Goal: Task Accomplishment & Management: Complete application form

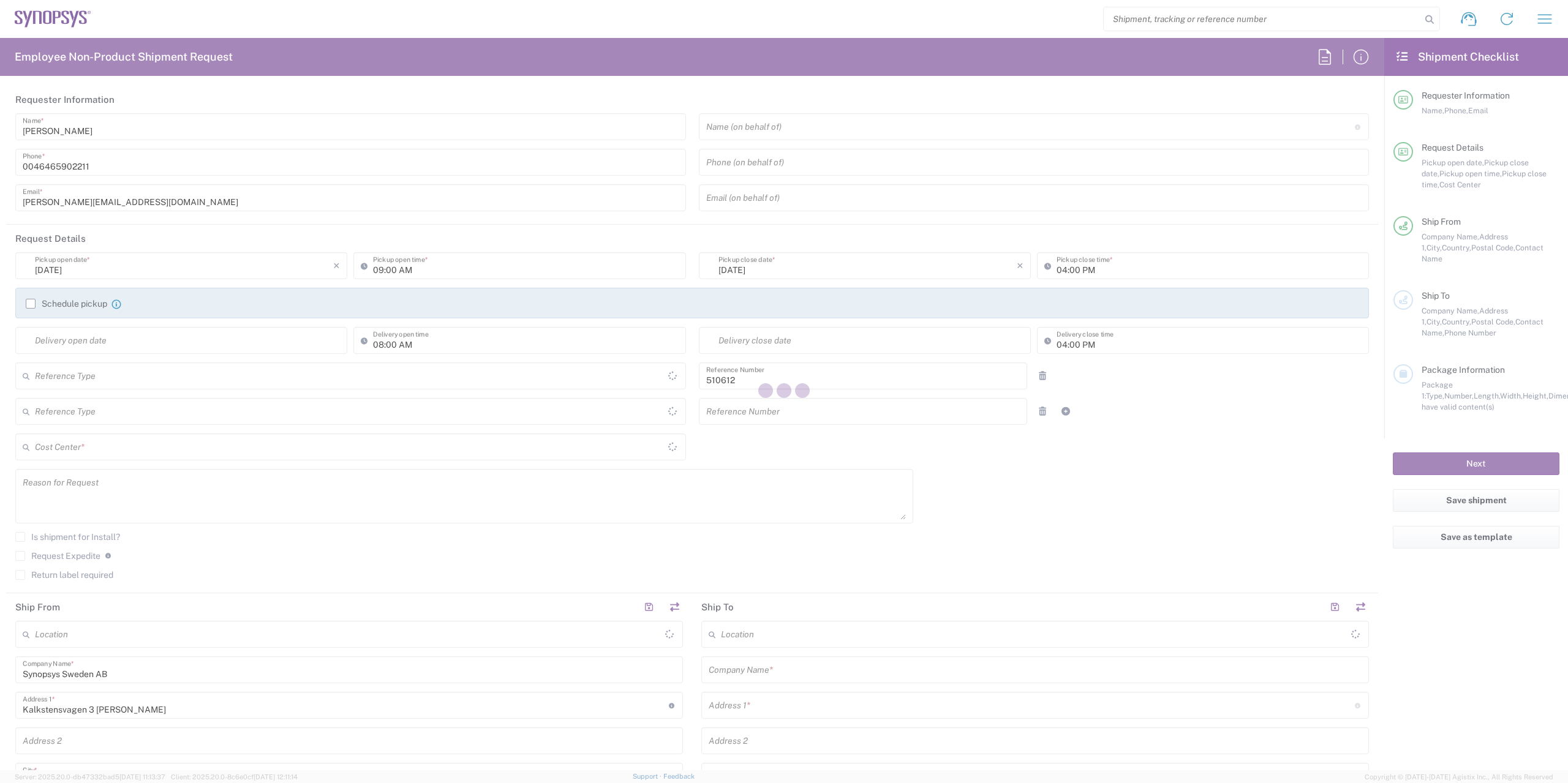
type input "[GEOGRAPHIC_DATA]"
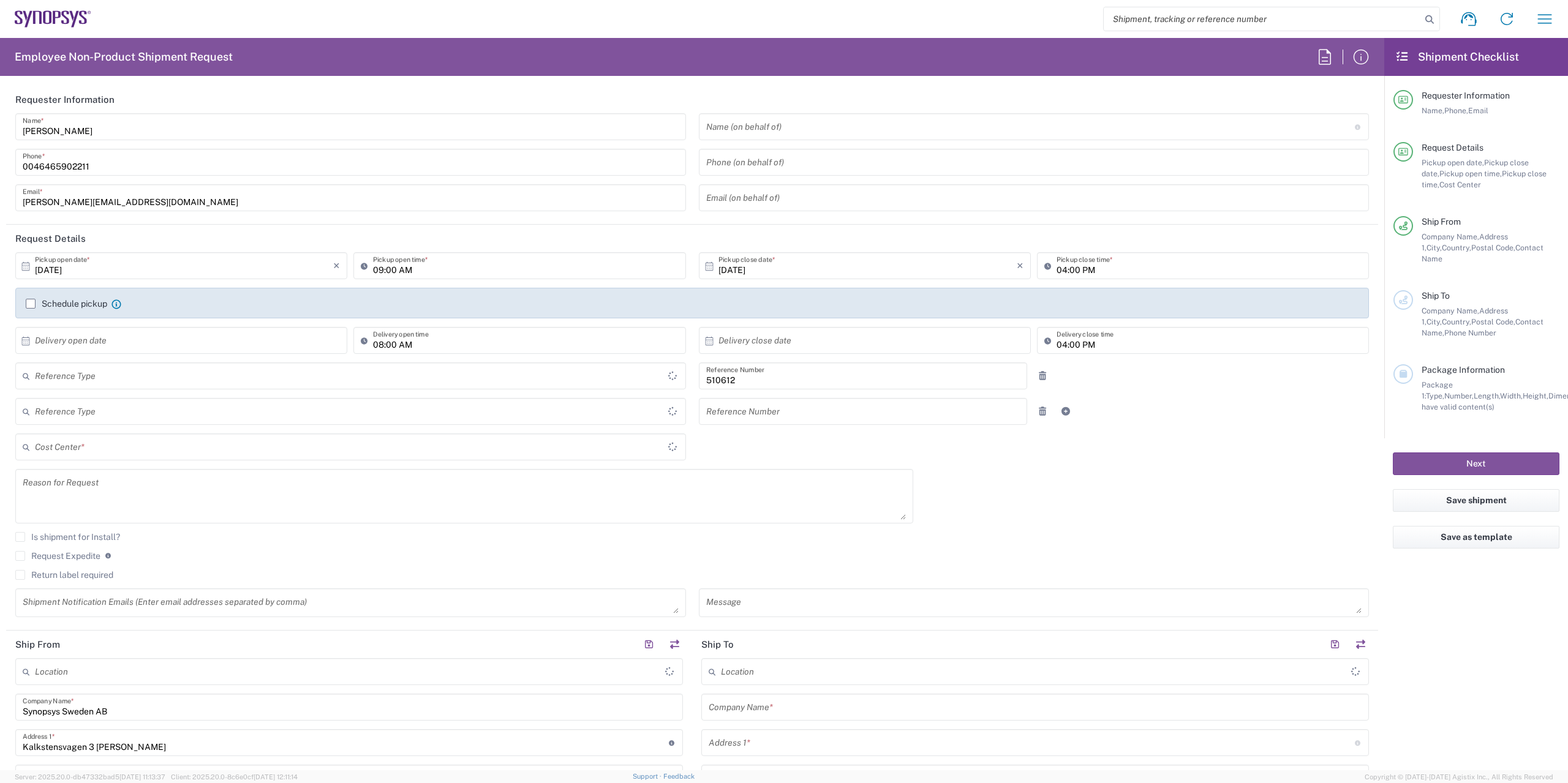
type input "SE80, SDG, HAPS, HW 510612"
type input "Department"
type input "[GEOGRAPHIC_DATA]"
type input "Delivered at Place"
type input "[PERSON_NAME] SE80"
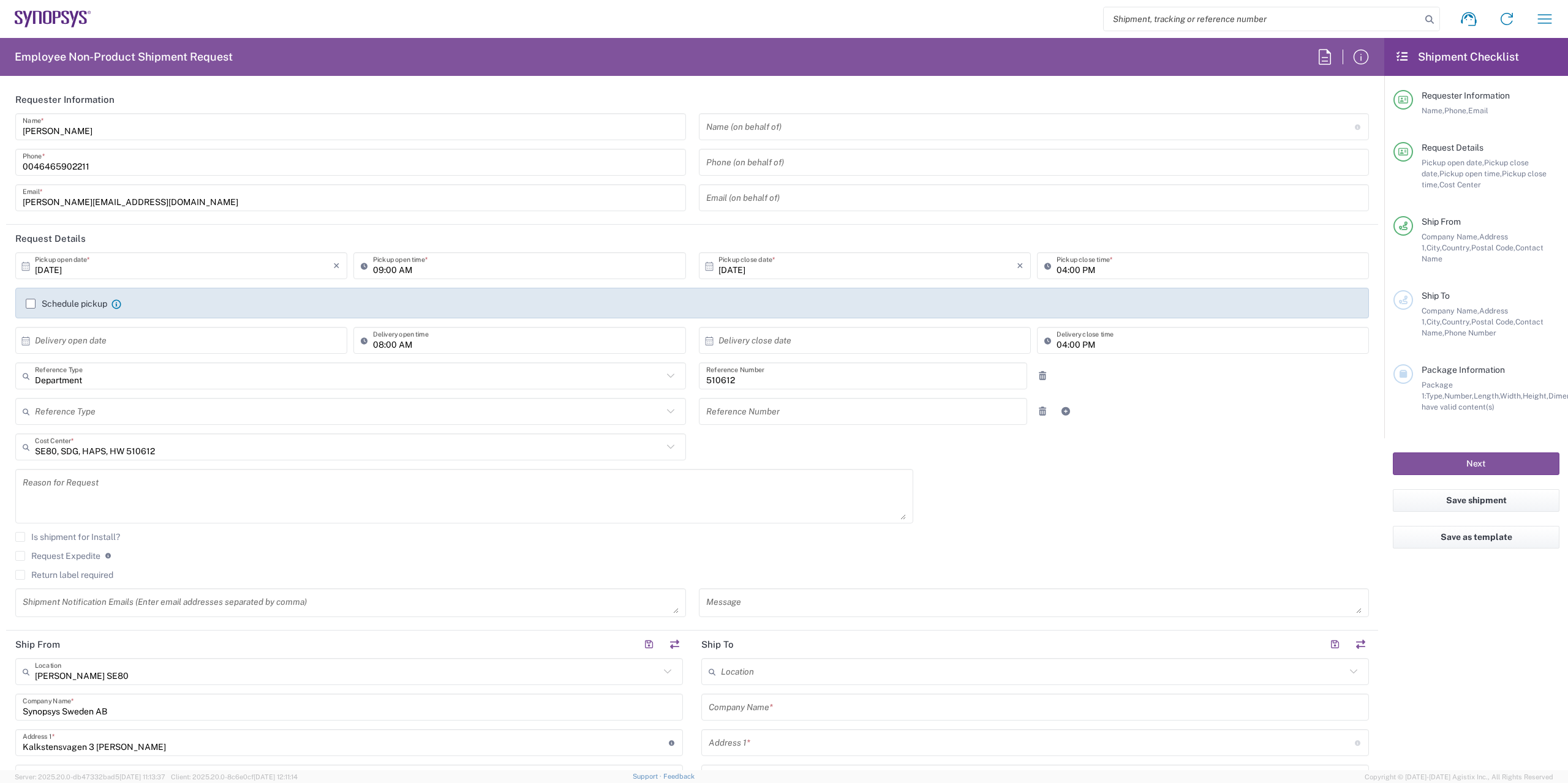
click at [938, 24] on div "Shipment request Shipment tracking Employee non-product shipment request My shi…" at bounding box center [827, 19] width 1472 height 29
click at [815, 20] on div "Shipment request Shipment tracking Employee non-product shipment request My shi…" at bounding box center [827, 19] width 1472 height 29
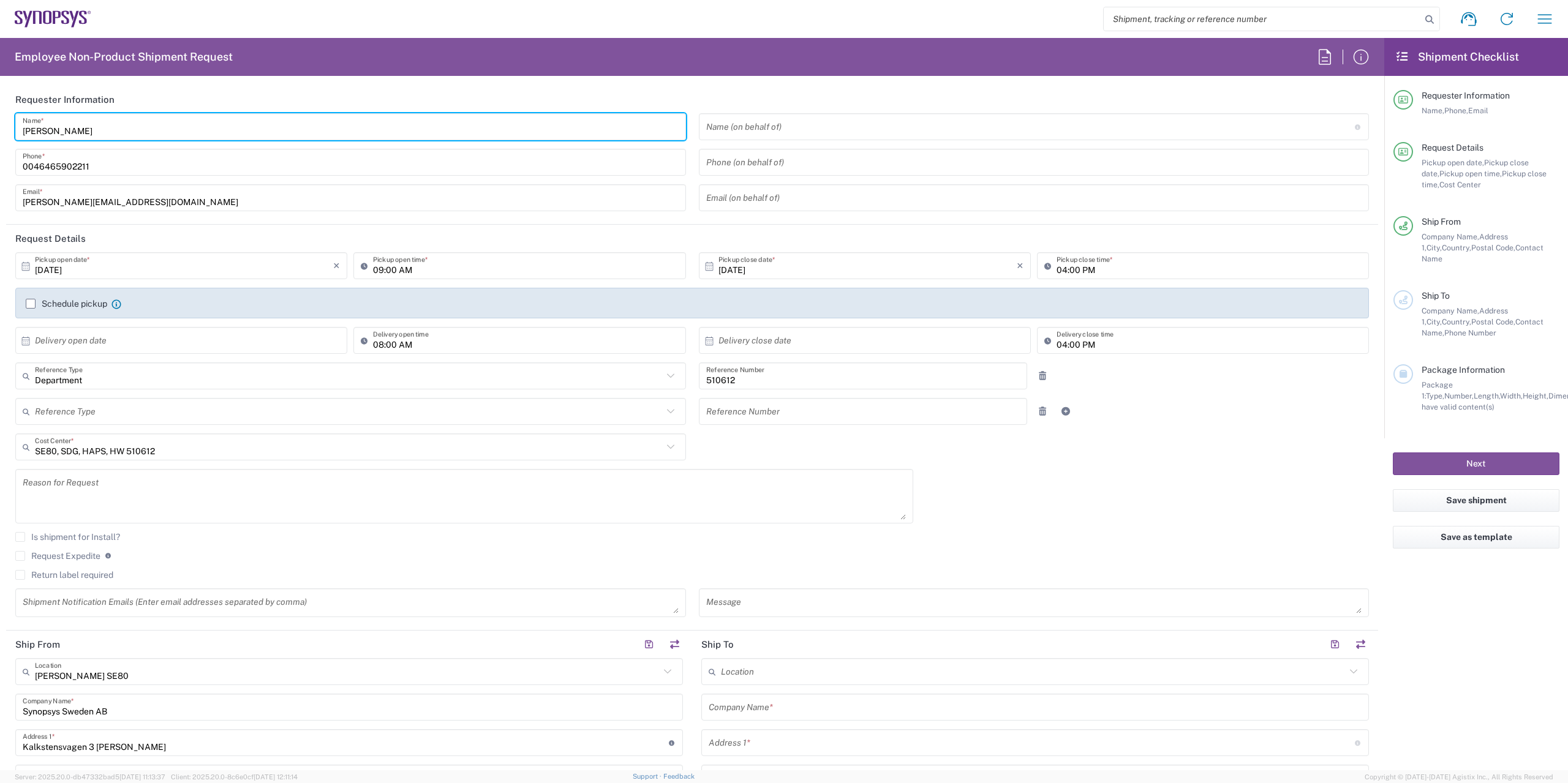
click at [90, 132] on input "[PERSON_NAME]" at bounding box center [351, 126] width 656 height 21
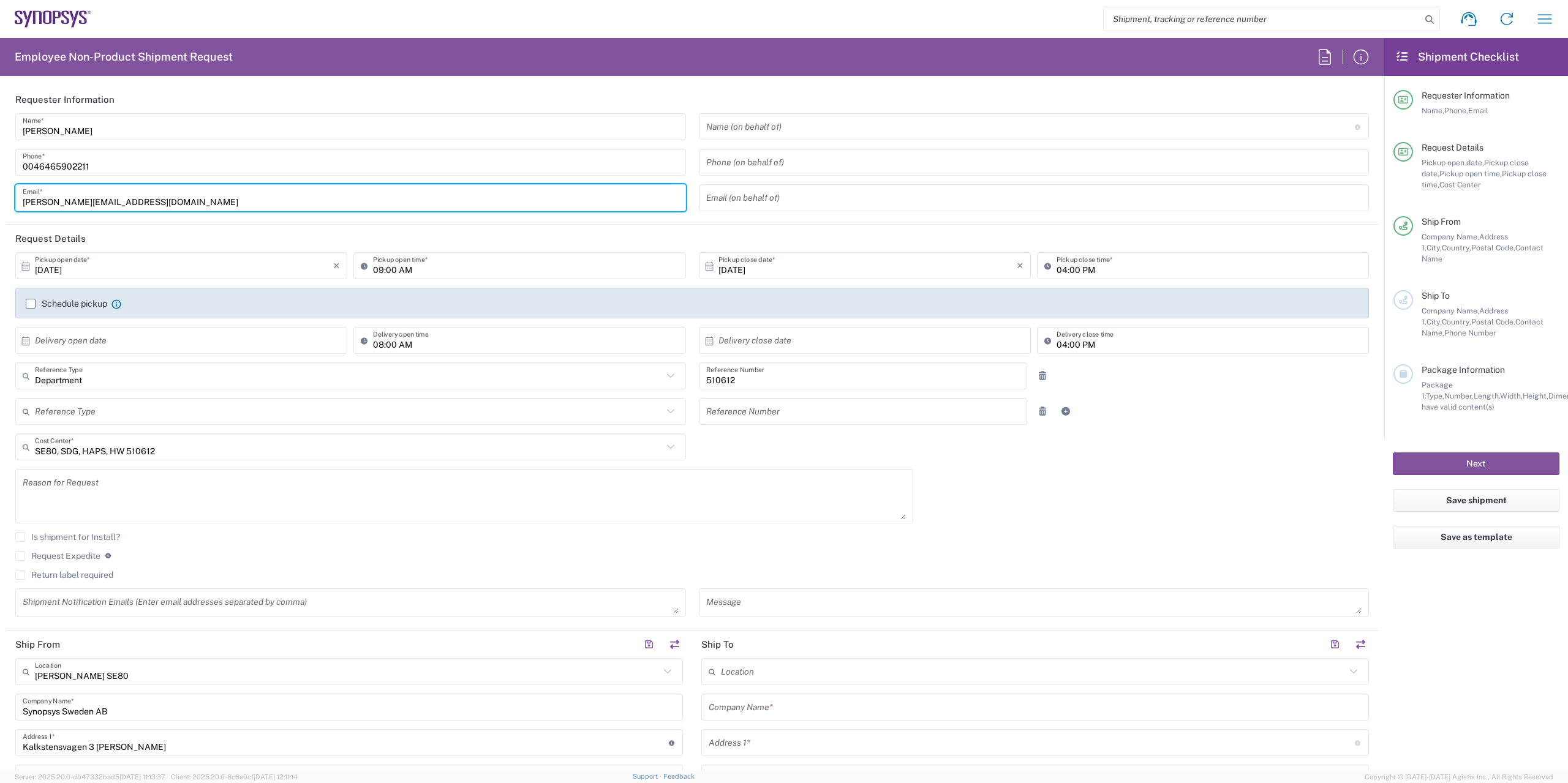
click at [106, 202] on input "[PERSON_NAME][EMAIL_ADDRESS][DOMAIN_NAME]" at bounding box center [351, 198] width 656 height 21
drag, startPoint x: 119, startPoint y: 134, endPoint x: 0, endPoint y: 112, distance: 121.0
click at [23, 125] on input "[PERSON_NAME]" at bounding box center [351, 126] width 656 height 21
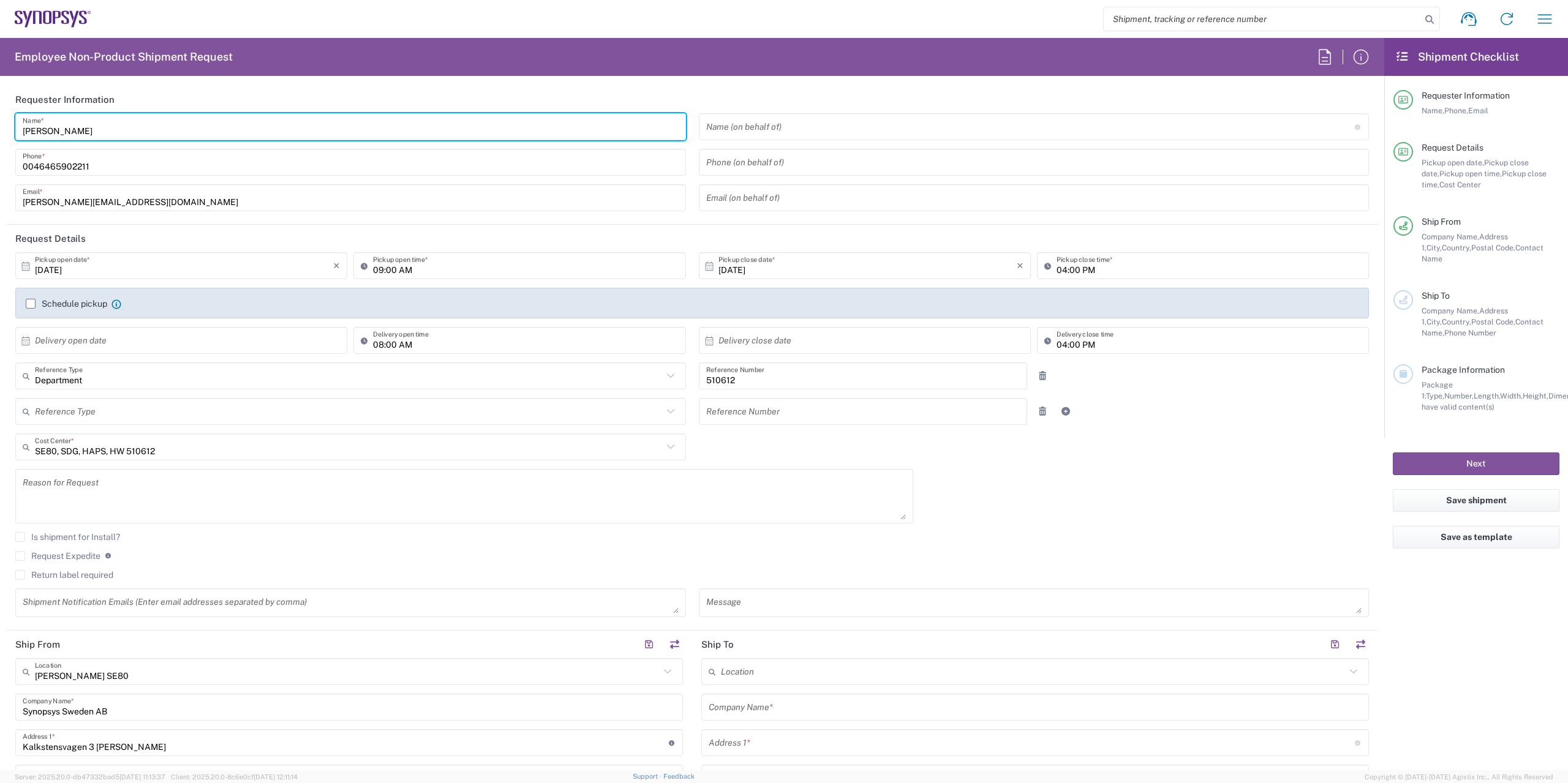
type input "[PERSON_NAME]"
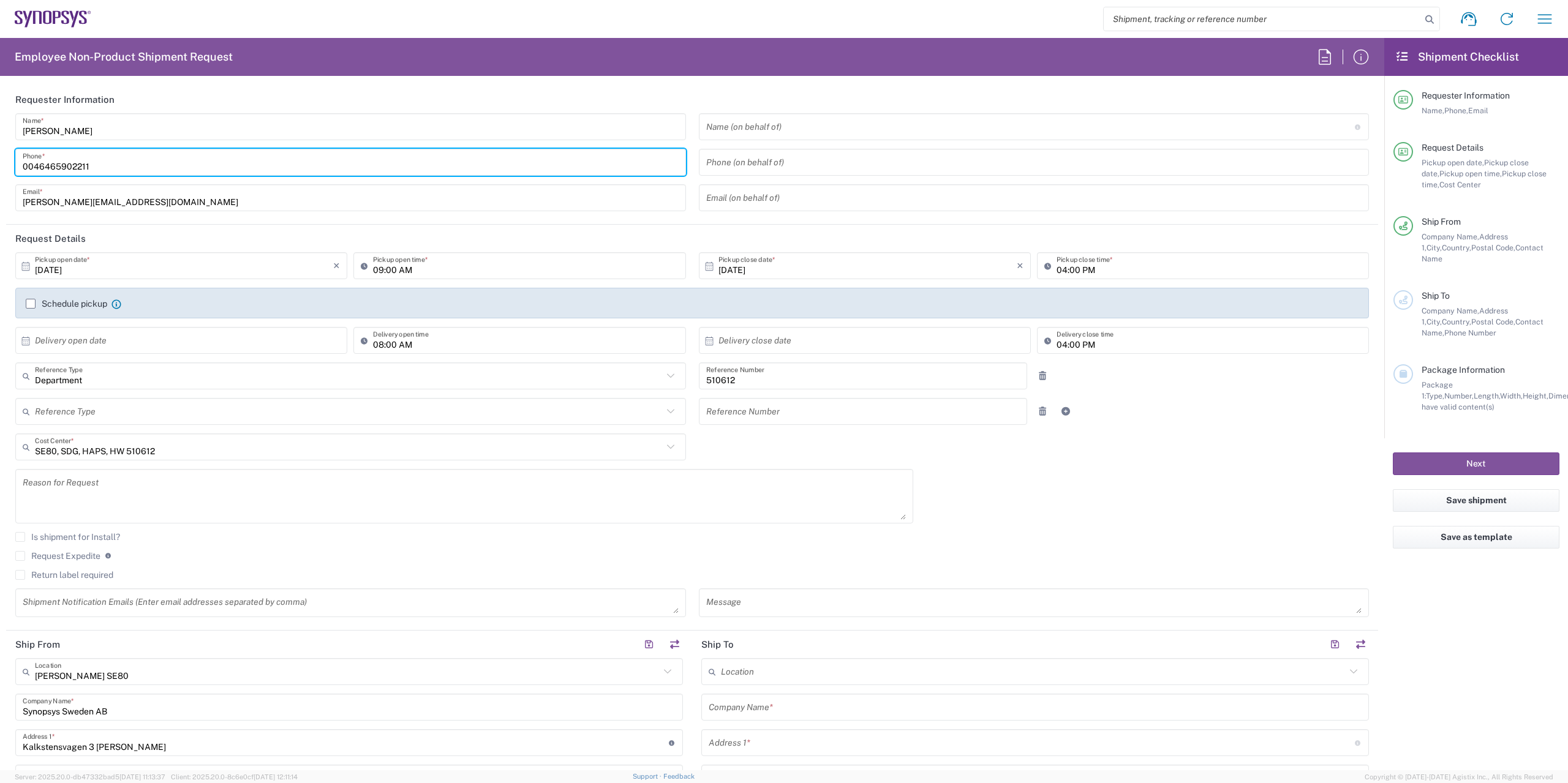
drag, startPoint x: 108, startPoint y: 167, endPoint x: 0, endPoint y: 152, distance: 109.0
click at [23, 152] on input "0046465902211" at bounding box center [351, 162] width 656 height 21
click at [24, 204] on input "[PERSON_NAME][EMAIL_ADDRESS][DOMAIN_NAME]" at bounding box center [351, 198] width 656 height 21
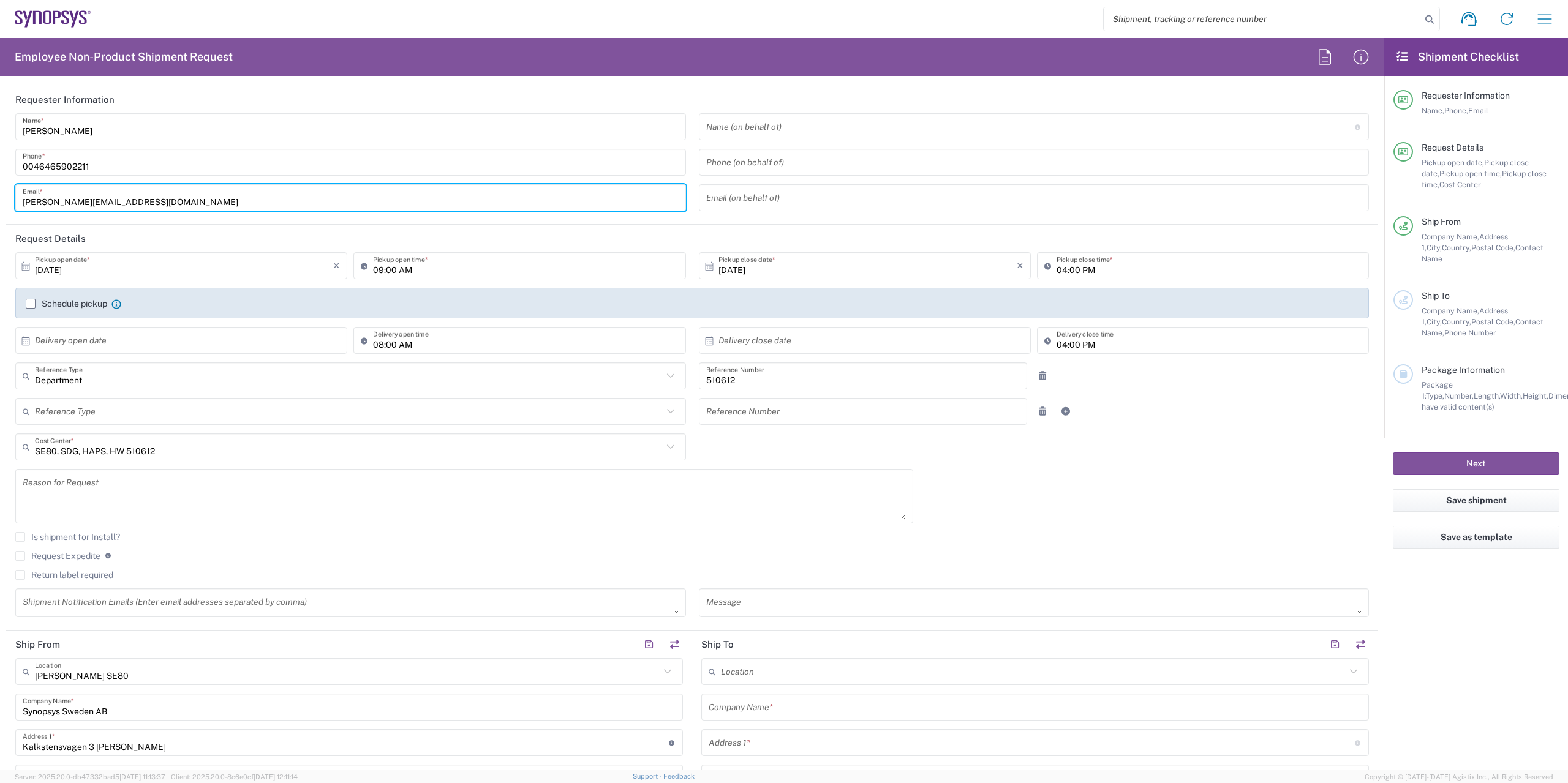
click at [24, 204] on input "[PERSON_NAME][EMAIL_ADDRESS][DOMAIN_NAME]" at bounding box center [351, 198] width 656 height 21
type input "[PERSON_NAME][EMAIL_ADDRESS][DOMAIN_NAME]"
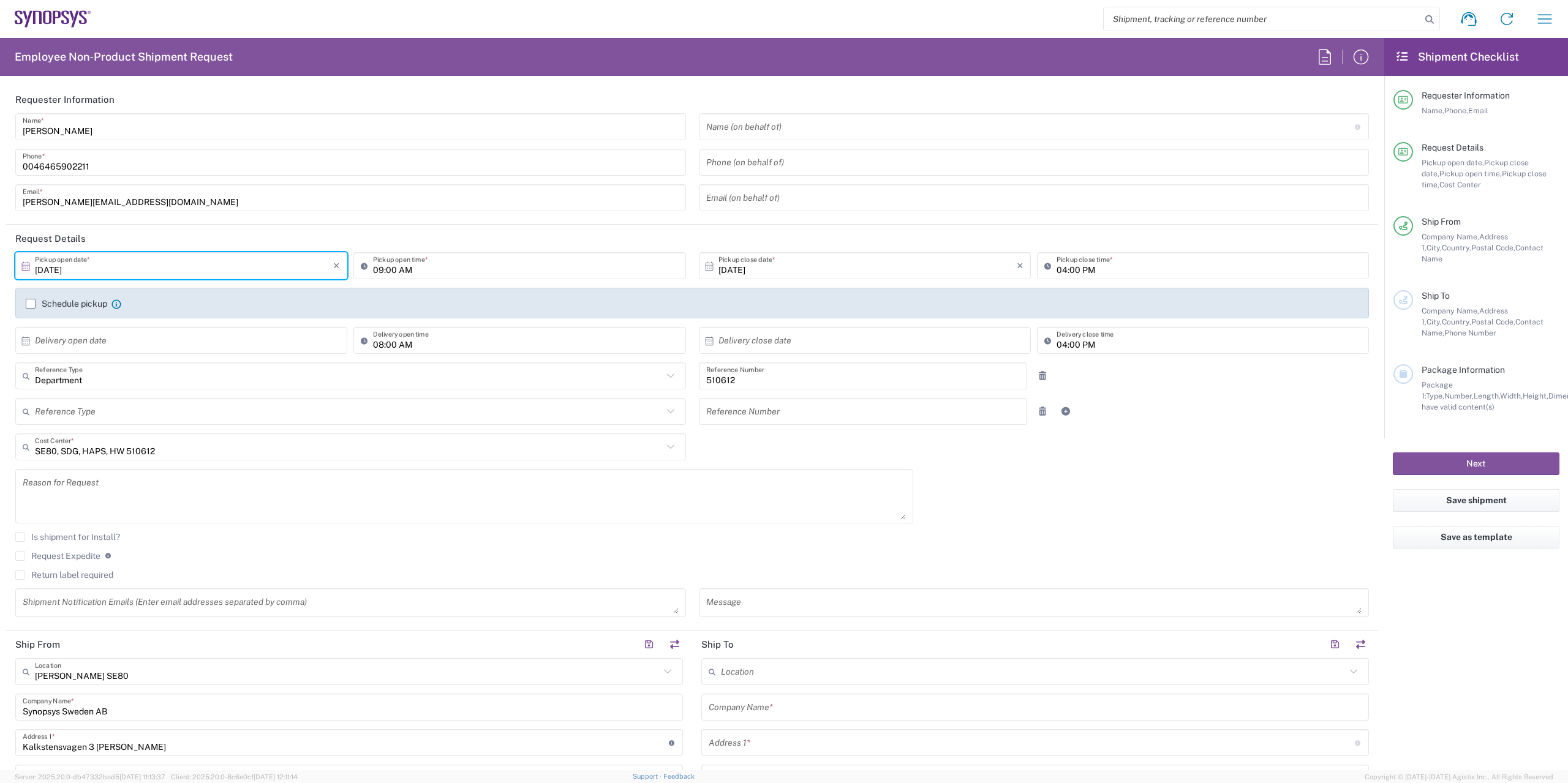
click at [119, 272] on input "[DATE]" at bounding box center [183, 266] width 299 height 21
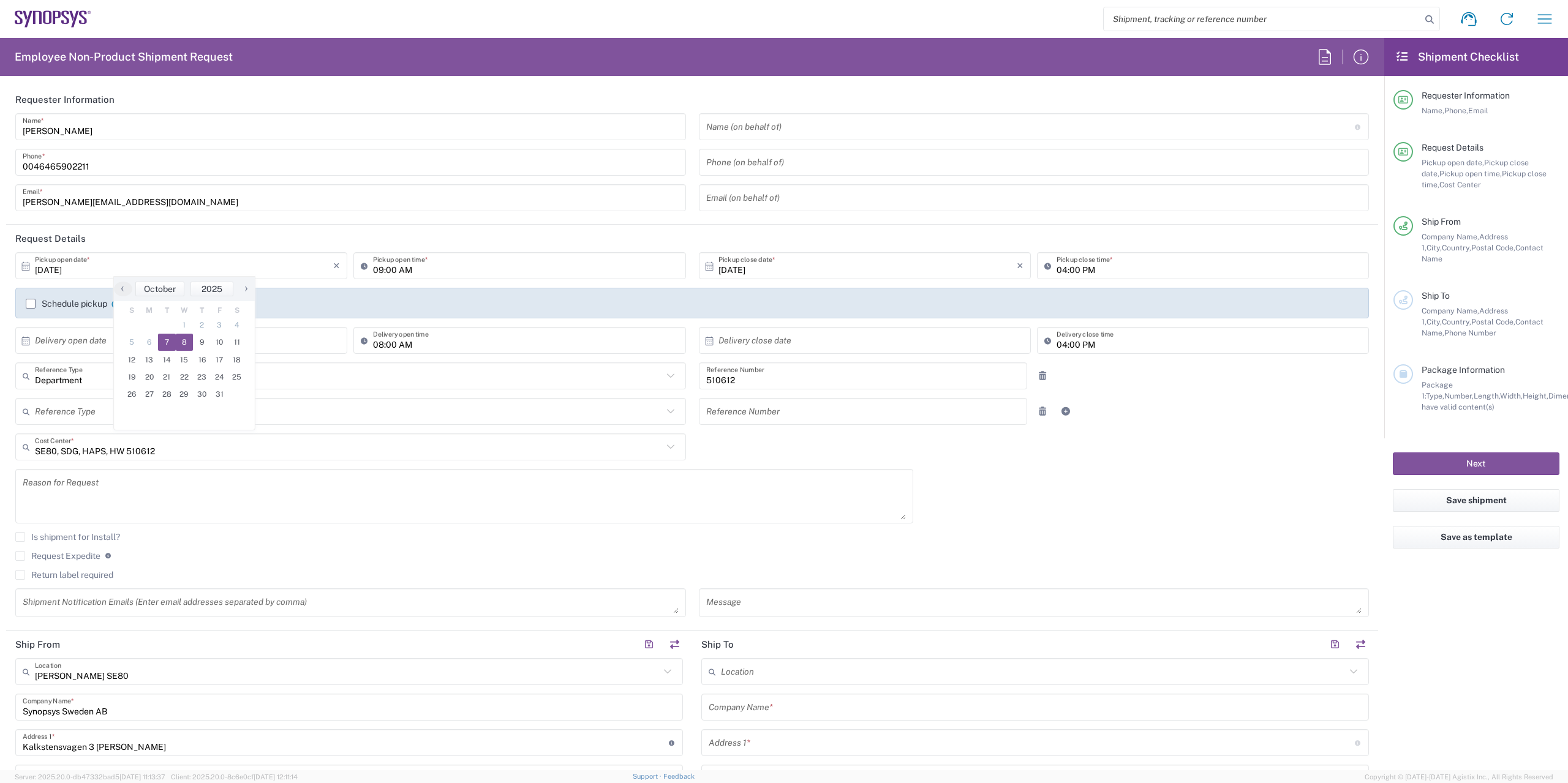
click at [183, 343] on span "8" at bounding box center [184, 342] width 18 height 17
type input "[DATE]"
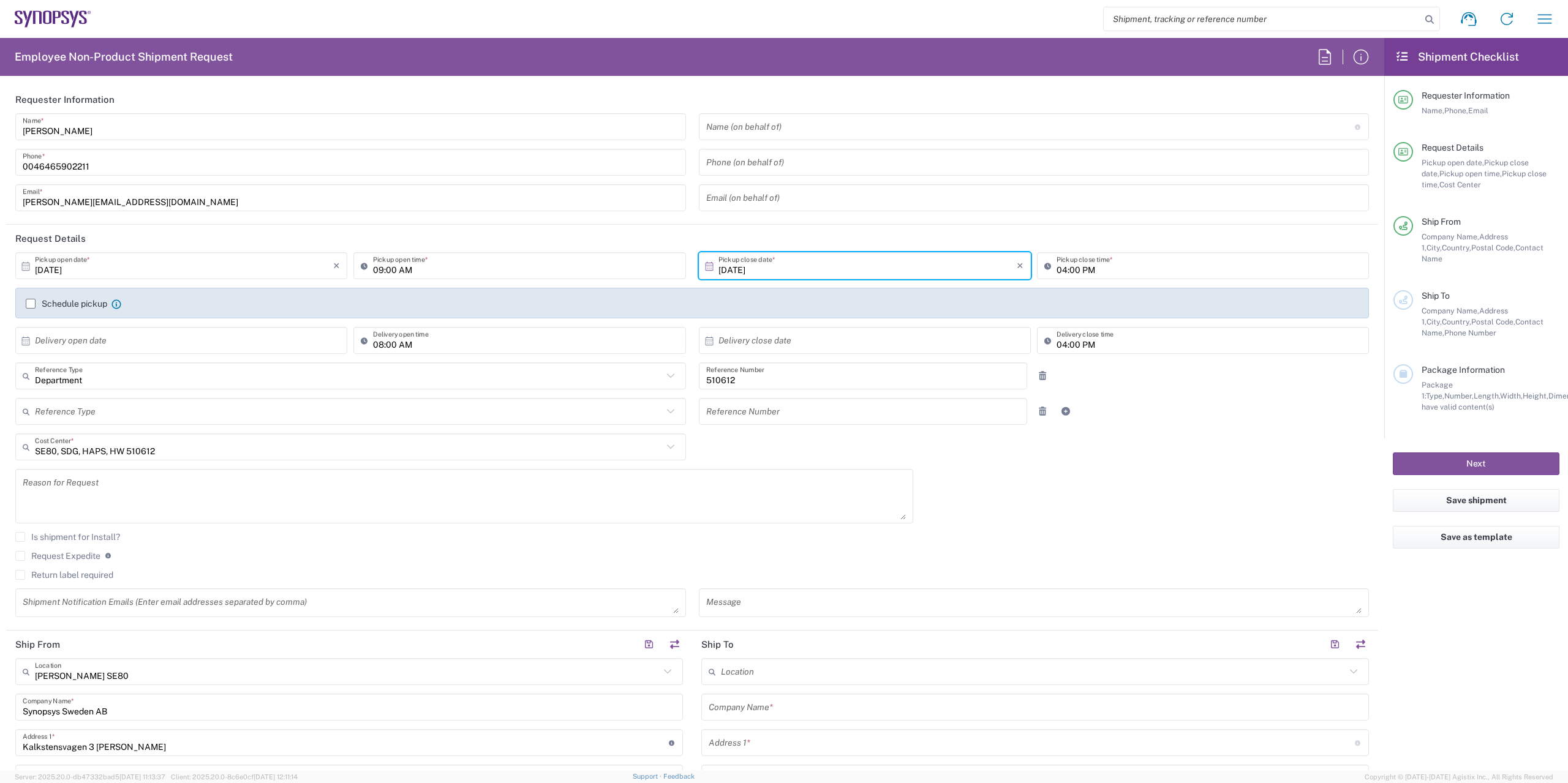
click at [447, 273] on input "09:00 AM" at bounding box center [525, 266] width 305 height 21
click at [1065, 272] on input "04:00 PM" at bounding box center [1209, 266] width 305 height 21
click at [1212, 269] on input "03:00 PM" at bounding box center [1209, 266] width 305 height 21
type input "03:00 PM"
click at [29, 305] on label "Schedule pickup" at bounding box center [66, 304] width 82 height 10
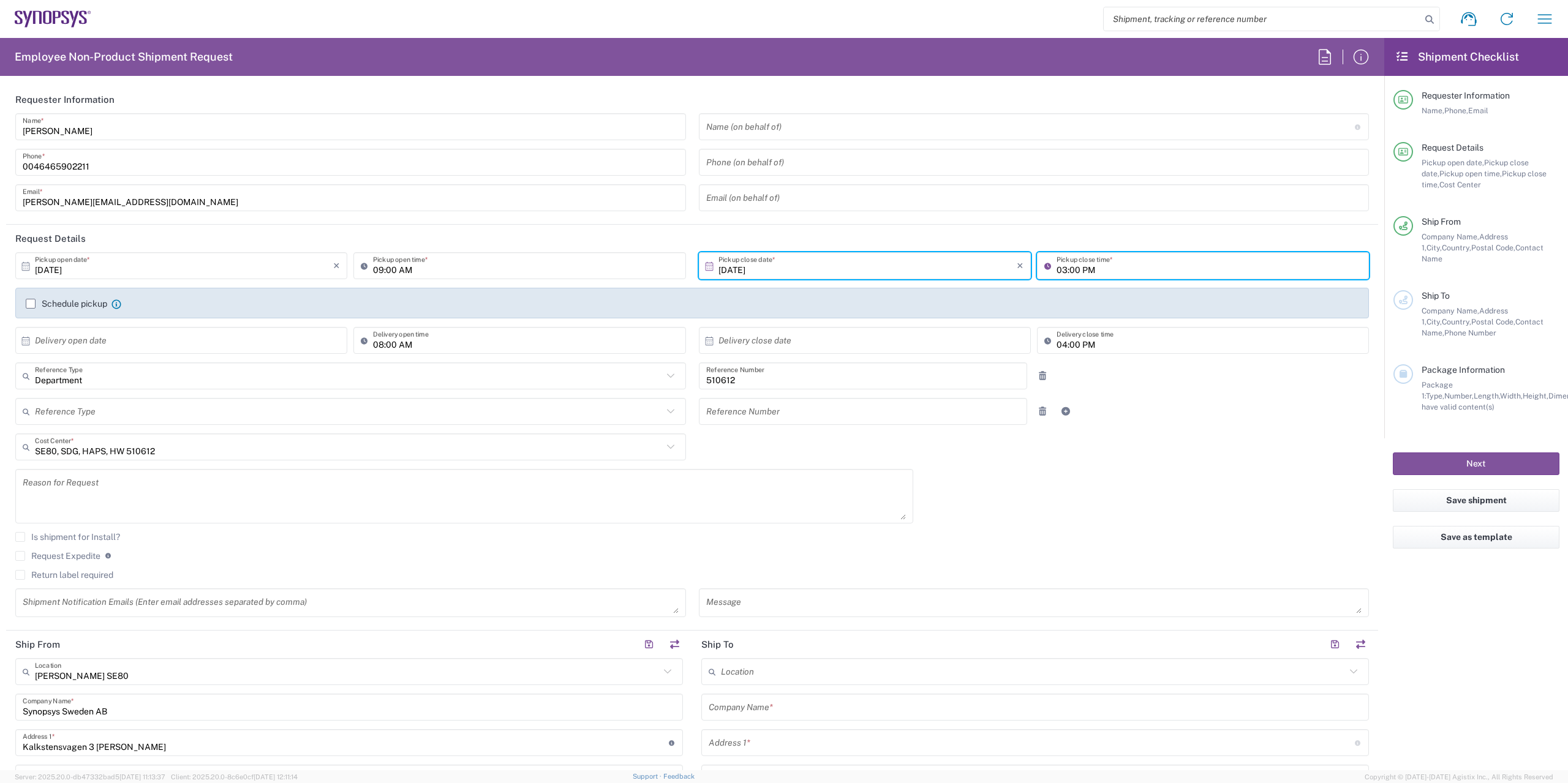
click at [30, 304] on input "Schedule pickup" at bounding box center [30, 304] width 0 height 0
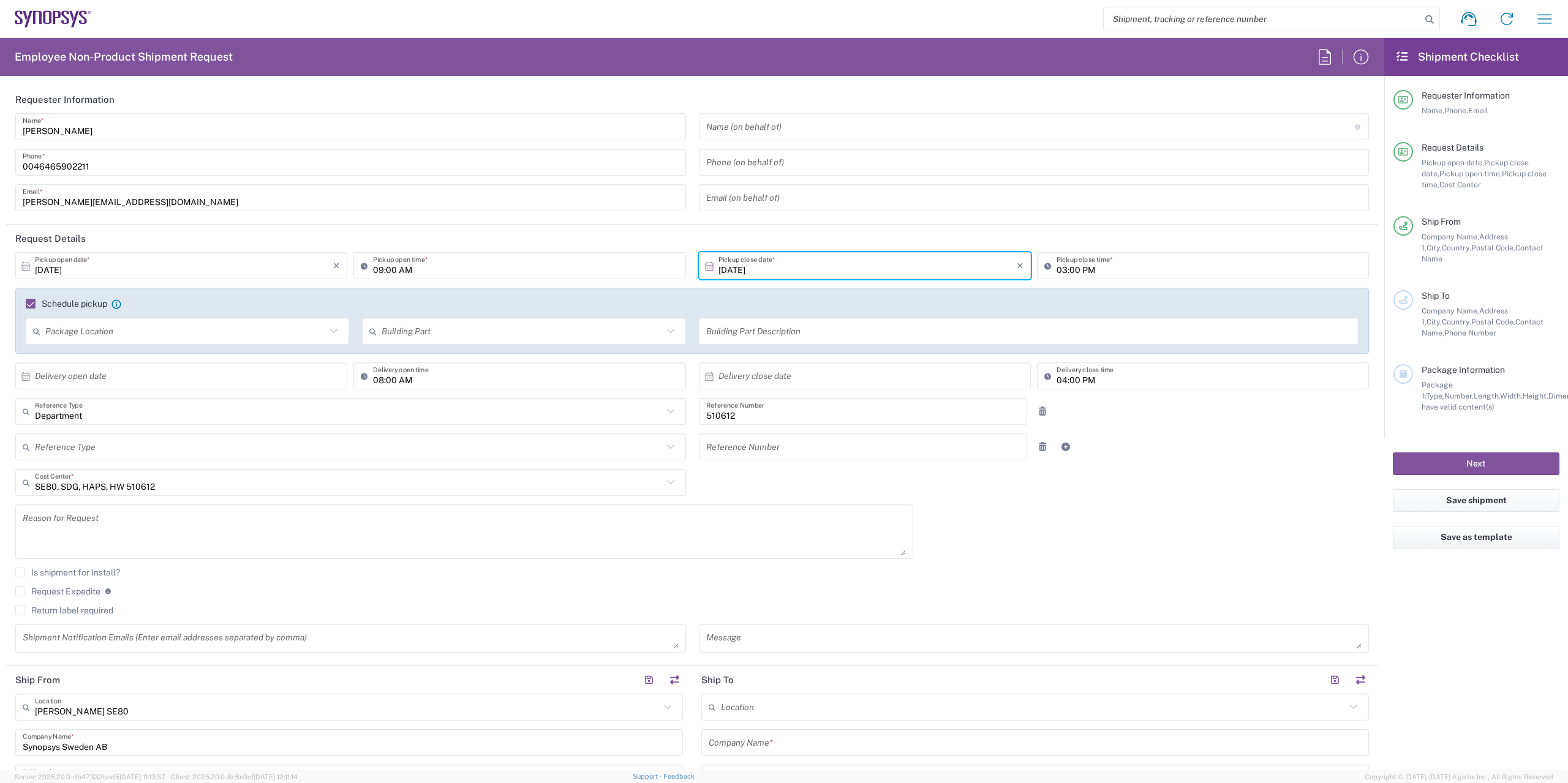
click at [146, 333] on input "text" at bounding box center [185, 331] width 280 height 21
click at [163, 330] on input "text" at bounding box center [185, 331] width 280 height 21
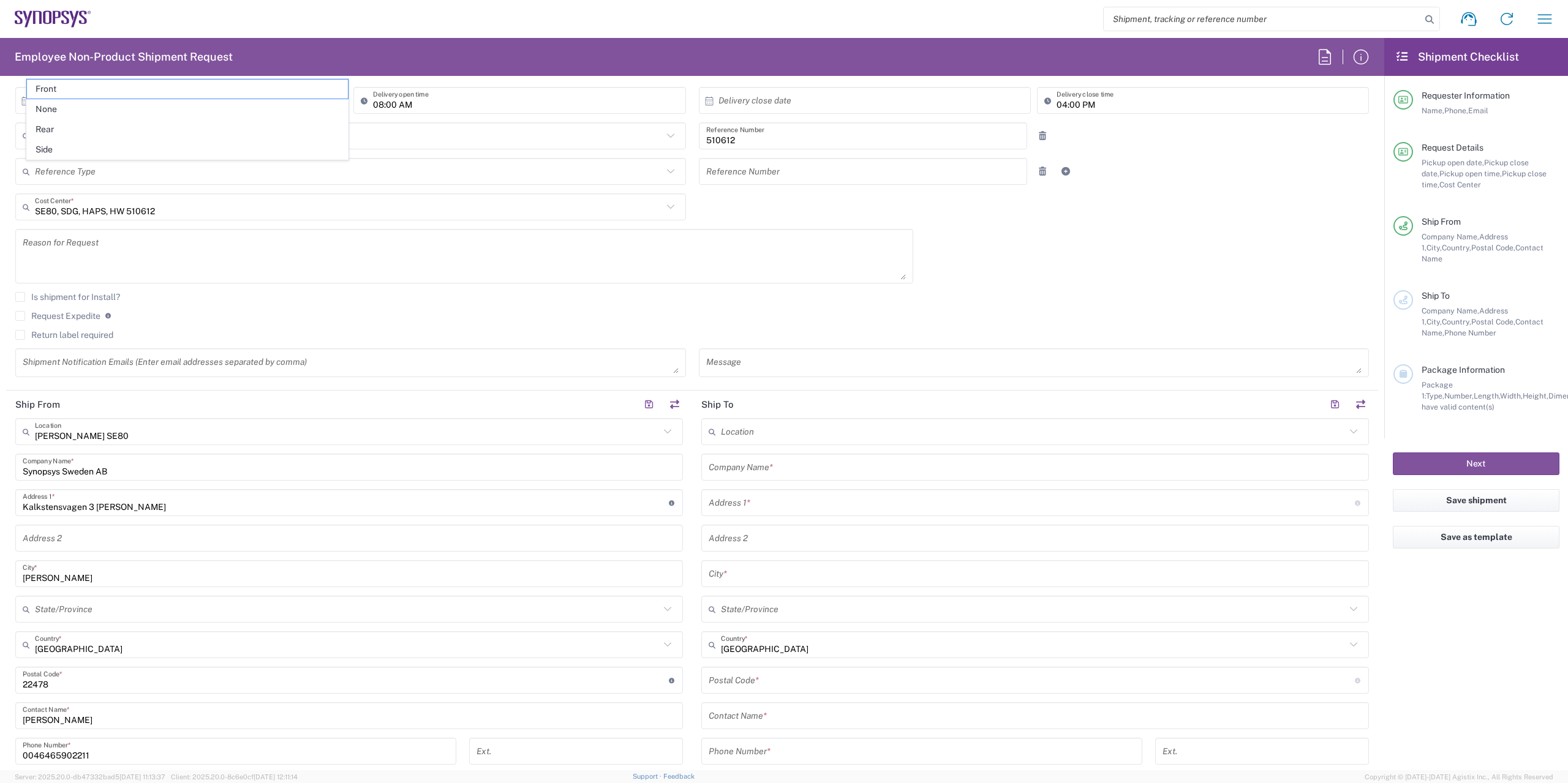
scroll to position [306, 0]
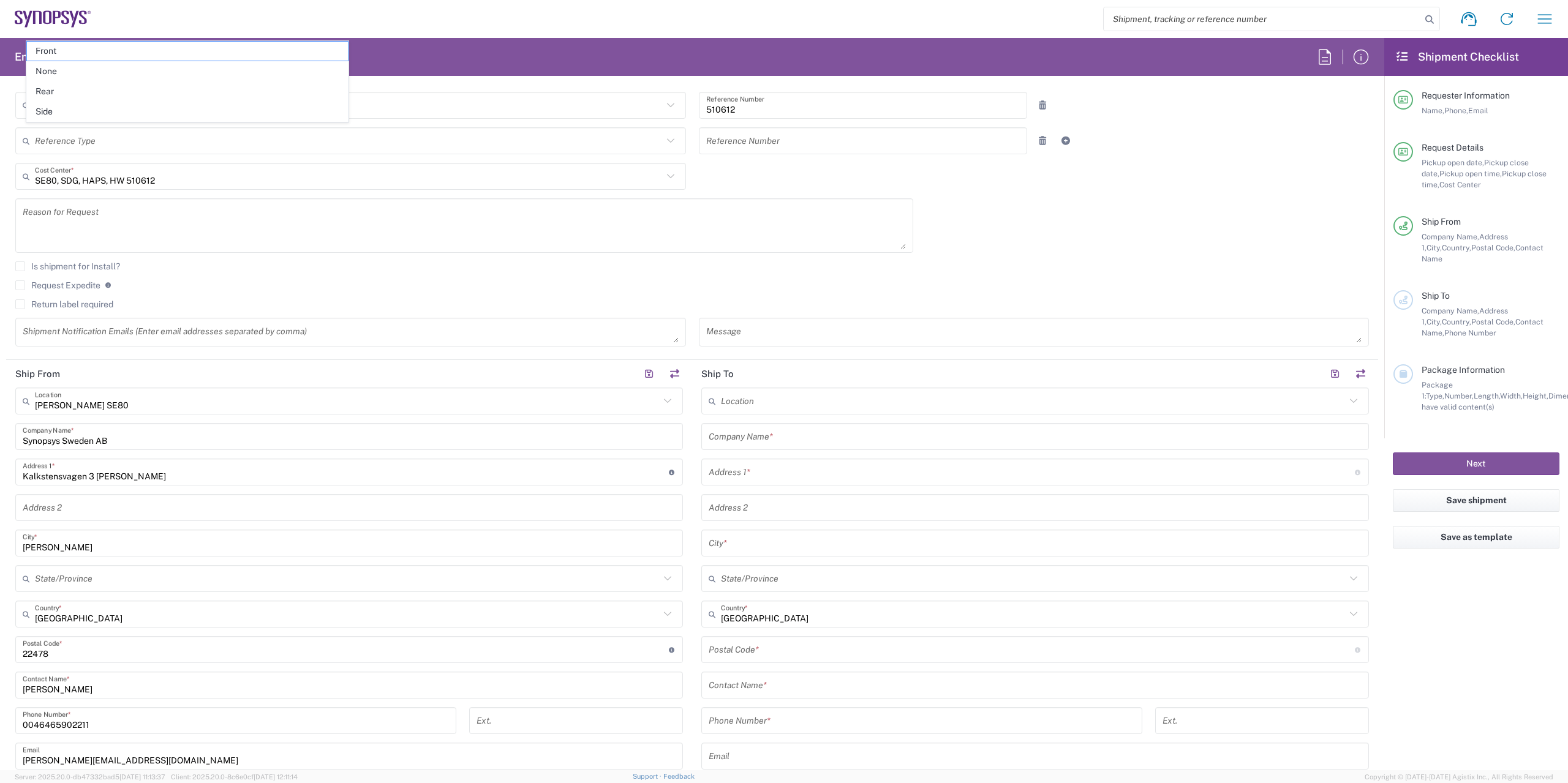
click at [776, 405] on input "text" at bounding box center [1033, 400] width 625 height 21
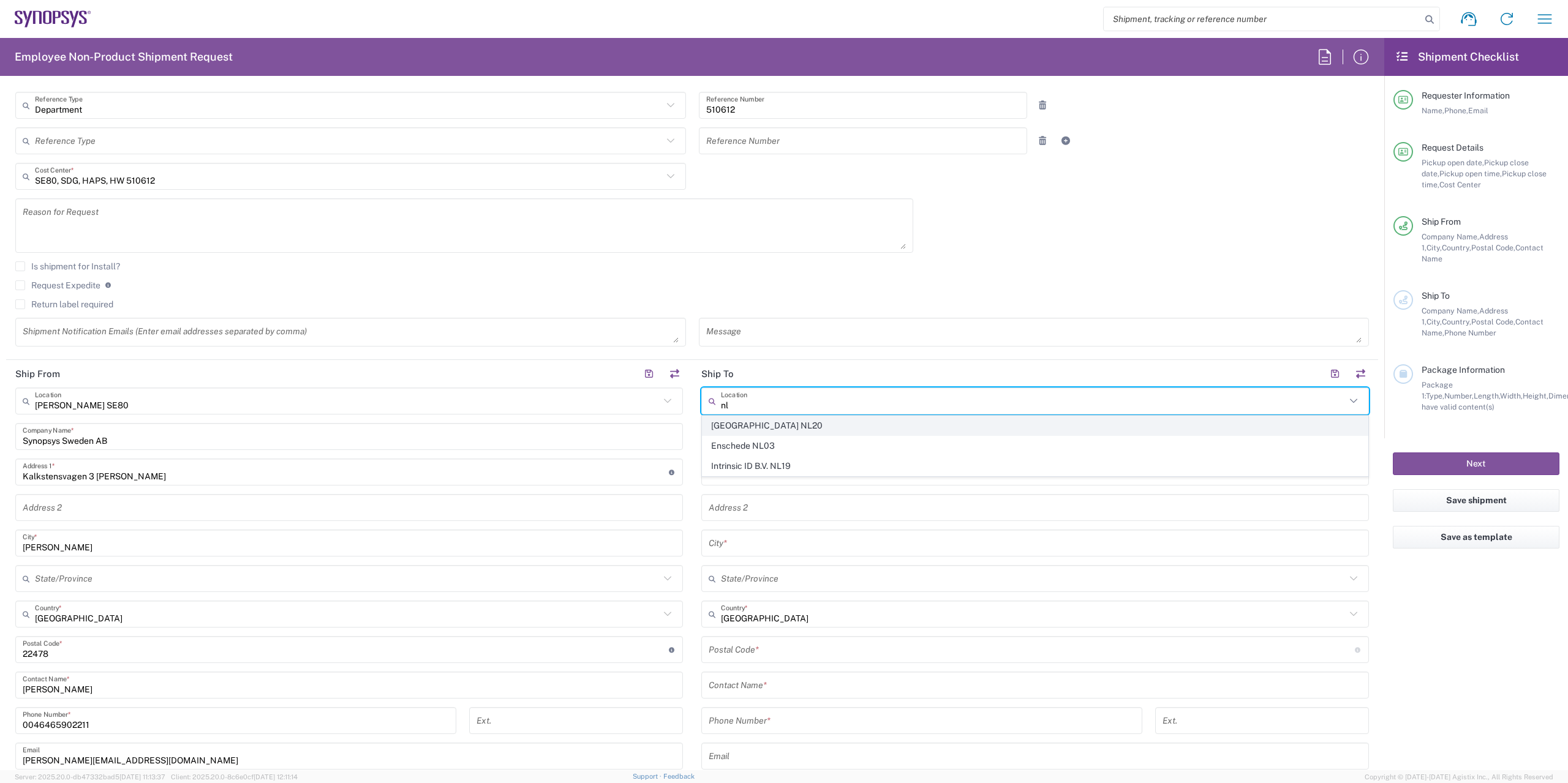
click at [755, 428] on span "[GEOGRAPHIC_DATA] NL20" at bounding box center [1035, 426] width 665 height 19
type input "[GEOGRAPHIC_DATA] NL20"
type input "Synopsys Netherlands B.V."
type input "[GEOGRAPHIC_DATA] 41 [GEOGRAPHIC_DATA]"
type input "Edindhoven"
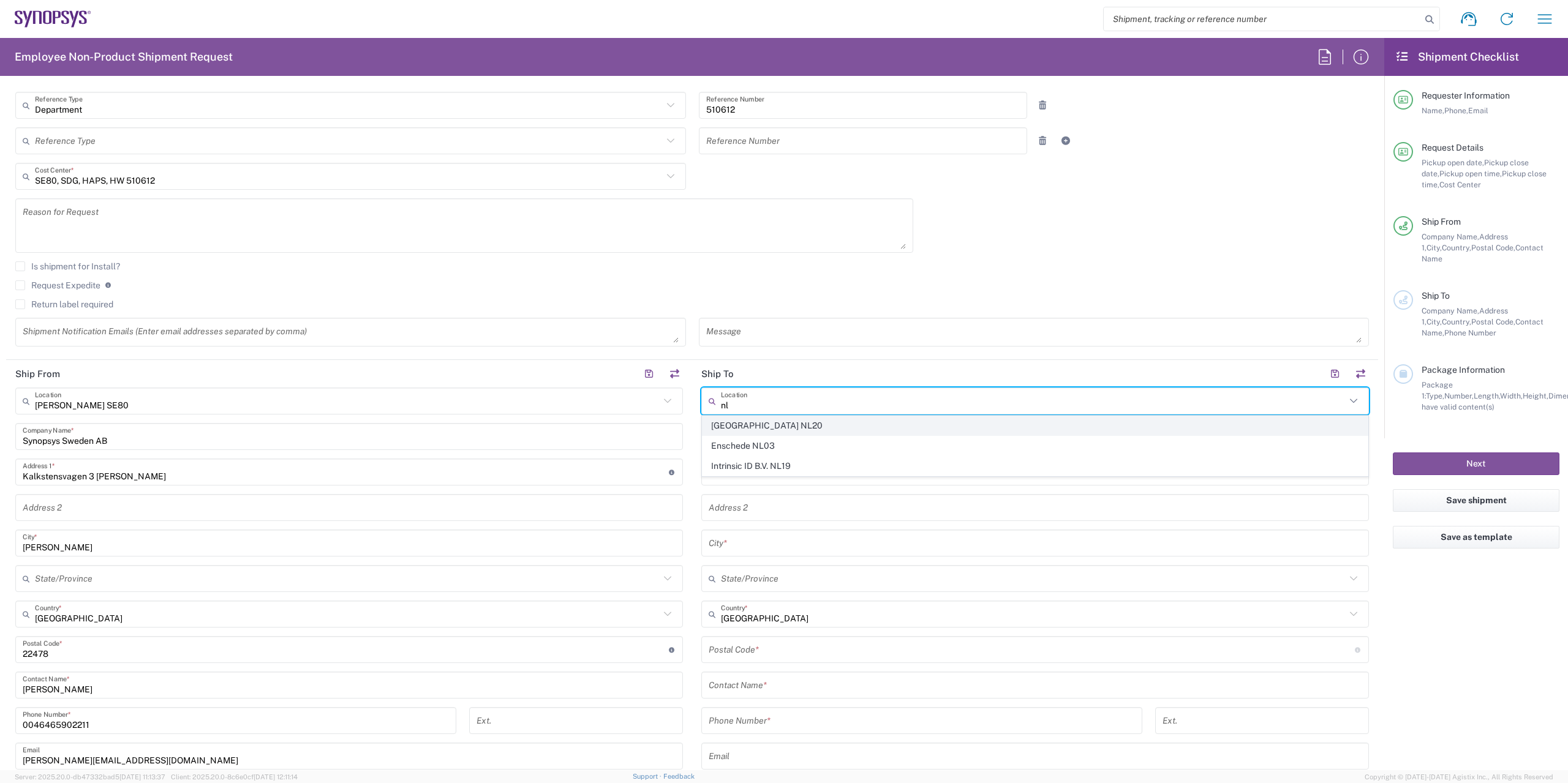
type input "[GEOGRAPHIC_DATA]"
type input "5656 AE"
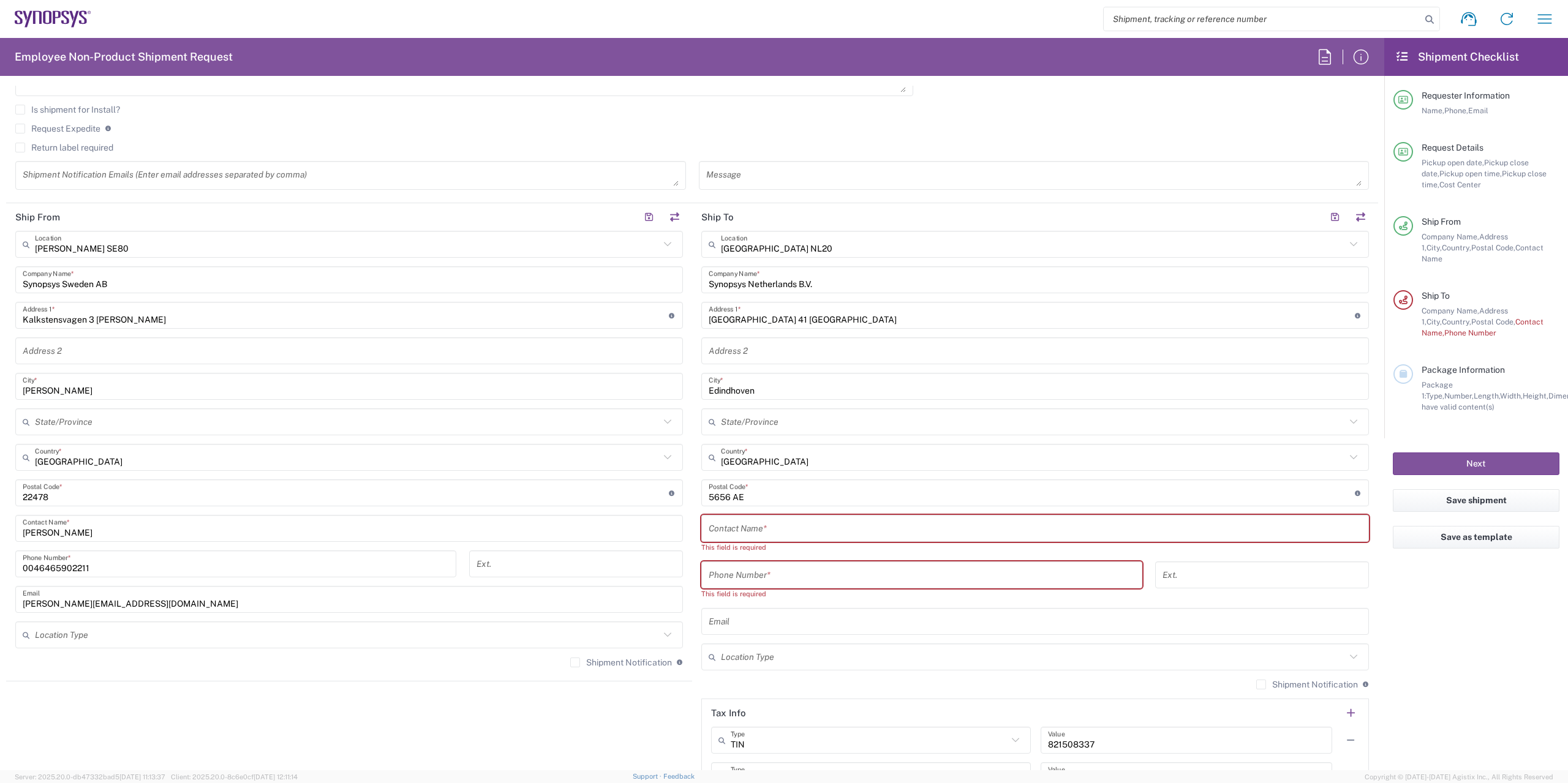
scroll to position [489, 0]
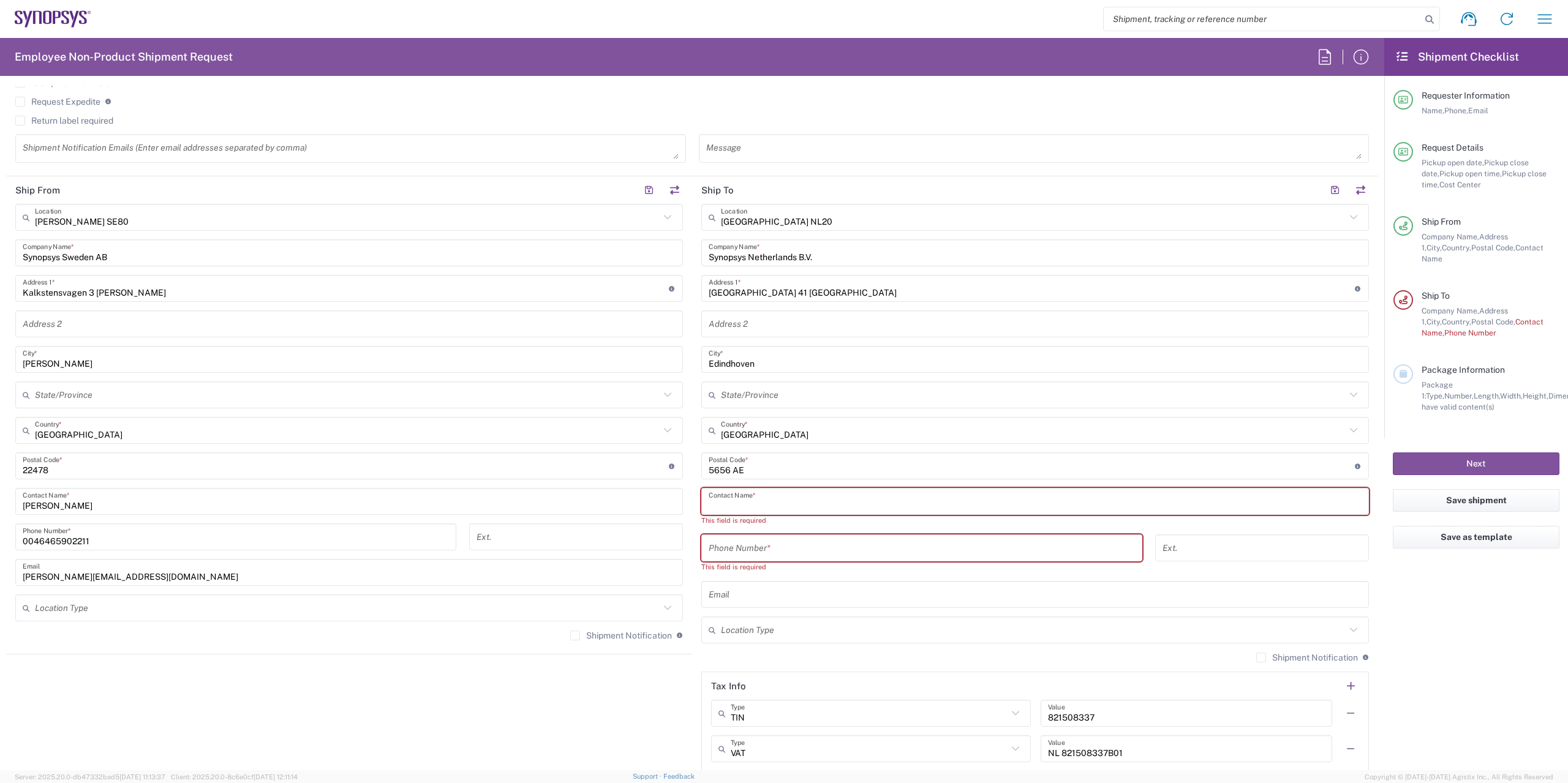
click at [759, 503] on input "text" at bounding box center [1035, 501] width 653 height 21
type input "s"
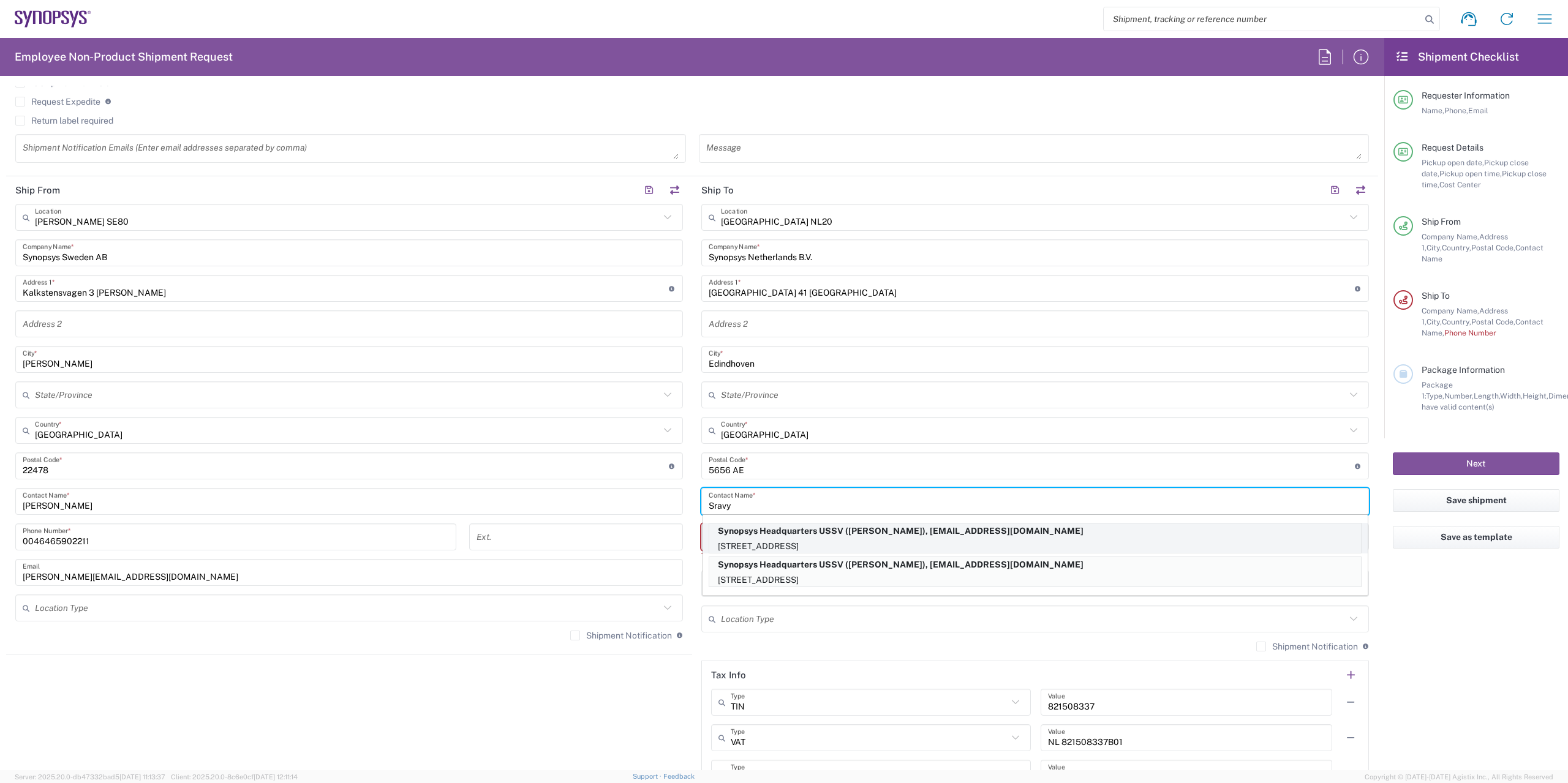
type input "Sravy"
click at [887, 539] on p "[STREET_ADDRESS]" at bounding box center [1035, 547] width 652 height 15
type input "Synopsys Headquarters USSV"
type input "[STREET_ADDRESS]"
type input "Sunnyvale"
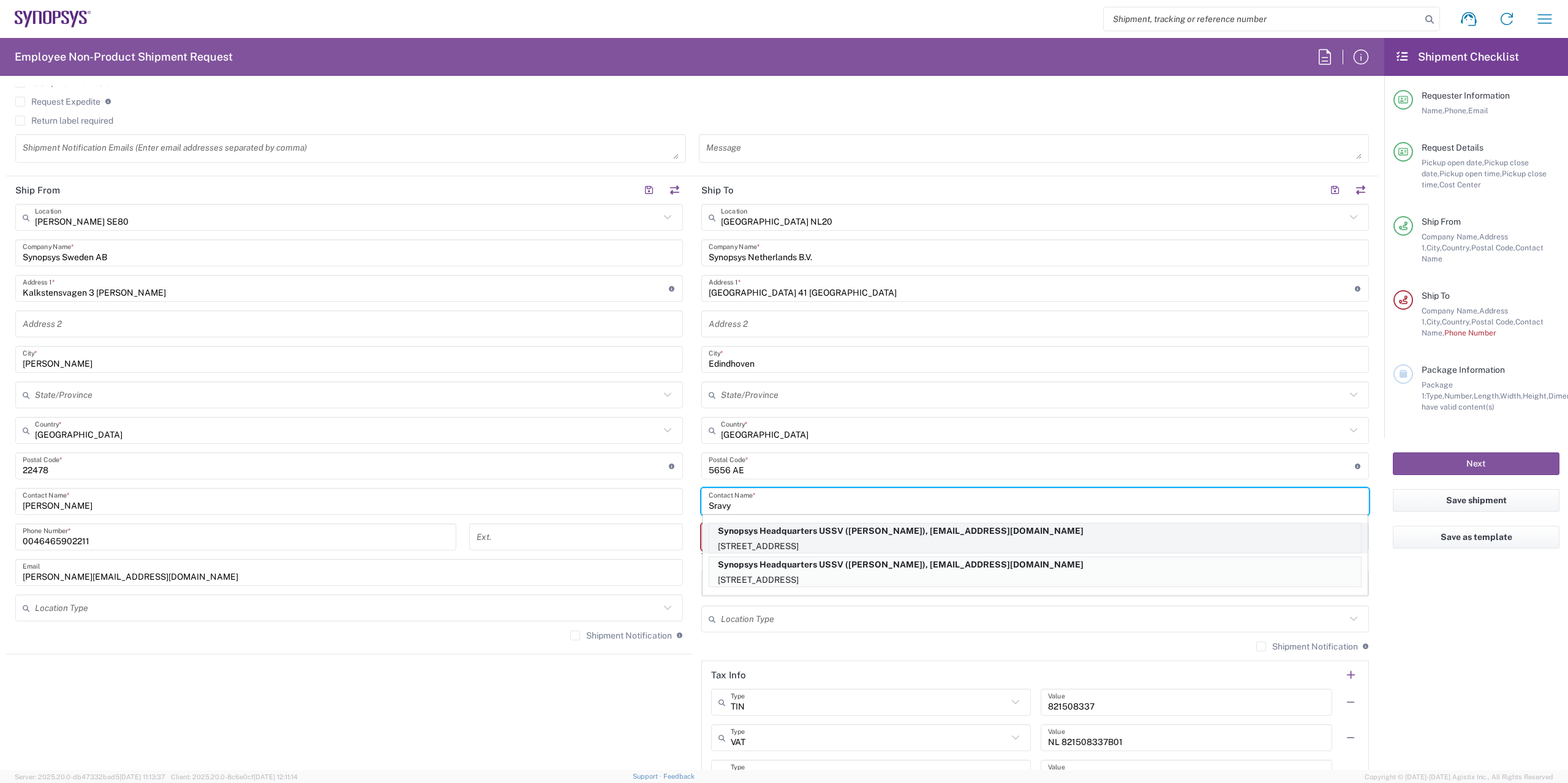
type input "[GEOGRAPHIC_DATA]"
type input "94085"
type input "[PERSON_NAME]"
type input "0642856196"
type input "[EMAIL_ADDRESS][DOMAIN_NAME]"
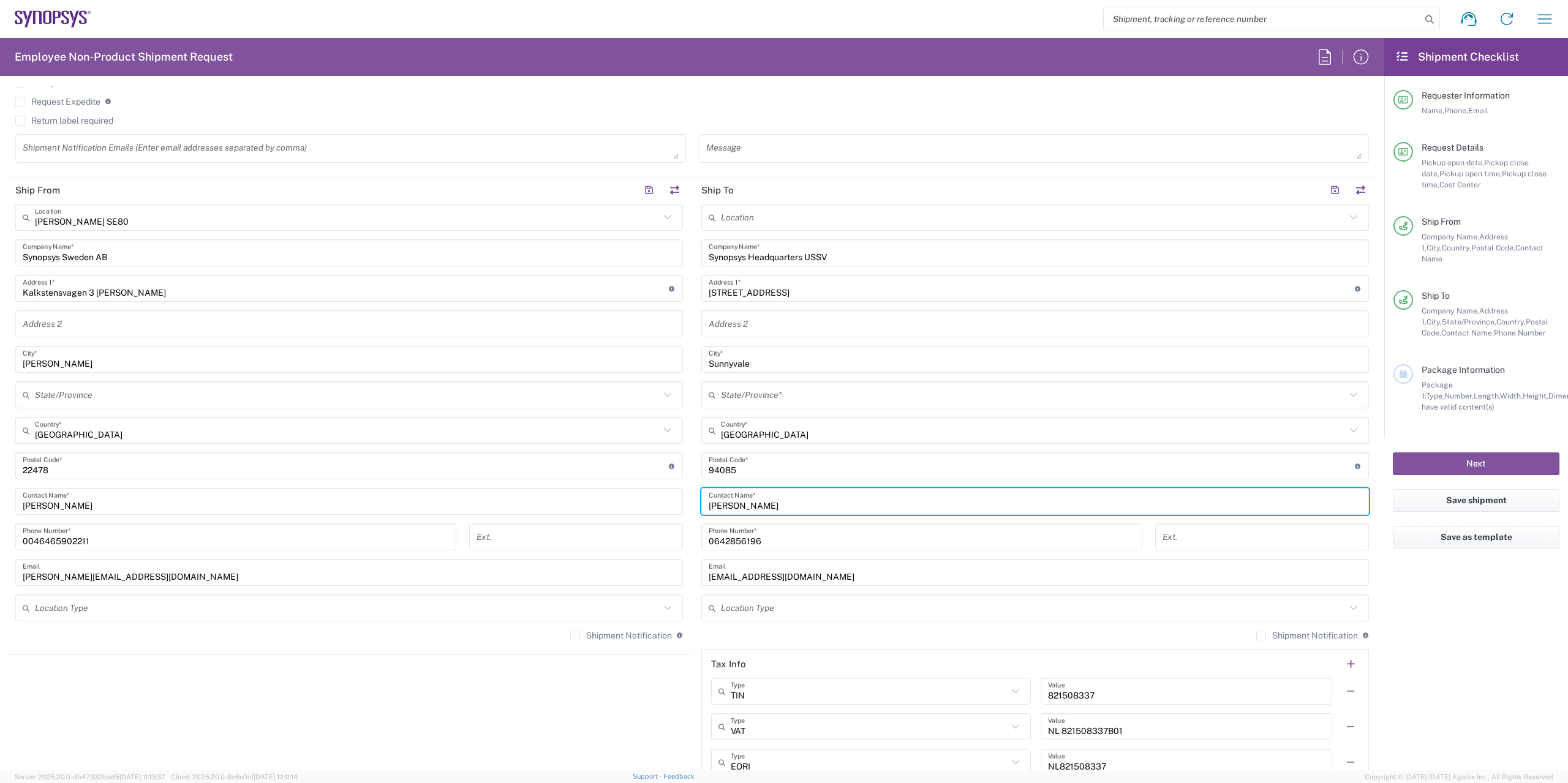
type input "[US_STATE]"
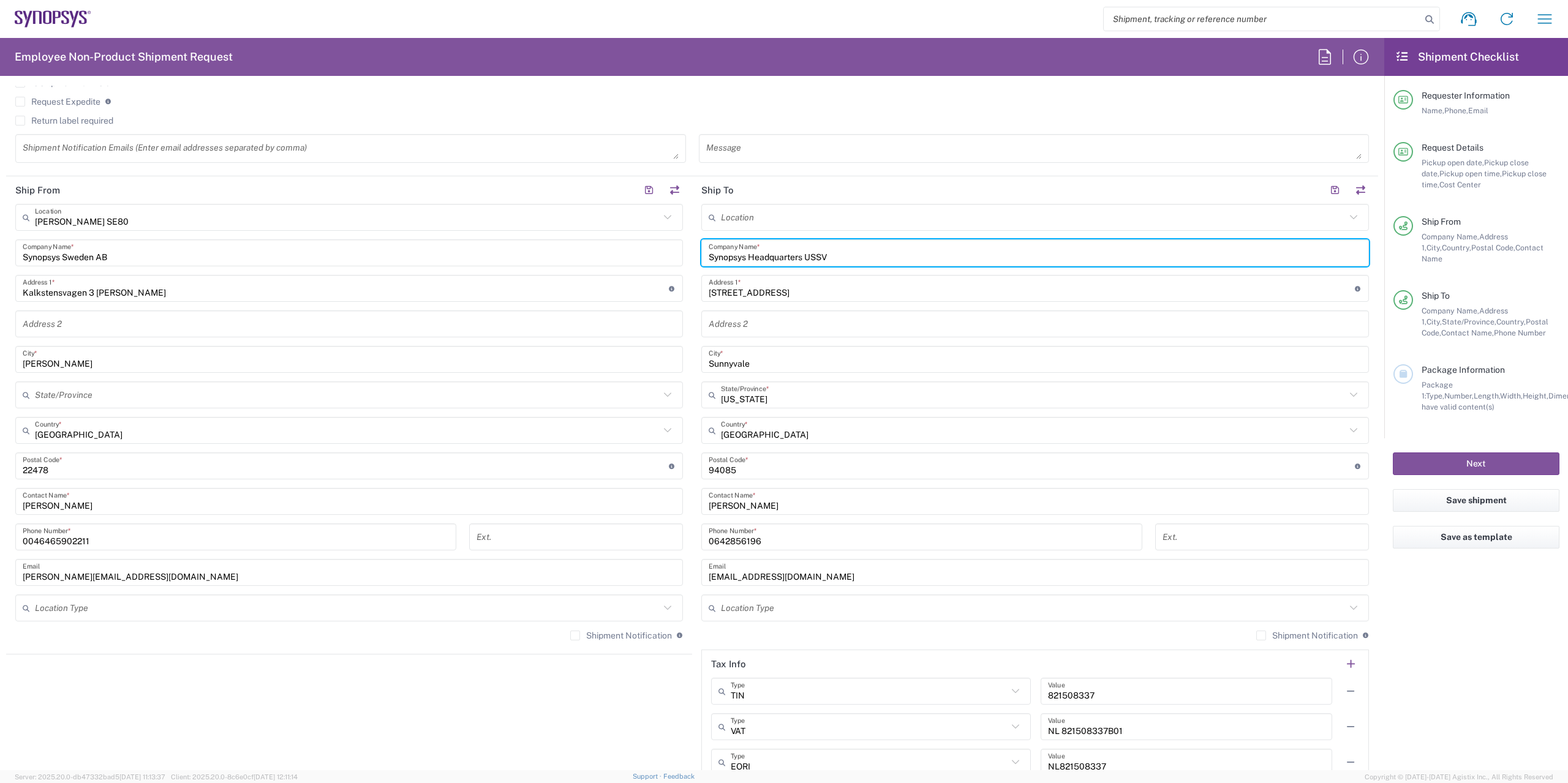
click at [841, 256] on input "Synopsys Headquarters USSV" at bounding box center [1035, 252] width 653 height 21
click at [787, 215] on input "text" at bounding box center [1033, 217] width 625 height 21
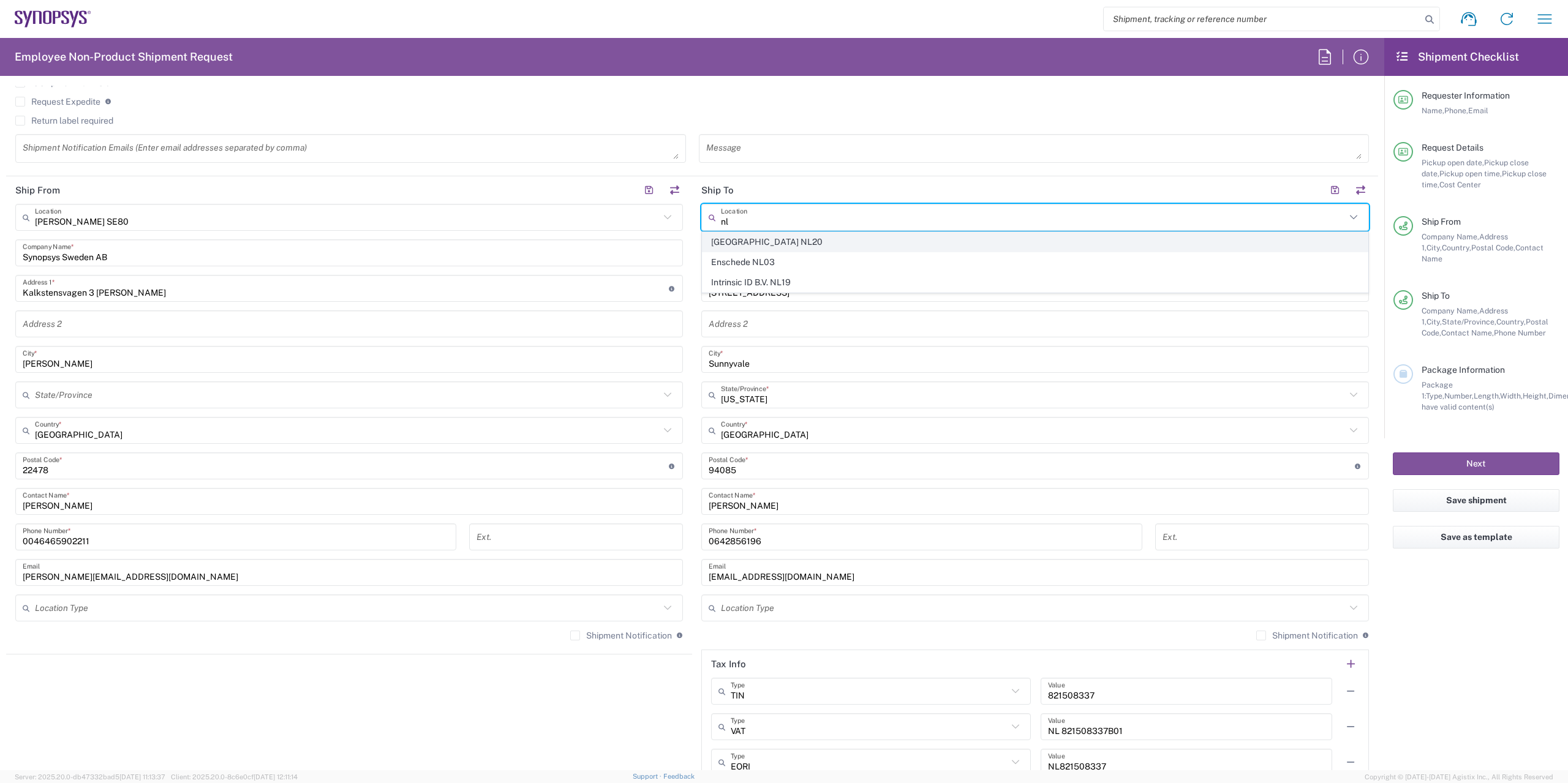
click at [771, 244] on span "[GEOGRAPHIC_DATA] NL20" at bounding box center [1035, 242] width 665 height 19
type input "[GEOGRAPHIC_DATA] NL20"
type input "Synopsys Netherlands B.V."
type input "[GEOGRAPHIC_DATA] 41 [GEOGRAPHIC_DATA]"
type input "Edindhoven"
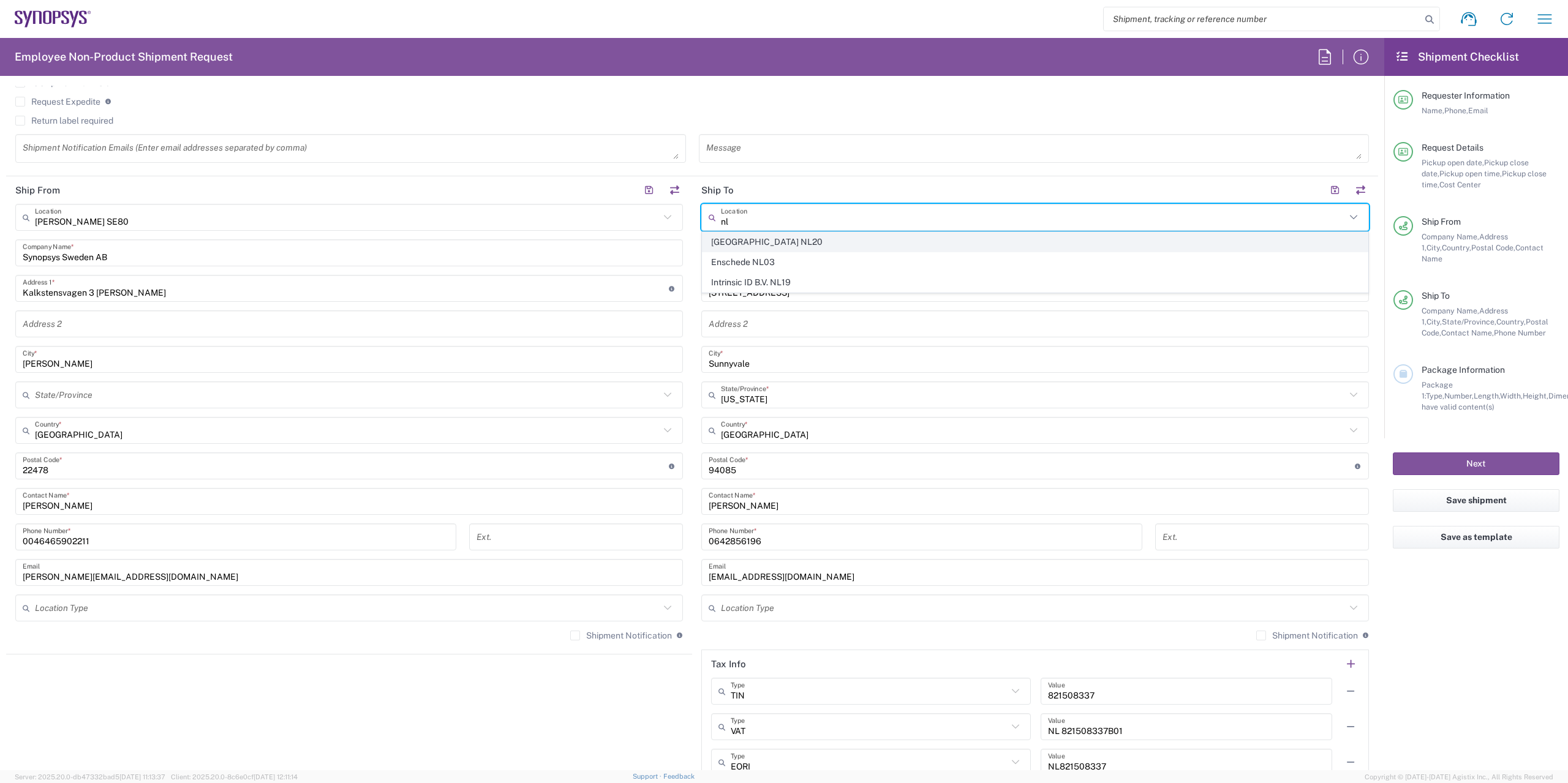
type input "[GEOGRAPHIC_DATA]"
type input "5656 AE"
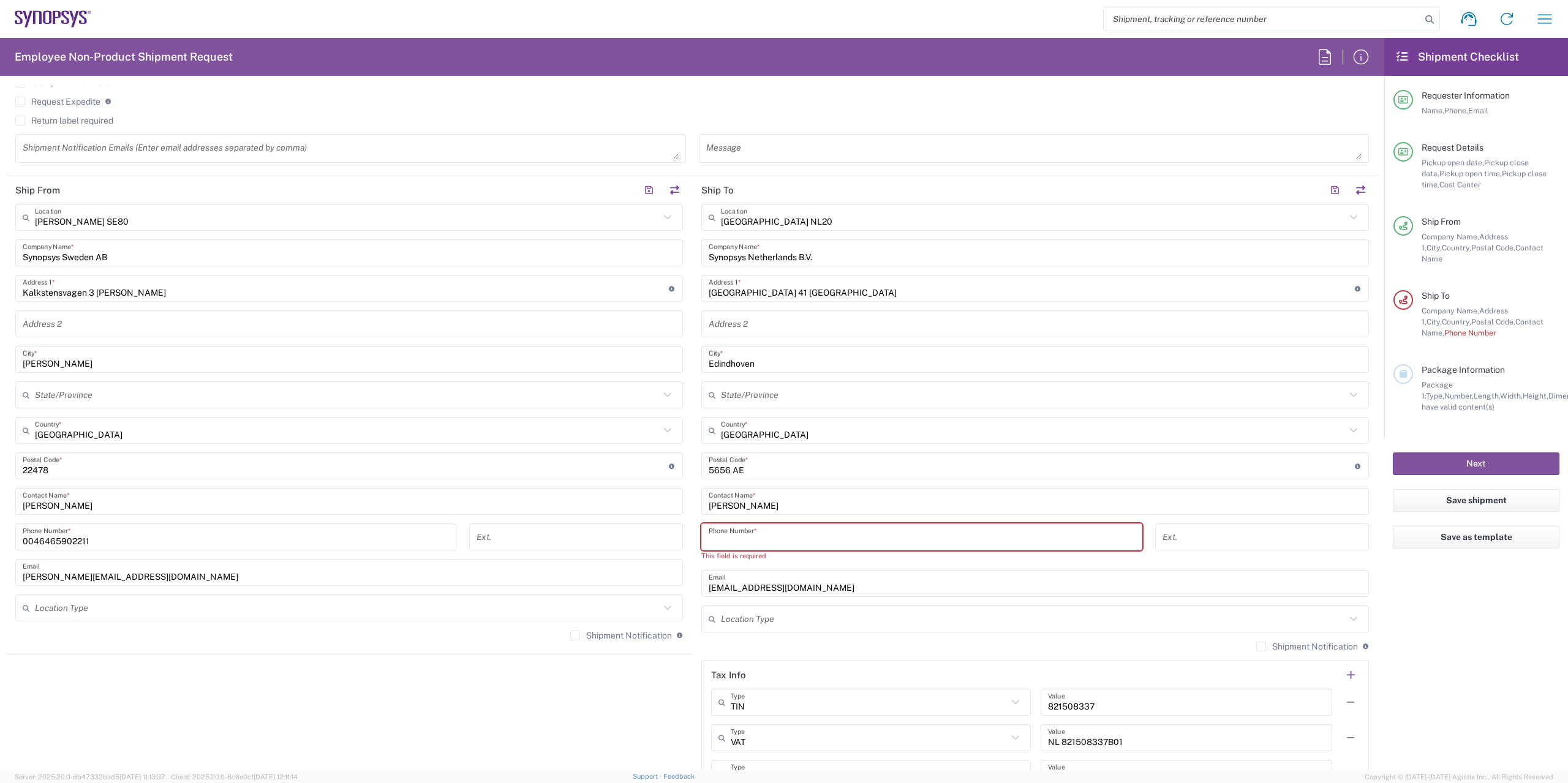
click at [752, 538] on input "tel" at bounding box center [921, 537] width 426 height 21
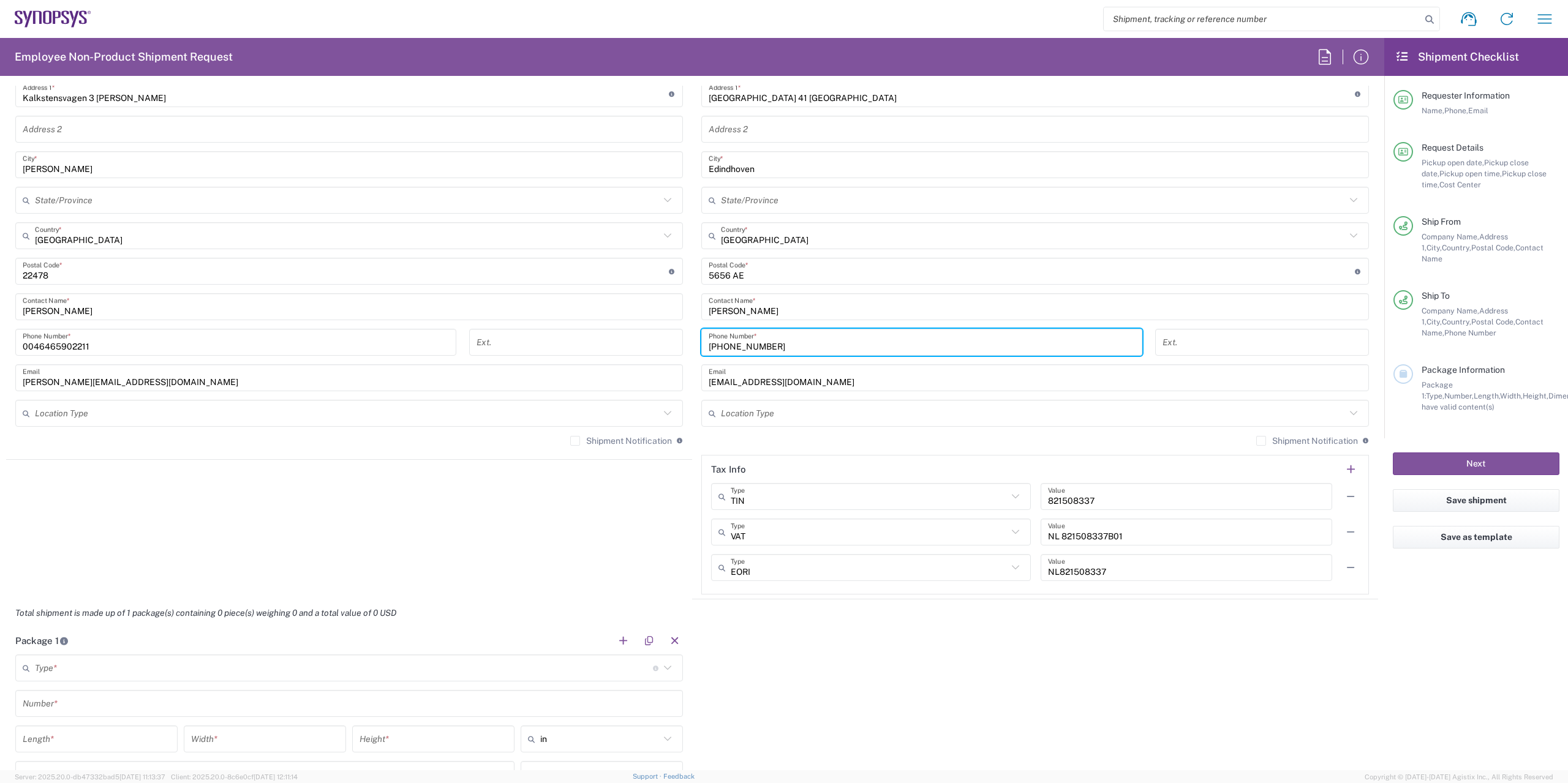
scroll to position [735, 0]
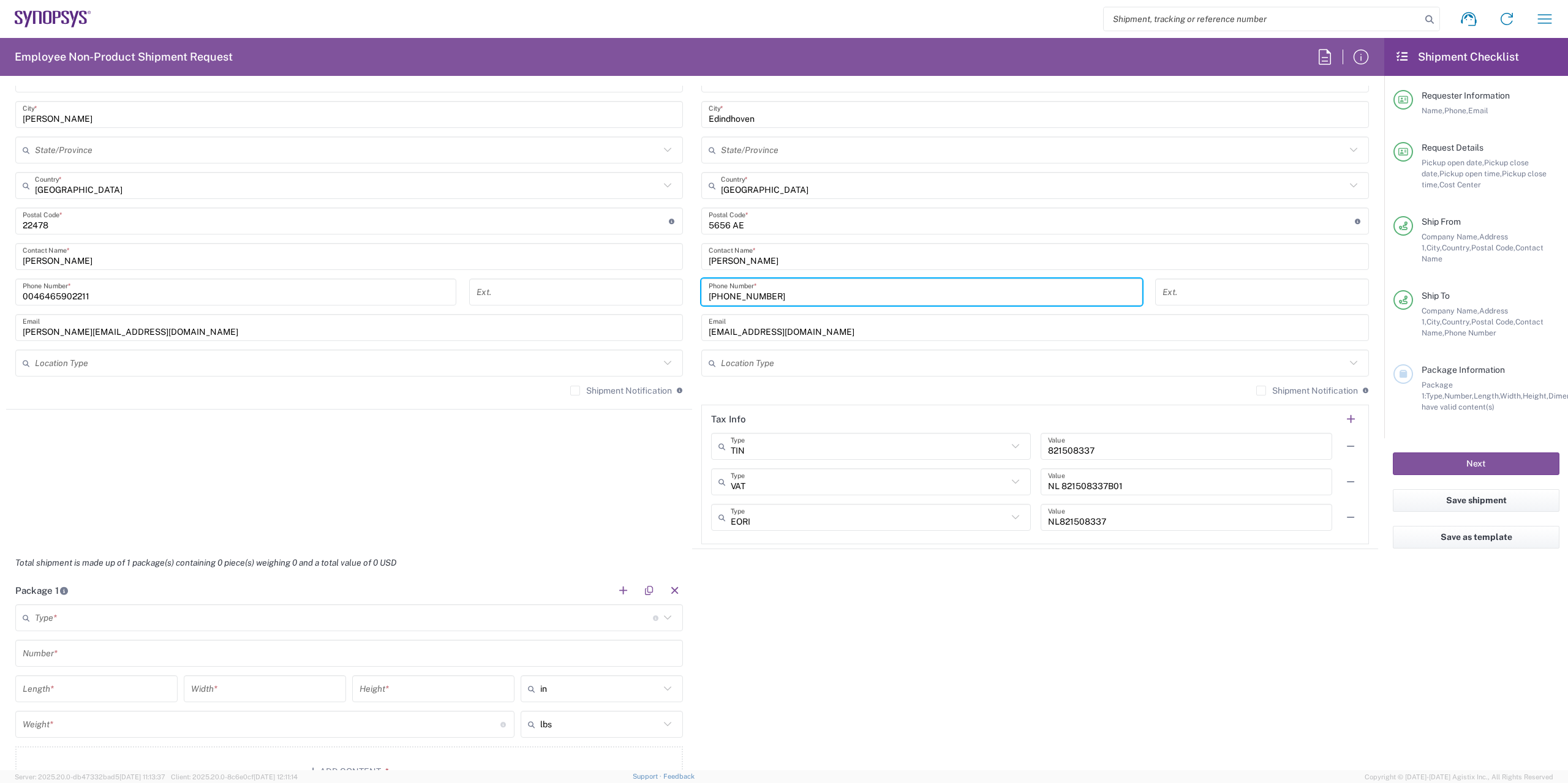
type input "[PHONE_NUMBER]"
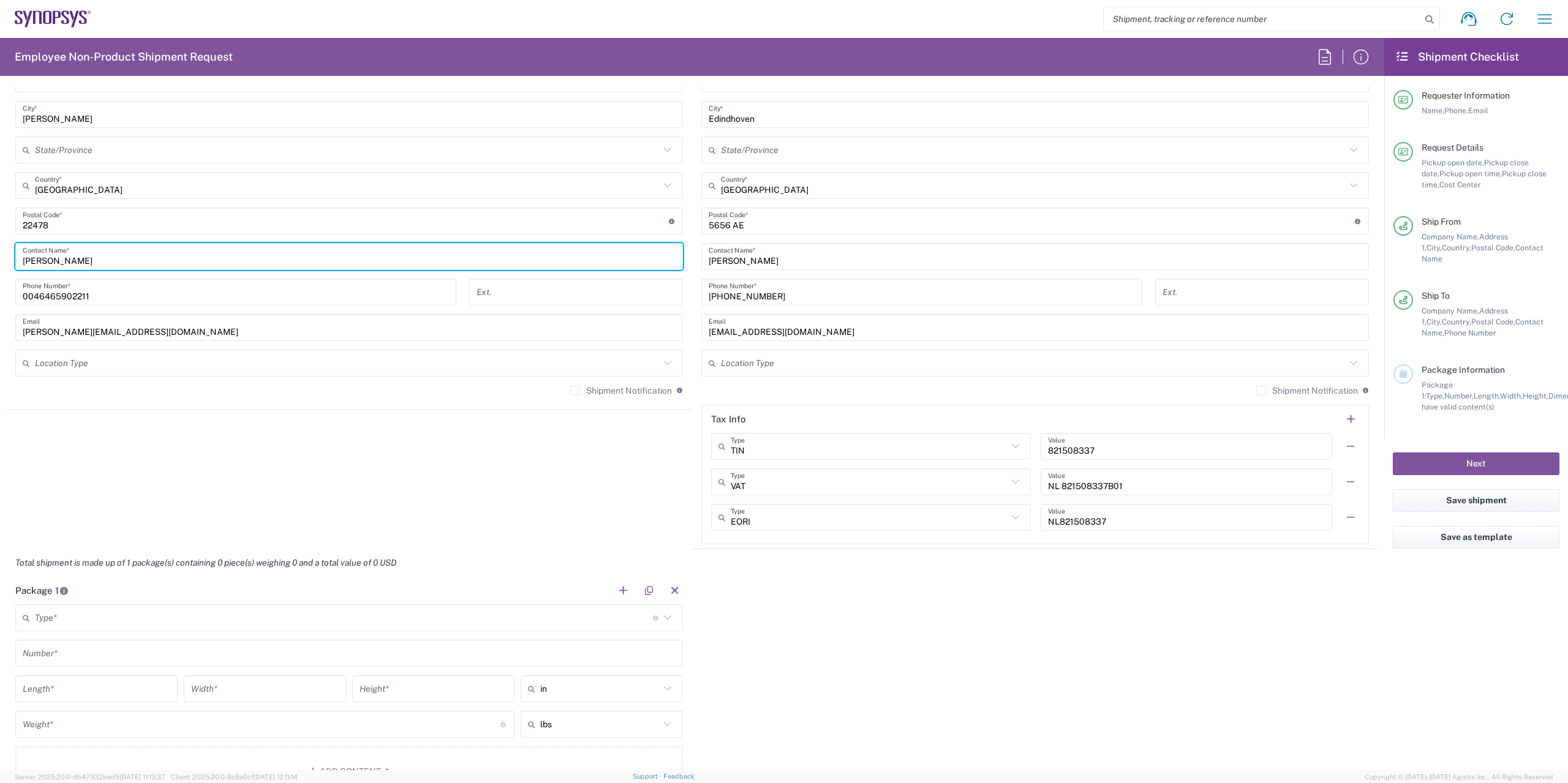
click at [49, 256] on input "[PERSON_NAME]" at bounding box center [349, 257] width 653 height 21
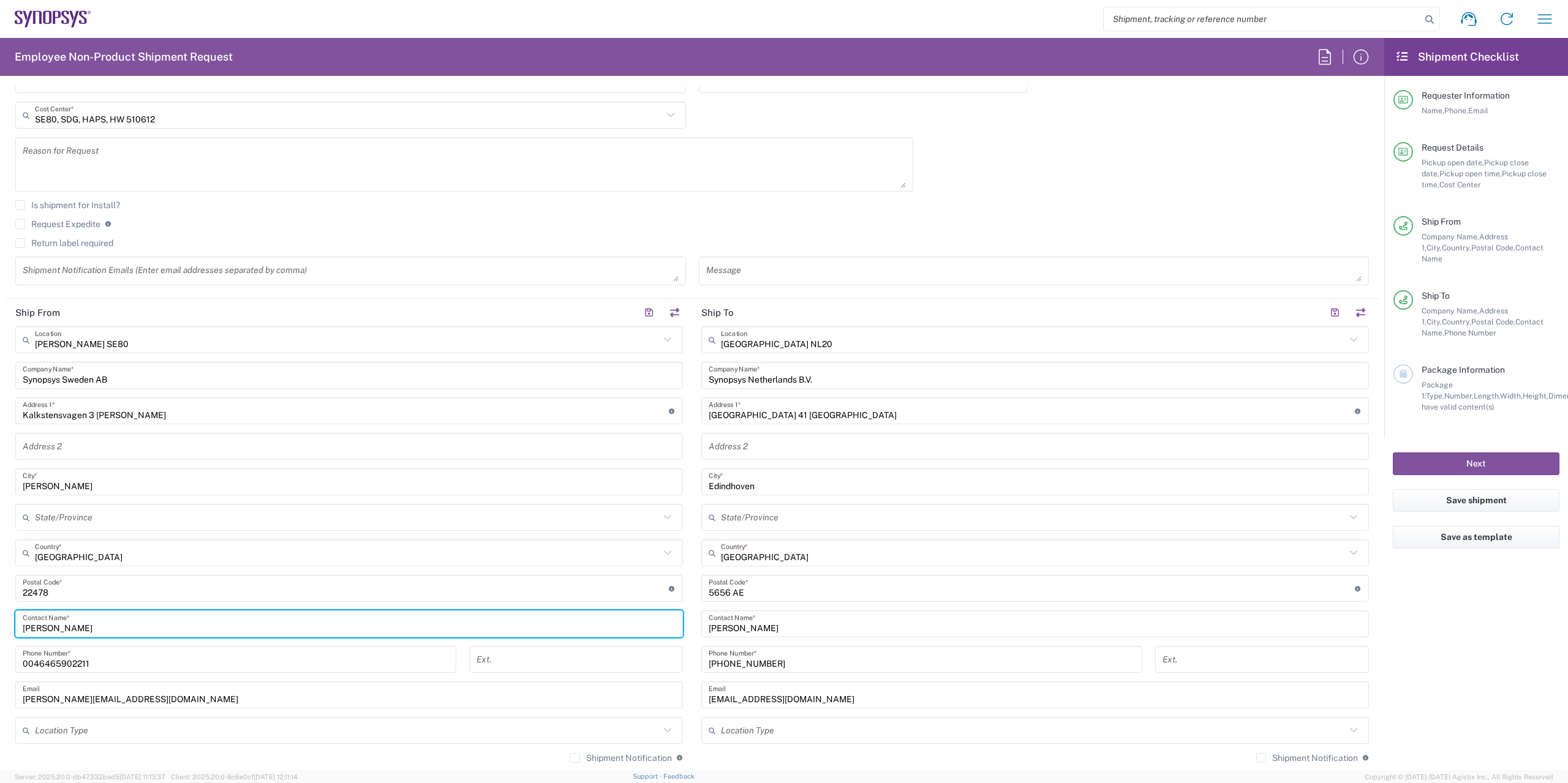
scroll to position [551, 0]
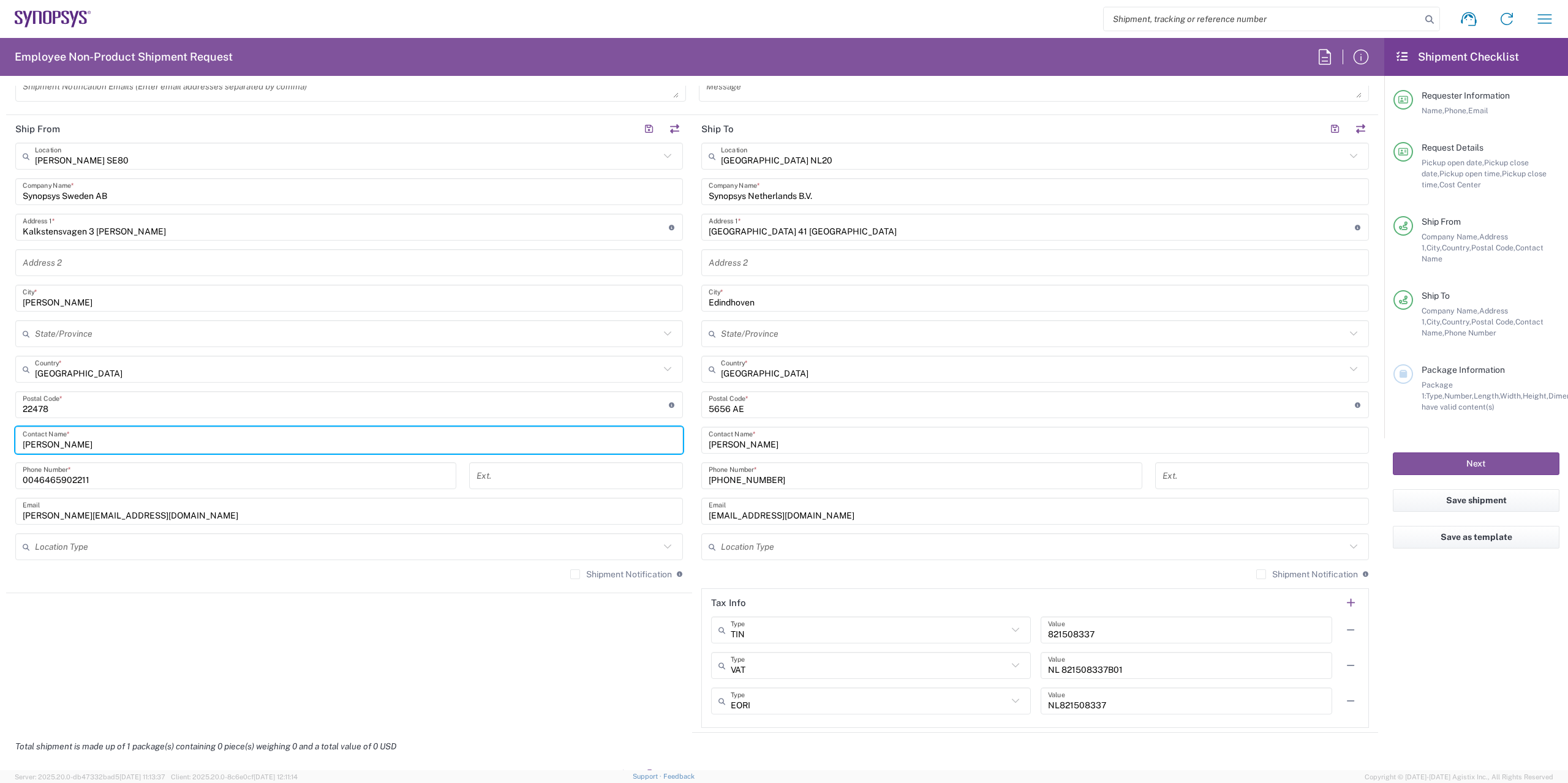
drag, startPoint x: 97, startPoint y: 444, endPoint x: 0, endPoint y: 441, distance: 97.0
click at [23, 441] on input "[PERSON_NAME]" at bounding box center [349, 440] width 653 height 21
type input "[PERSON_NAME]"
click at [108, 512] on input "[PERSON_NAME][EMAIL_ADDRESS][DOMAIN_NAME]" at bounding box center [349, 511] width 653 height 21
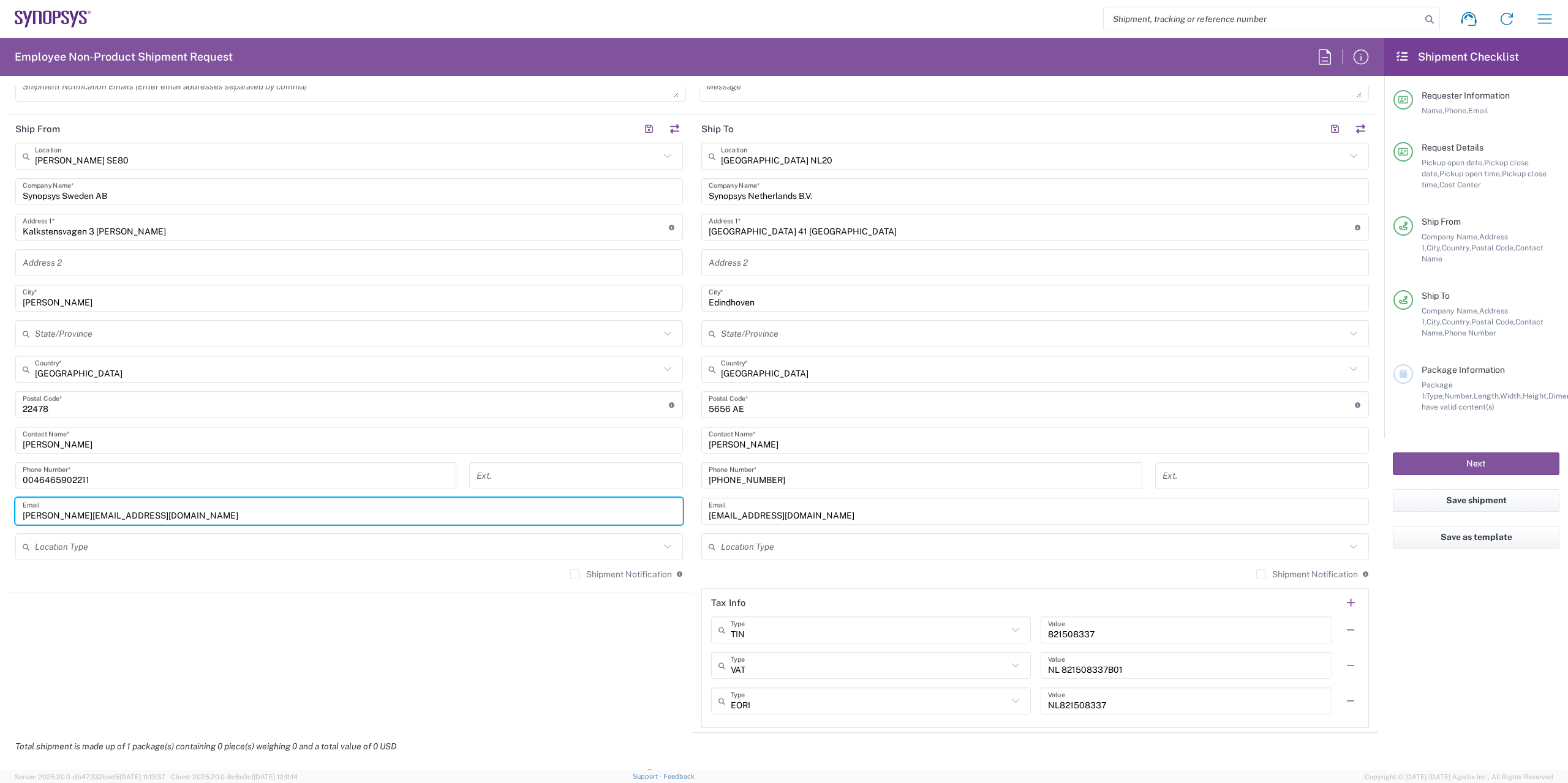
click at [25, 514] on input "[PERSON_NAME][EMAIL_ADDRESS][DOMAIN_NAME]" at bounding box center [349, 511] width 653 height 21
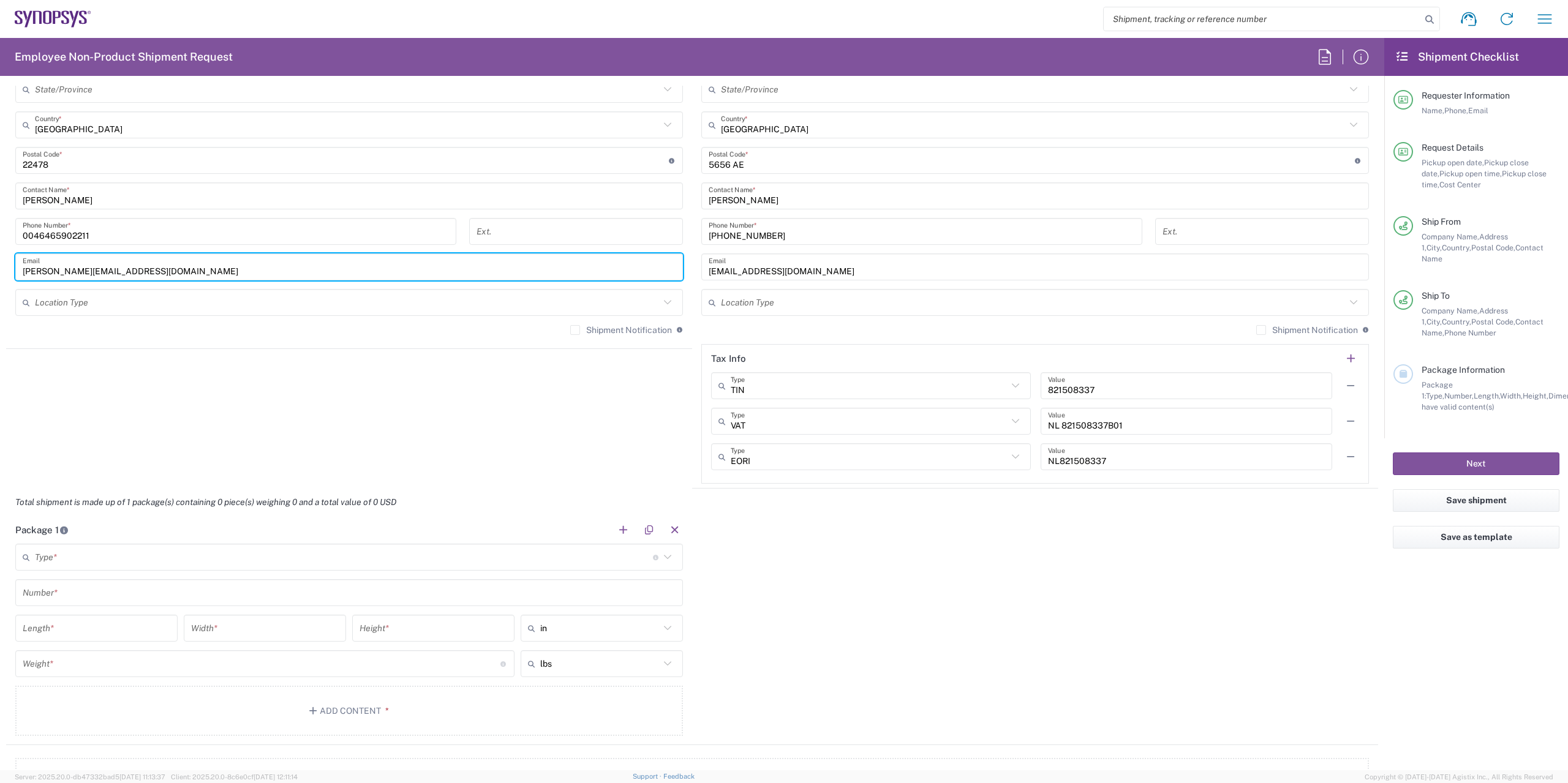
scroll to position [796, 0]
type input "[PERSON_NAME][EMAIL_ADDRESS][DOMAIN_NAME]"
click at [63, 553] on input "text" at bounding box center [343, 556] width 618 height 21
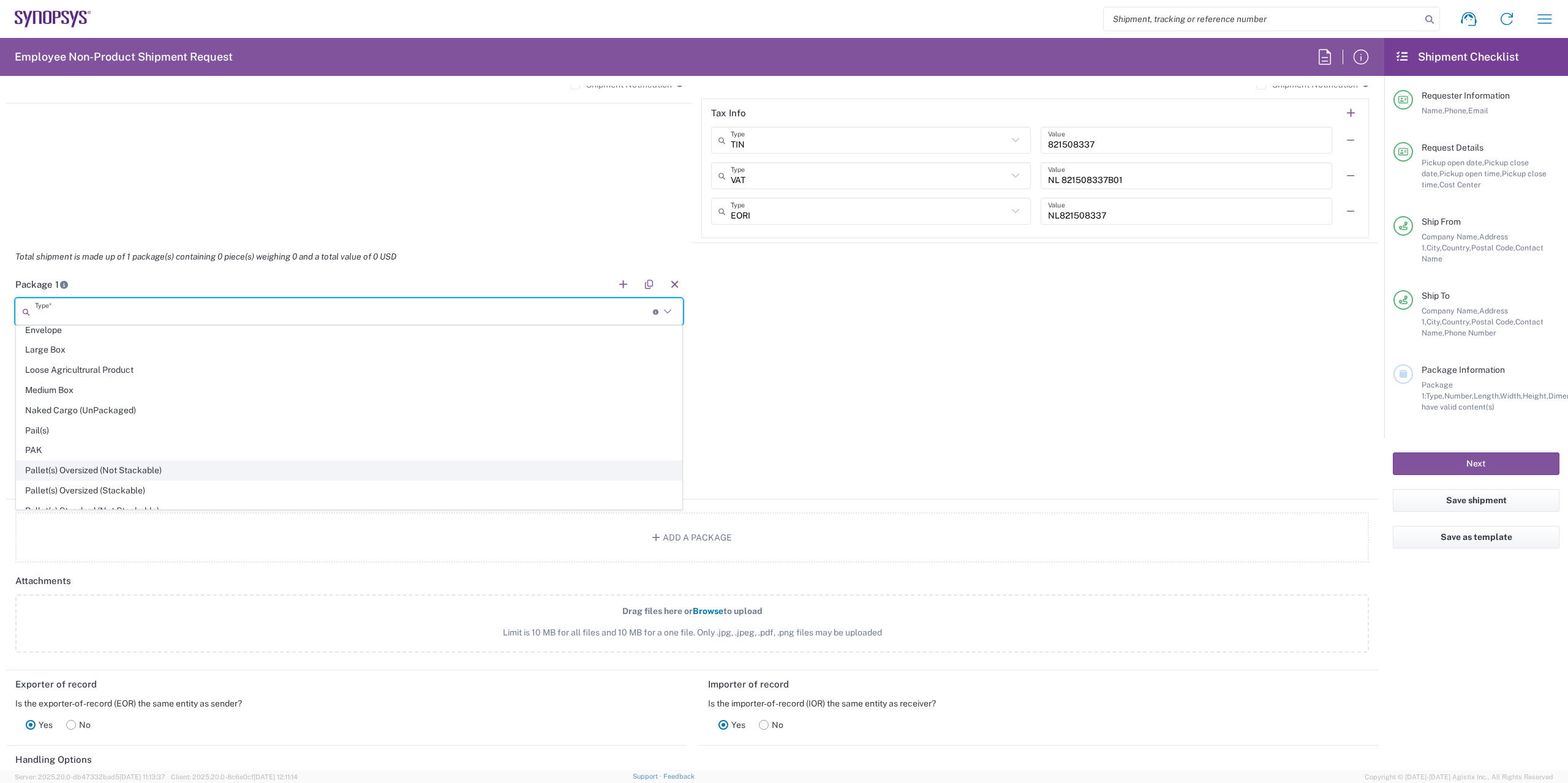
scroll to position [564, 0]
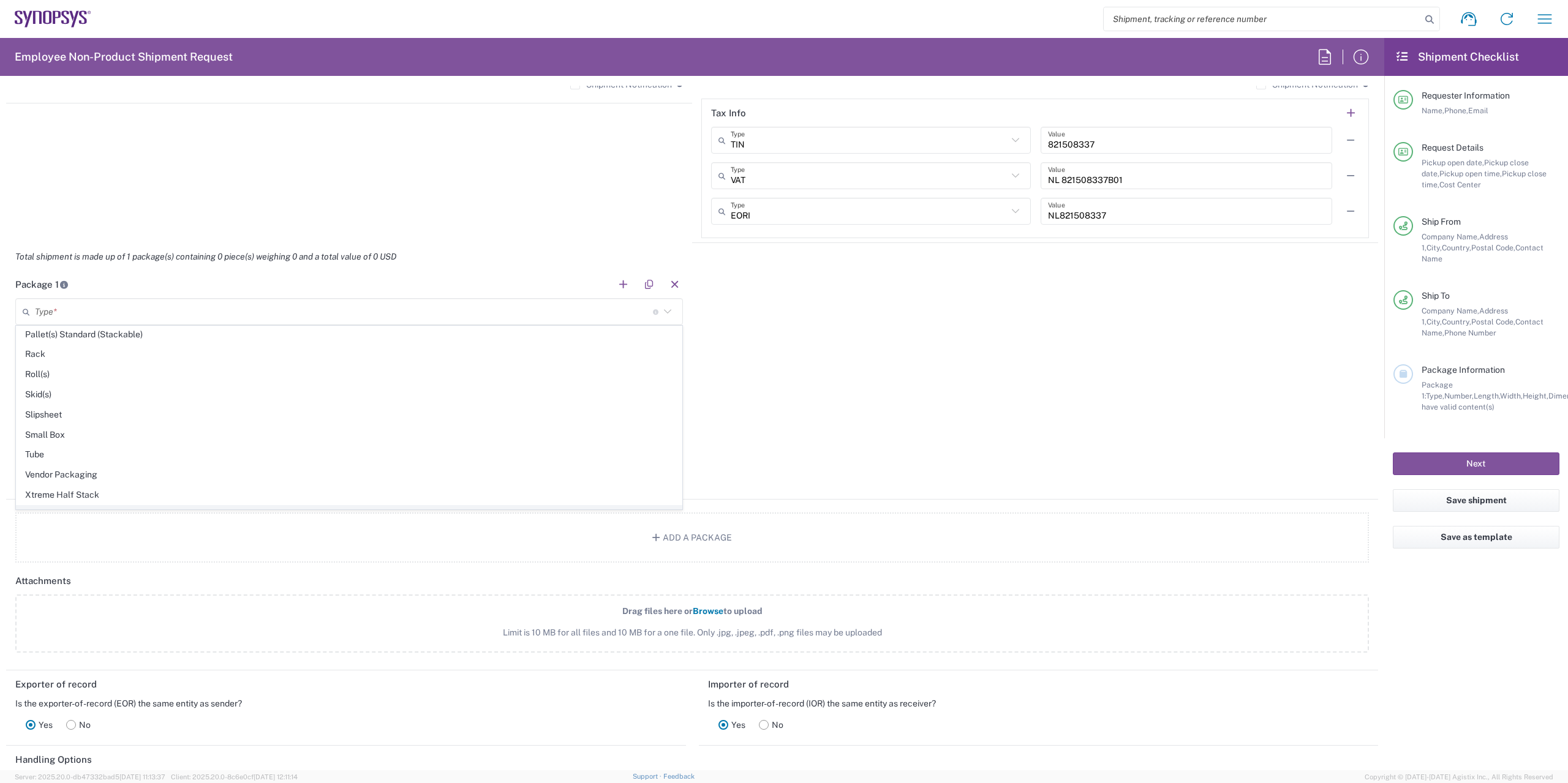
click at [60, 505] on span "Your Packaging" at bounding box center [349, 515] width 665 height 19
type input "Your Packaging"
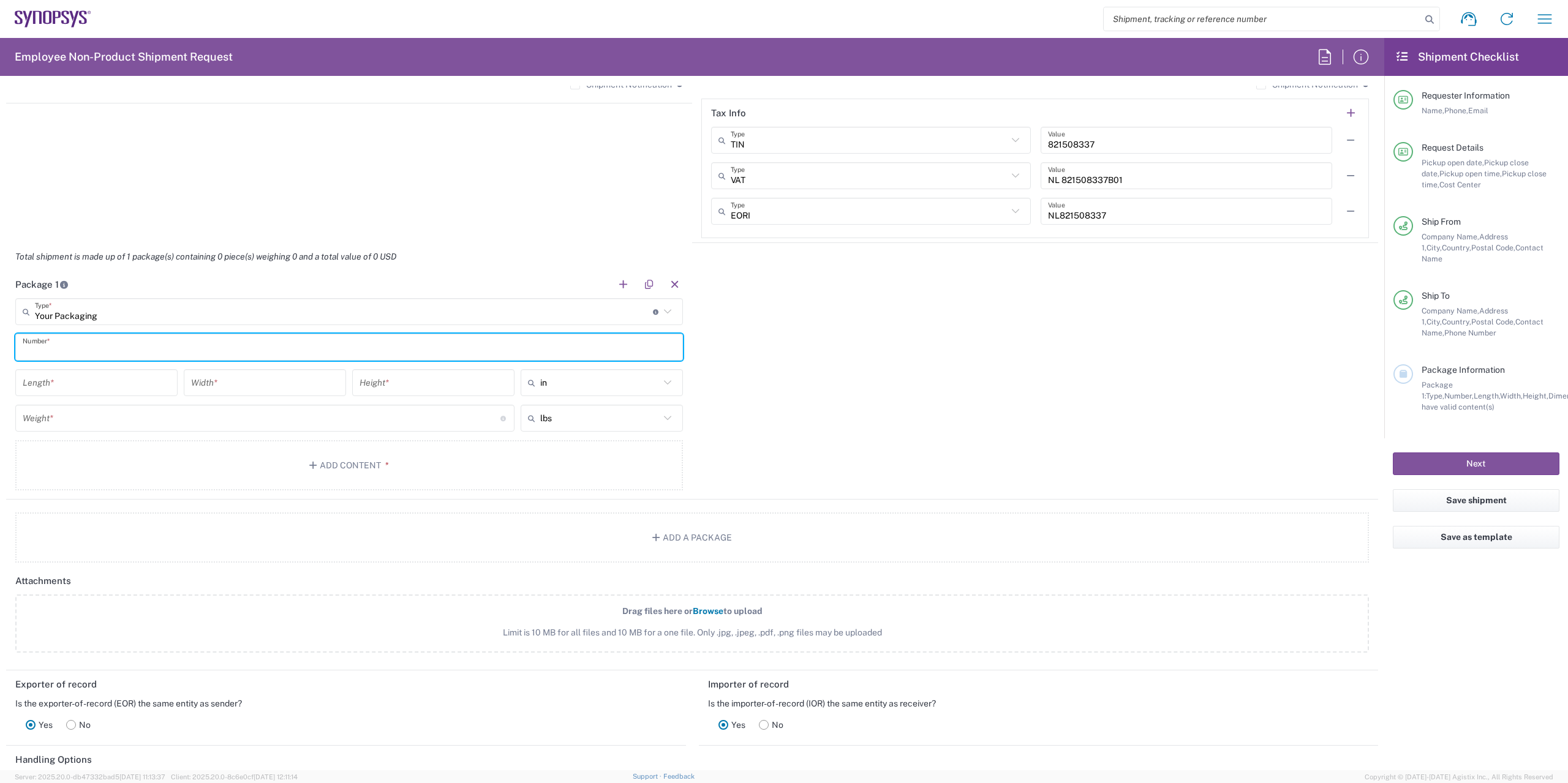
click at [82, 348] on input "text" at bounding box center [349, 347] width 653 height 21
type input "1"
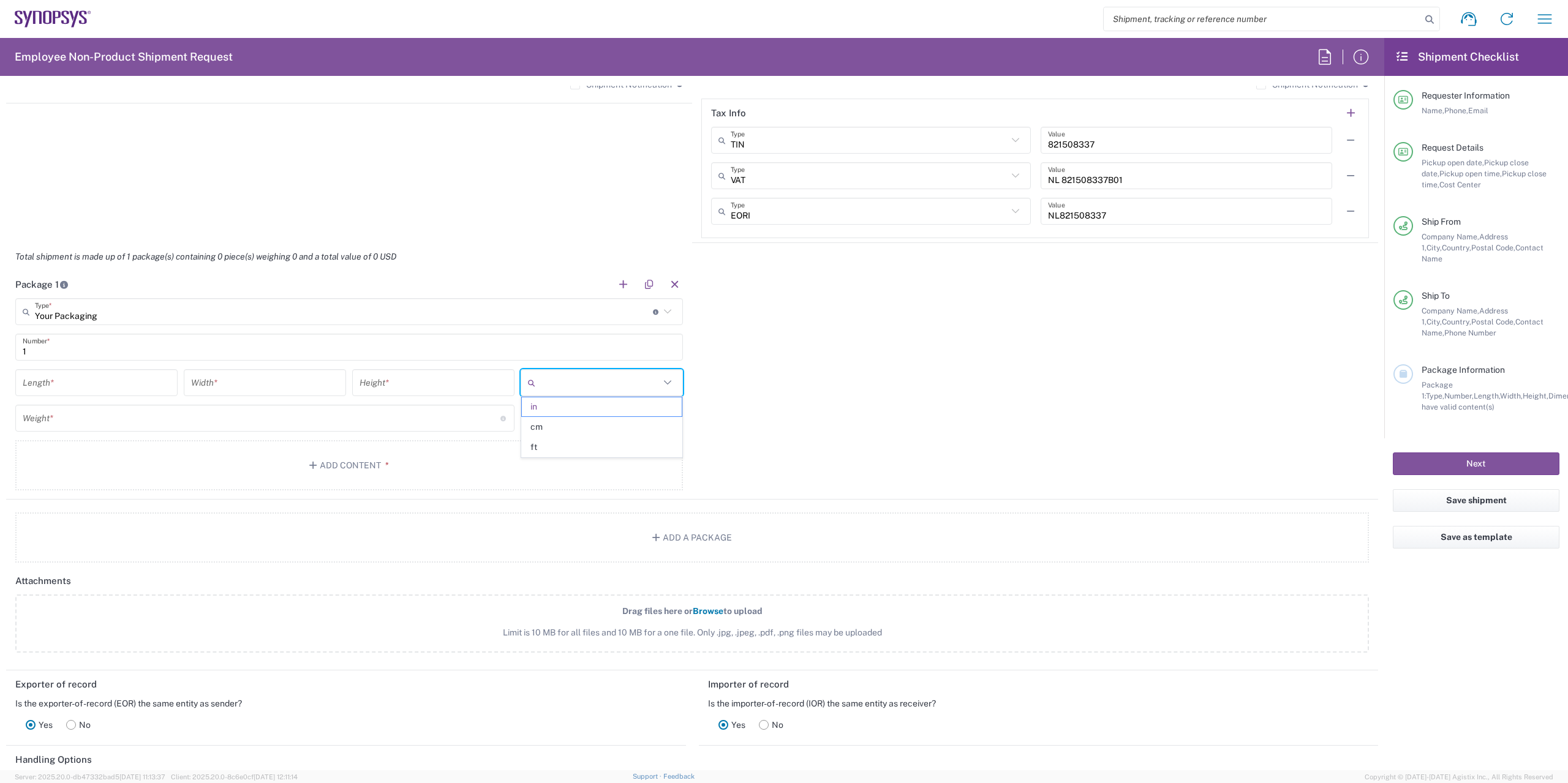
click at [592, 384] on input "text" at bounding box center [600, 382] width 119 height 19
click at [553, 431] on span "cm" at bounding box center [601, 427] width 160 height 19
type input "cm"
click at [564, 415] on input "text" at bounding box center [600, 418] width 119 height 19
click at [547, 458] on span "kgs" at bounding box center [601, 463] width 160 height 19
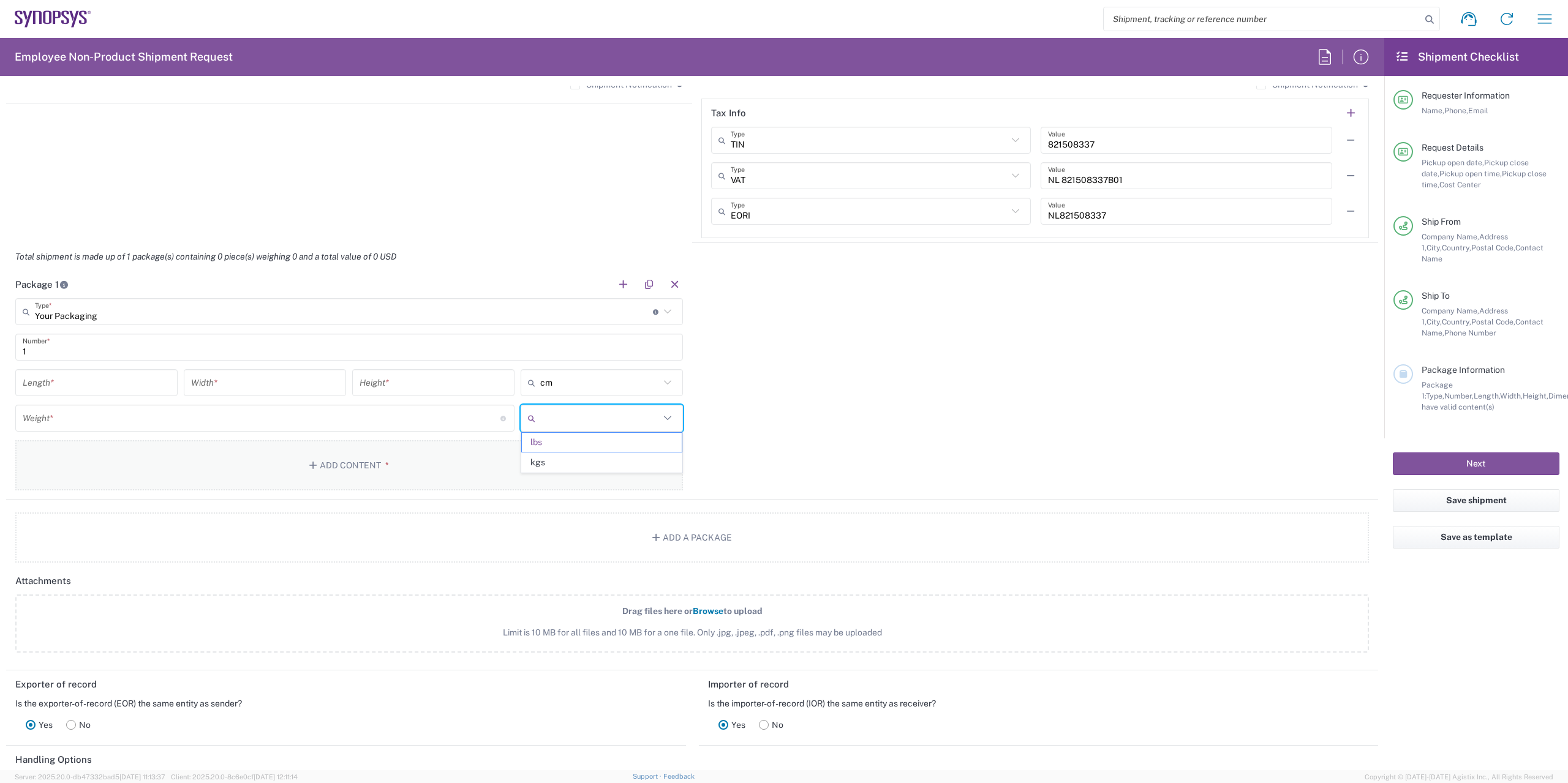
type input "kgs"
click at [61, 386] on input "number" at bounding box center [96, 383] width 147 height 21
type input "61"
type input "103"
type input "20"
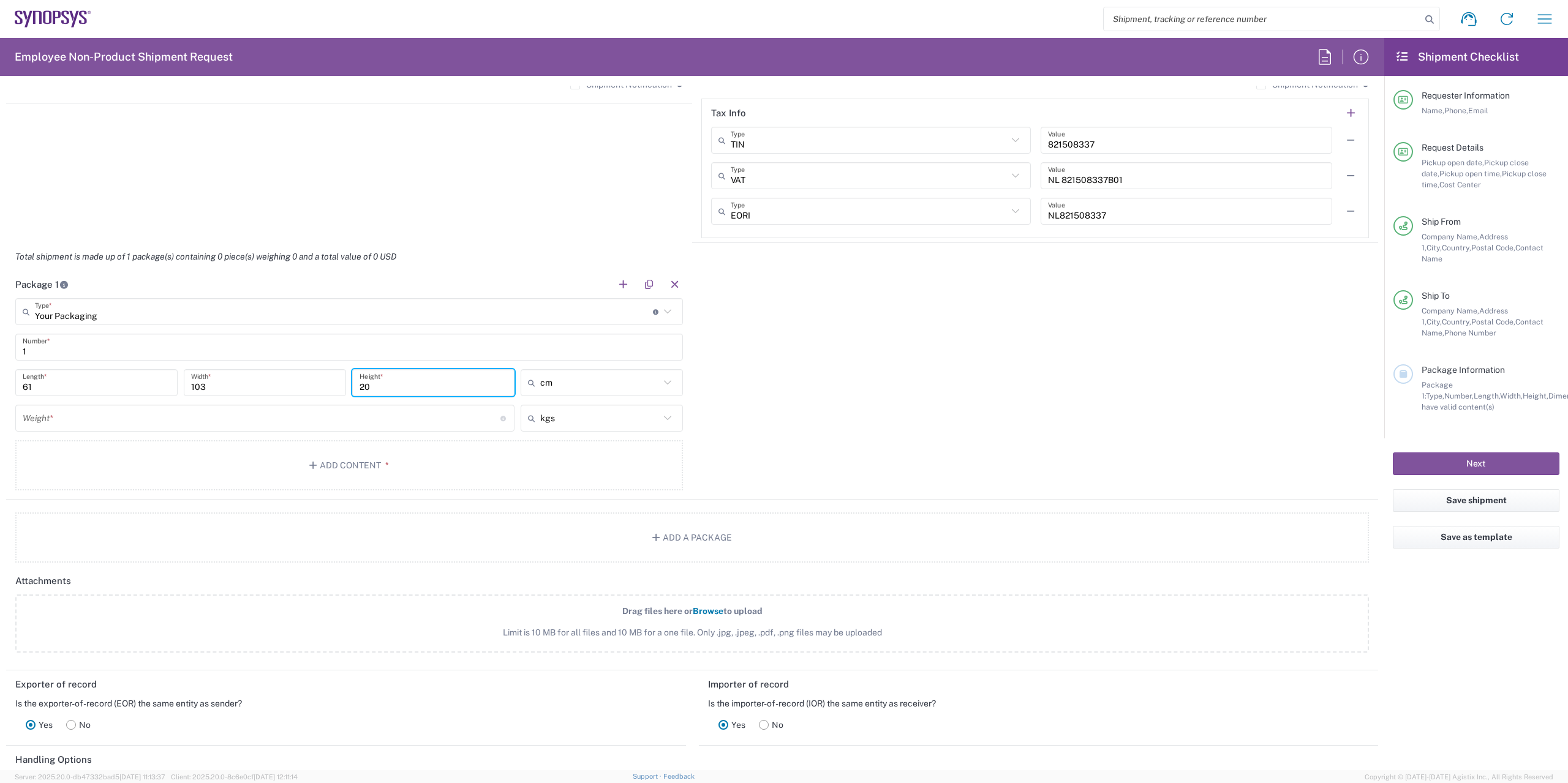
click at [55, 425] on div "Weight * Total weight of package(s) in pounds or kilograms" at bounding box center [264, 418] width 499 height 27
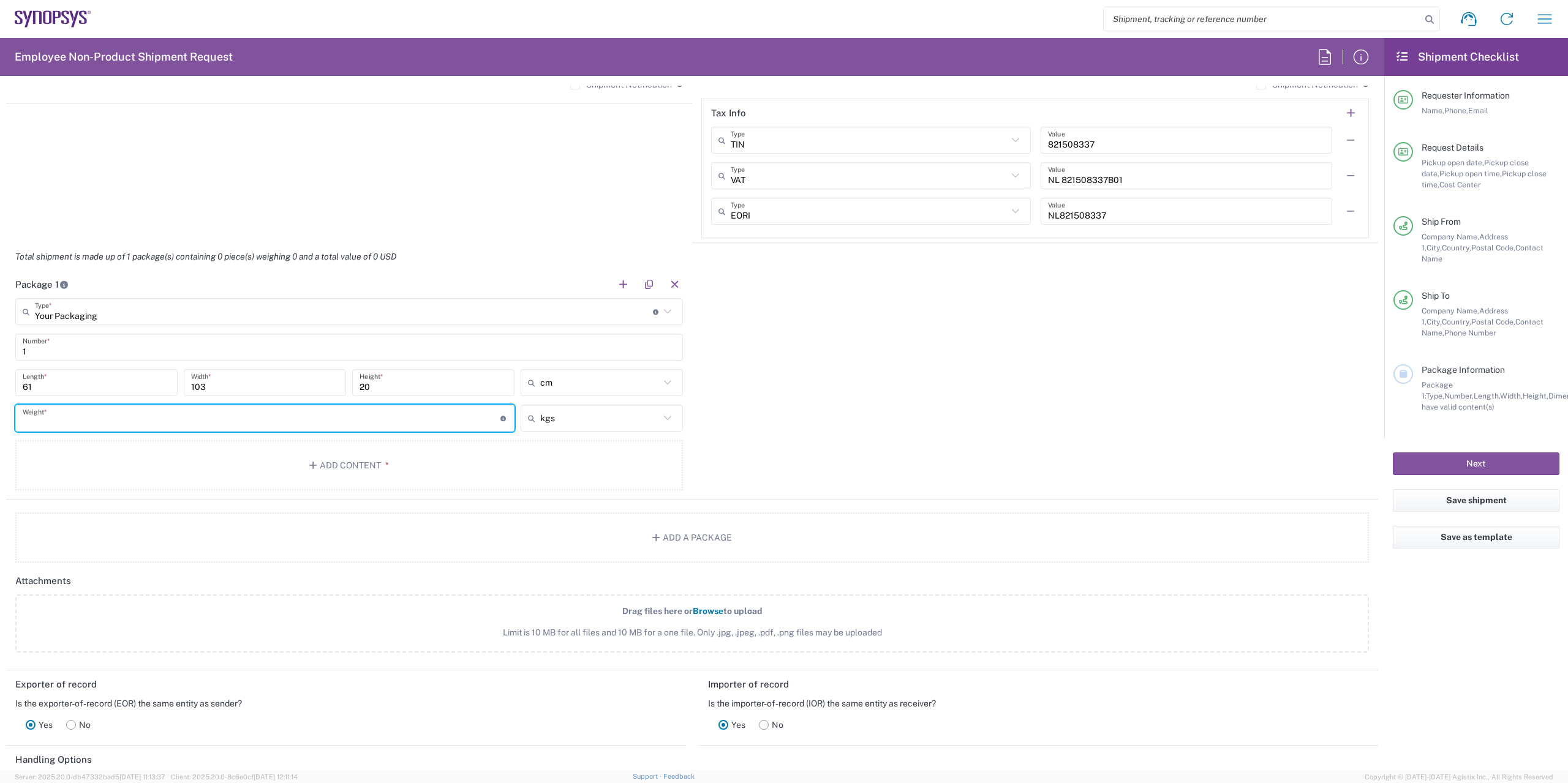
click at [56, 418] on input "number" at bounding box center [262, 418] width 478 height 21
type input "15"
click at [320, 468] on button "Add Content *" at bounding box center [349, 465] width 668 height 50
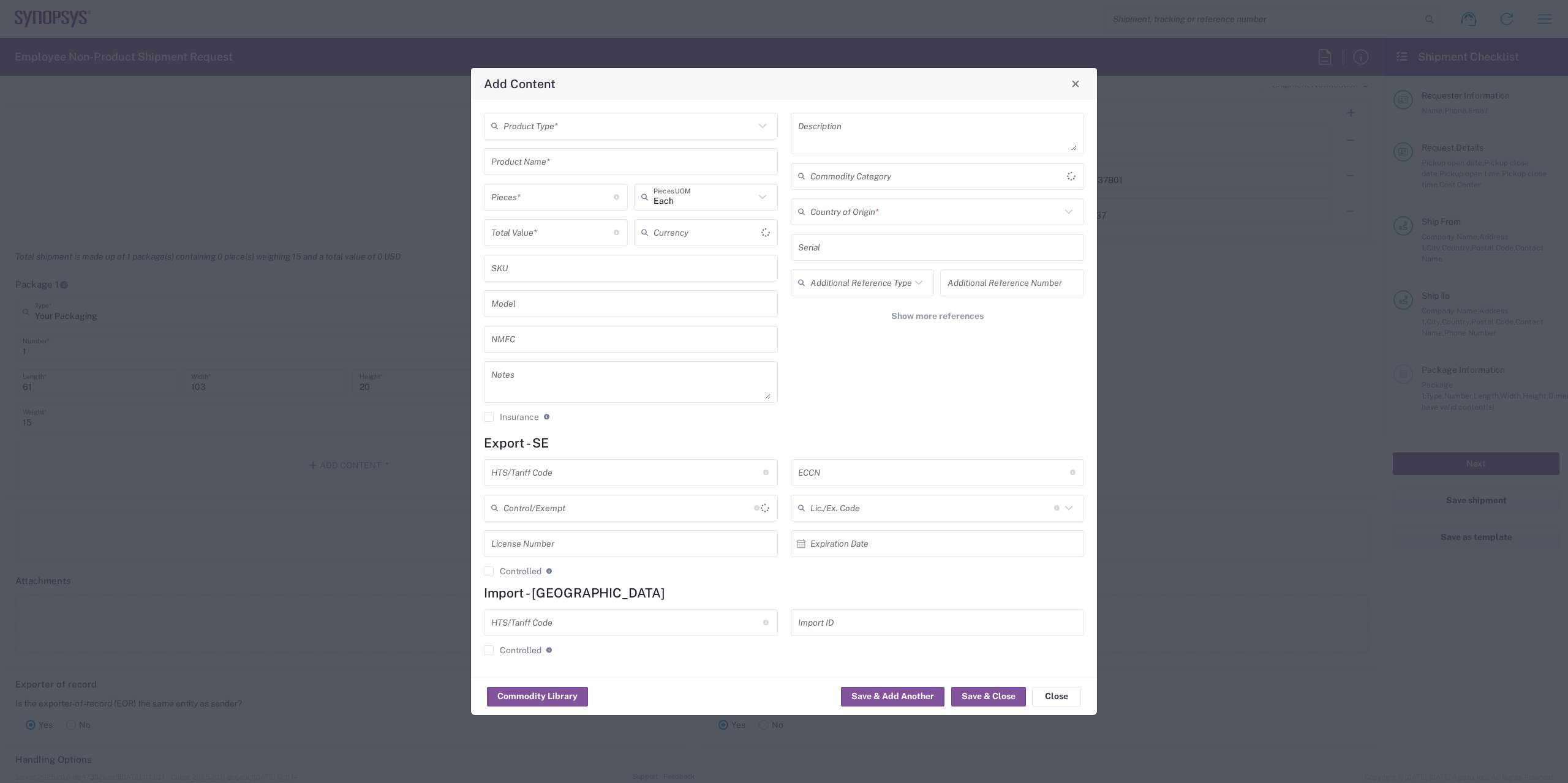
type input "US Dollar"
click at [576, 120] on input "text" at bounding box center [628, 125] width 252 height 21
click at [573, 170] on span "General Commodity" at bounding box center [631, 172] width 292 height 19
type input "General Commodity"
click at [569, 159] on input "text" at bounding box center [631, 161] width 279 height 21
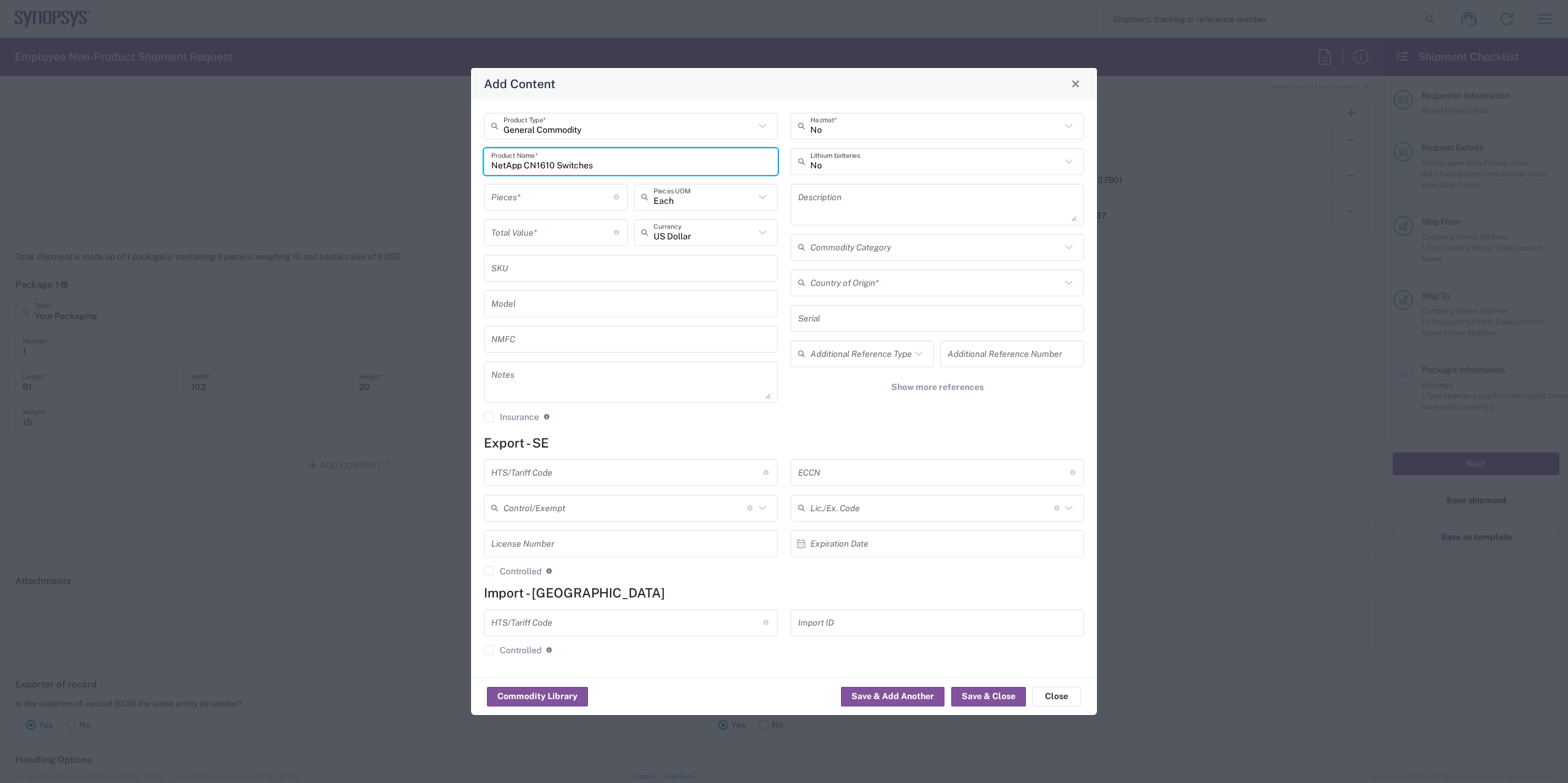
type input "NetApp CN1610 Switches"
click at [564, 204] on input "number" at bounding box center [553, 196] width 123 height 21
type input "2"
click at [562, 239] on input "number" at bounding box center [553, 232] width 123 height 21
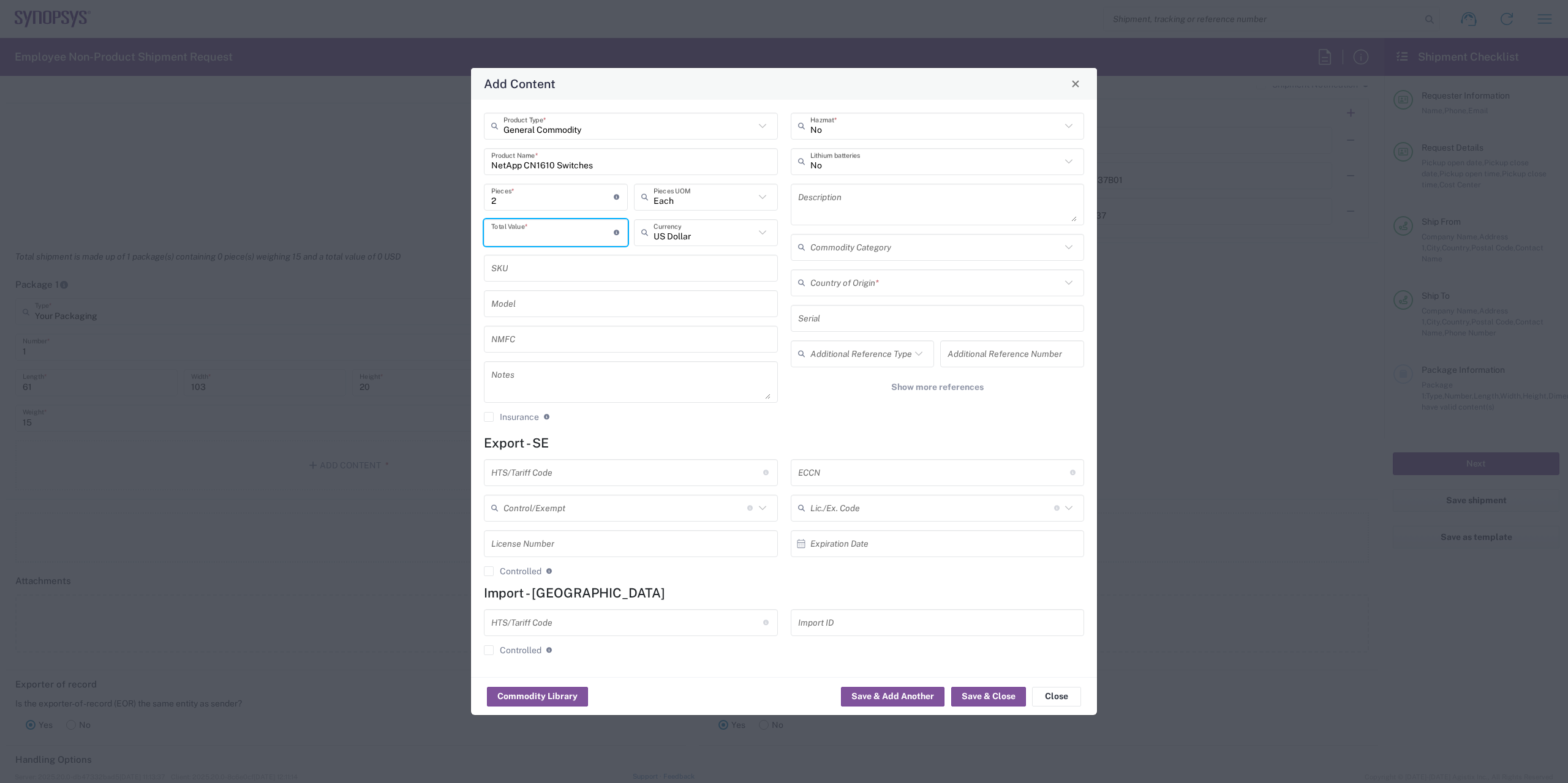
click at [524, 233] on input "number" at bounding box center [553, 232] width 123 height 21
click at [765, 235] on icon at bounding box center [762, 232] width 16 height 16
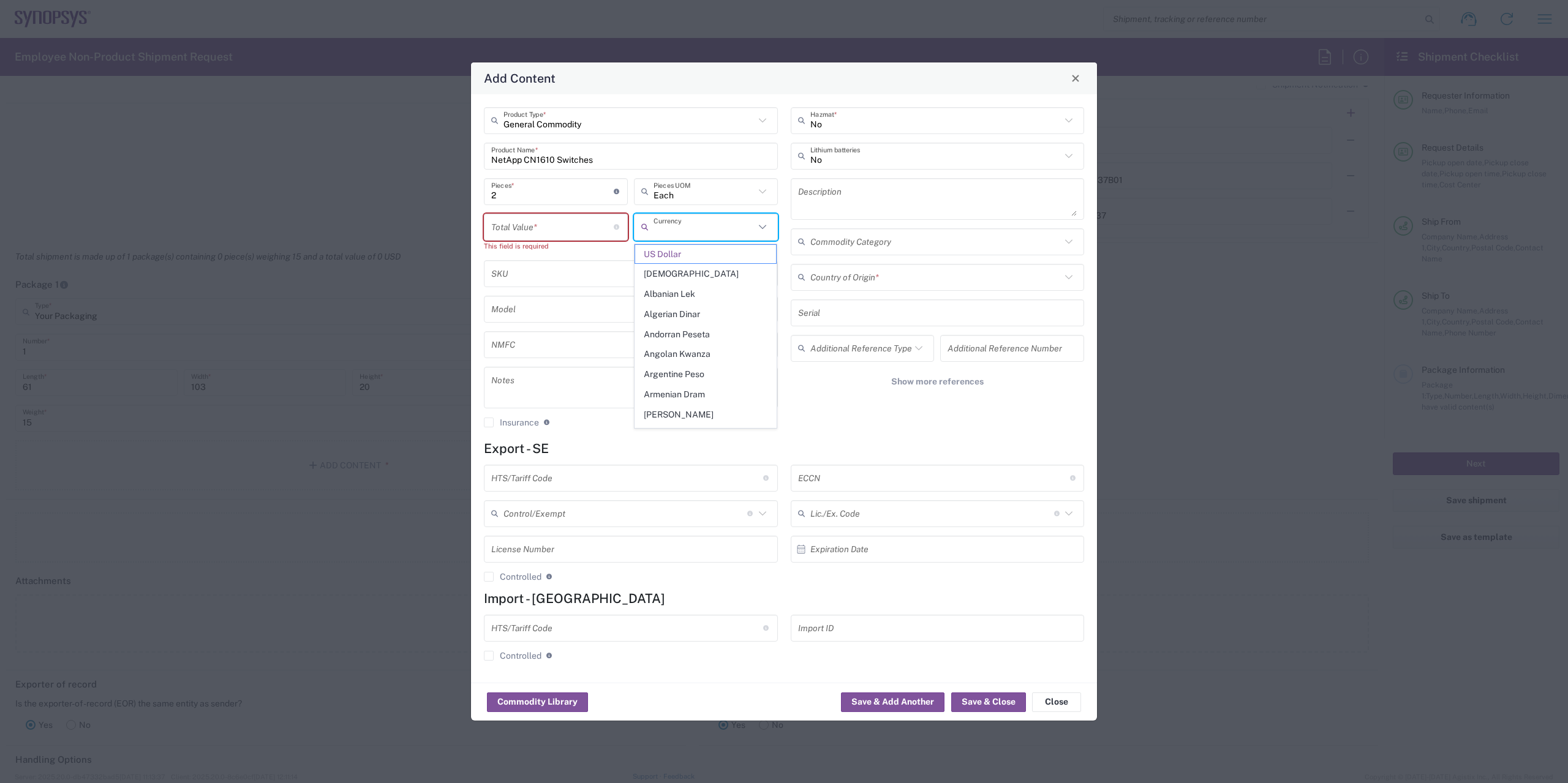
click at [712, 226] on input "text" at bounding box center [704, 226] width 101 height 21
click at [559, 227] on input "number" at bounding box center [553, 226] width 123 height 21
type input "US Dollar"
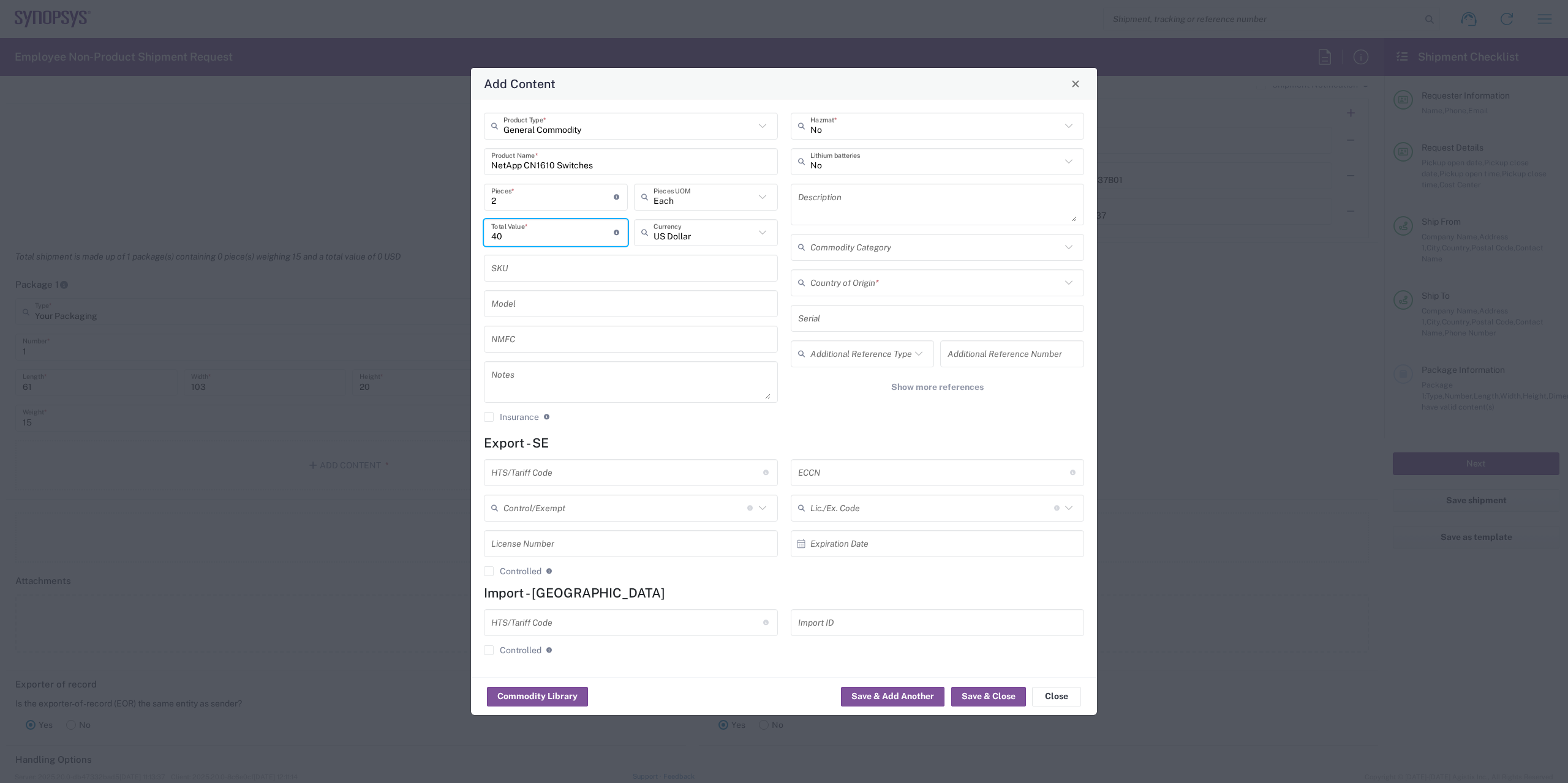
type input "4"
type input "800"
click at [875, 272] on div "Country of Origin *" at bounding box center [937, 283] width 294 height 27
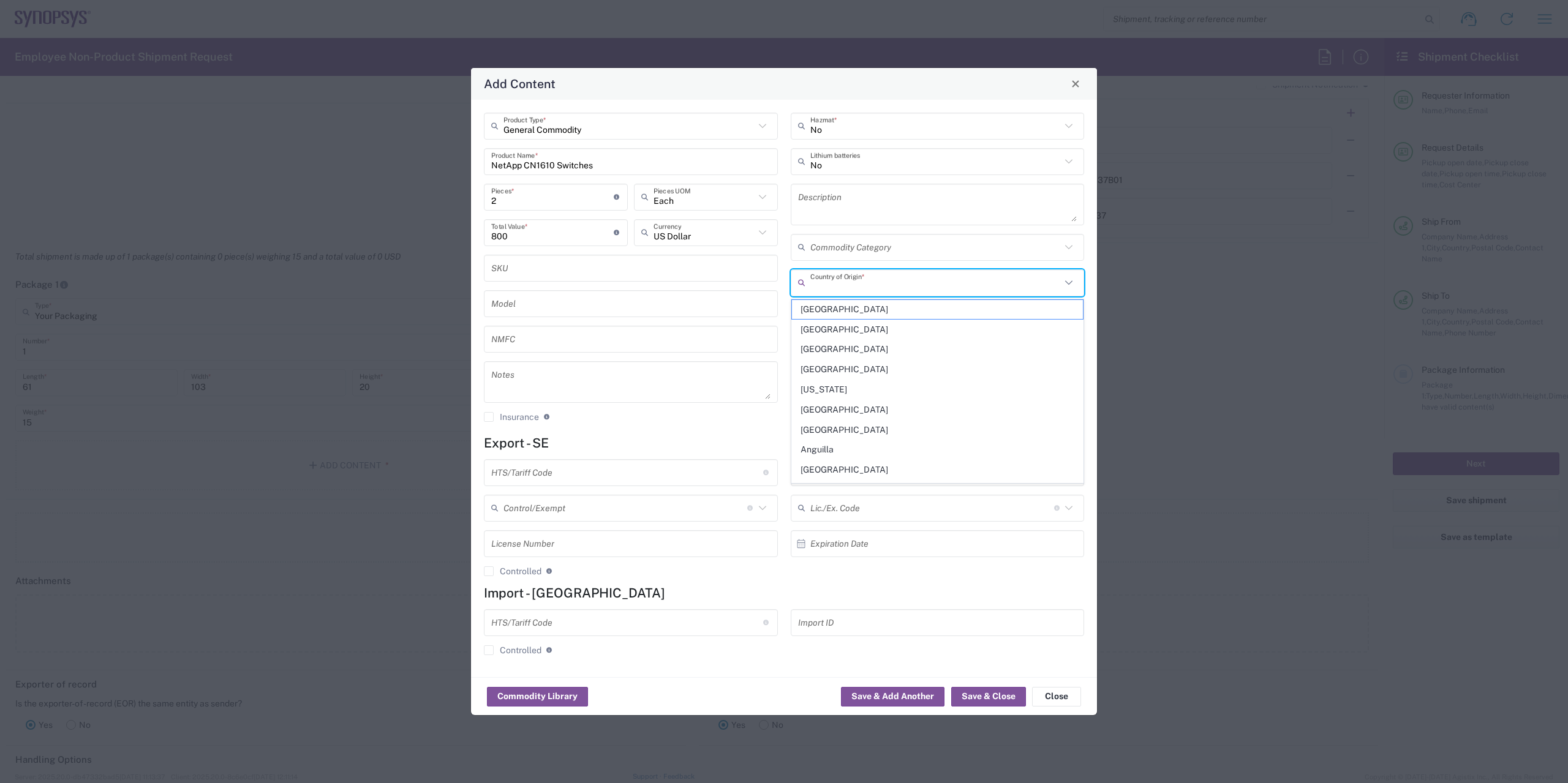
click at [871, 288] on input "text" at bounding box center [935, 282] width 252 height 21
type input "[GEOGRAPHIC_DATA]"
click at [848, 473] on input "text" at bounding box center [934, 472] width 272 height 21
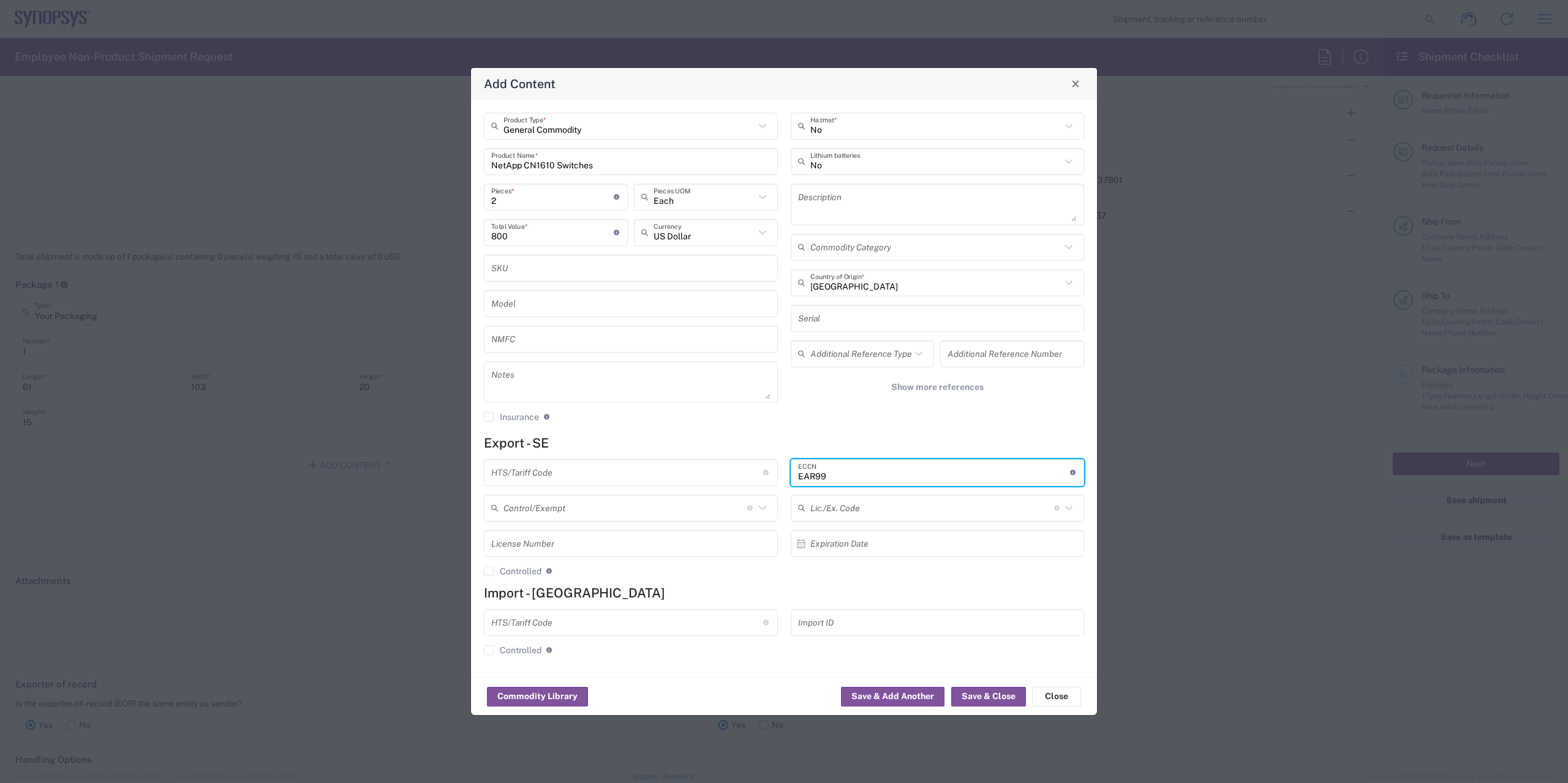
type input "EAR99"
click at [528, 473] on input "text" at bounding box center [627, 472] width 272 height 21
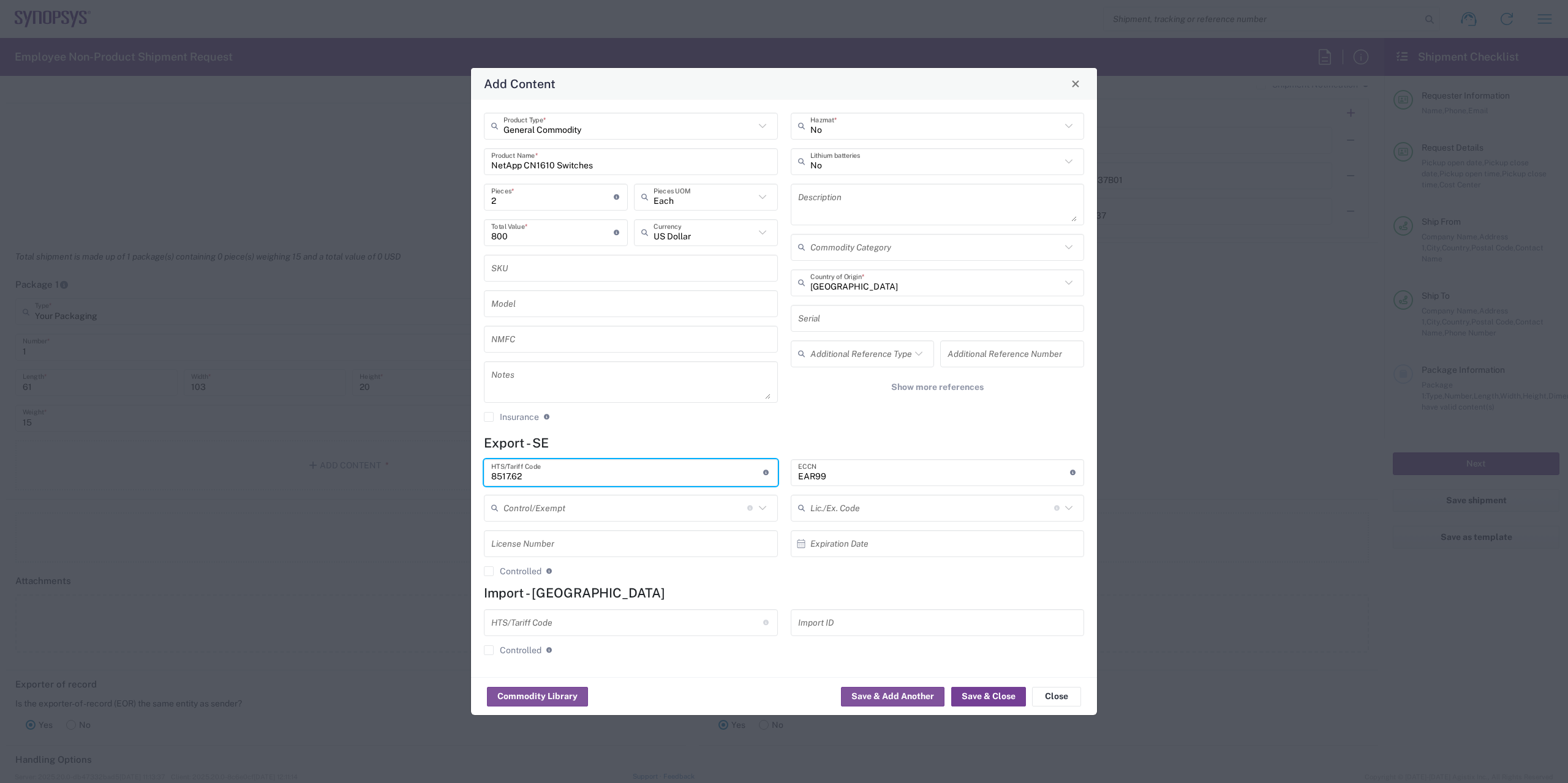
type input "8517.62"
click at [997, 701] on button "Save & Close" at bounding box center [988, 696] width 75 height 19
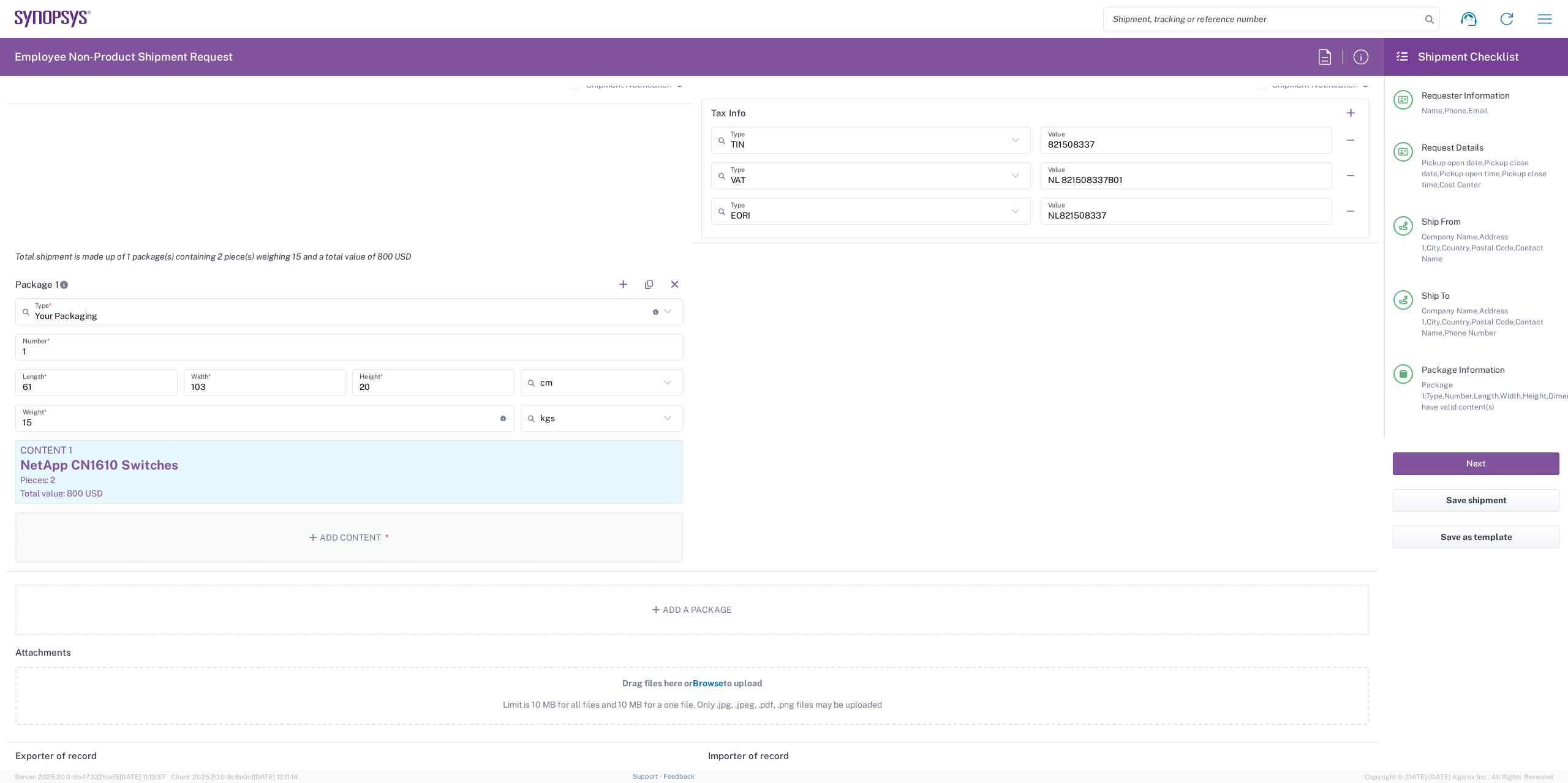
click at [294, 532] on button "Add Content *" at bounding box center [349, 537] width 668 height 50
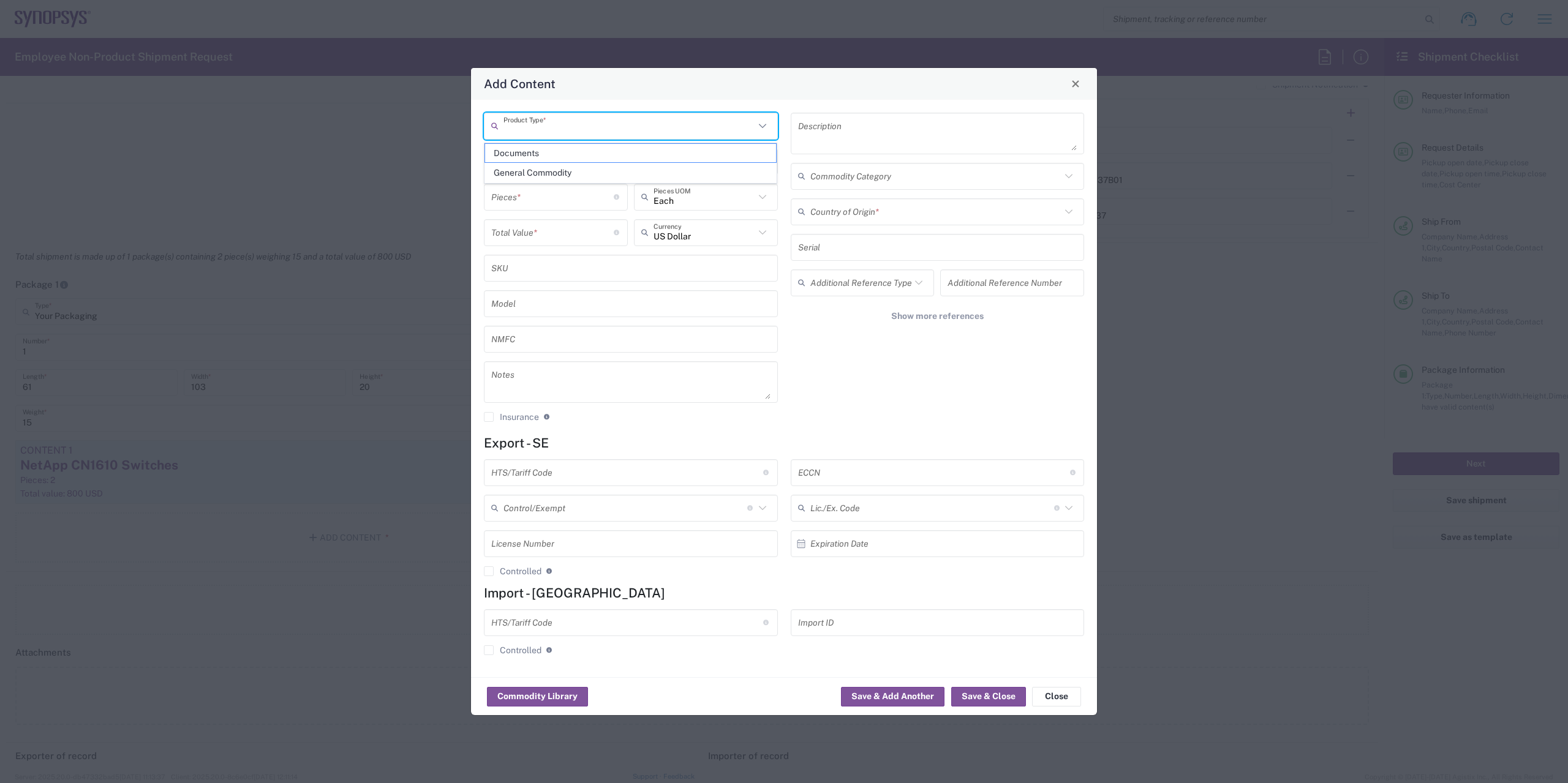
click at [591, 130] on input "text" at bounding box center [628, 125] width 252 height 21
type input "M"
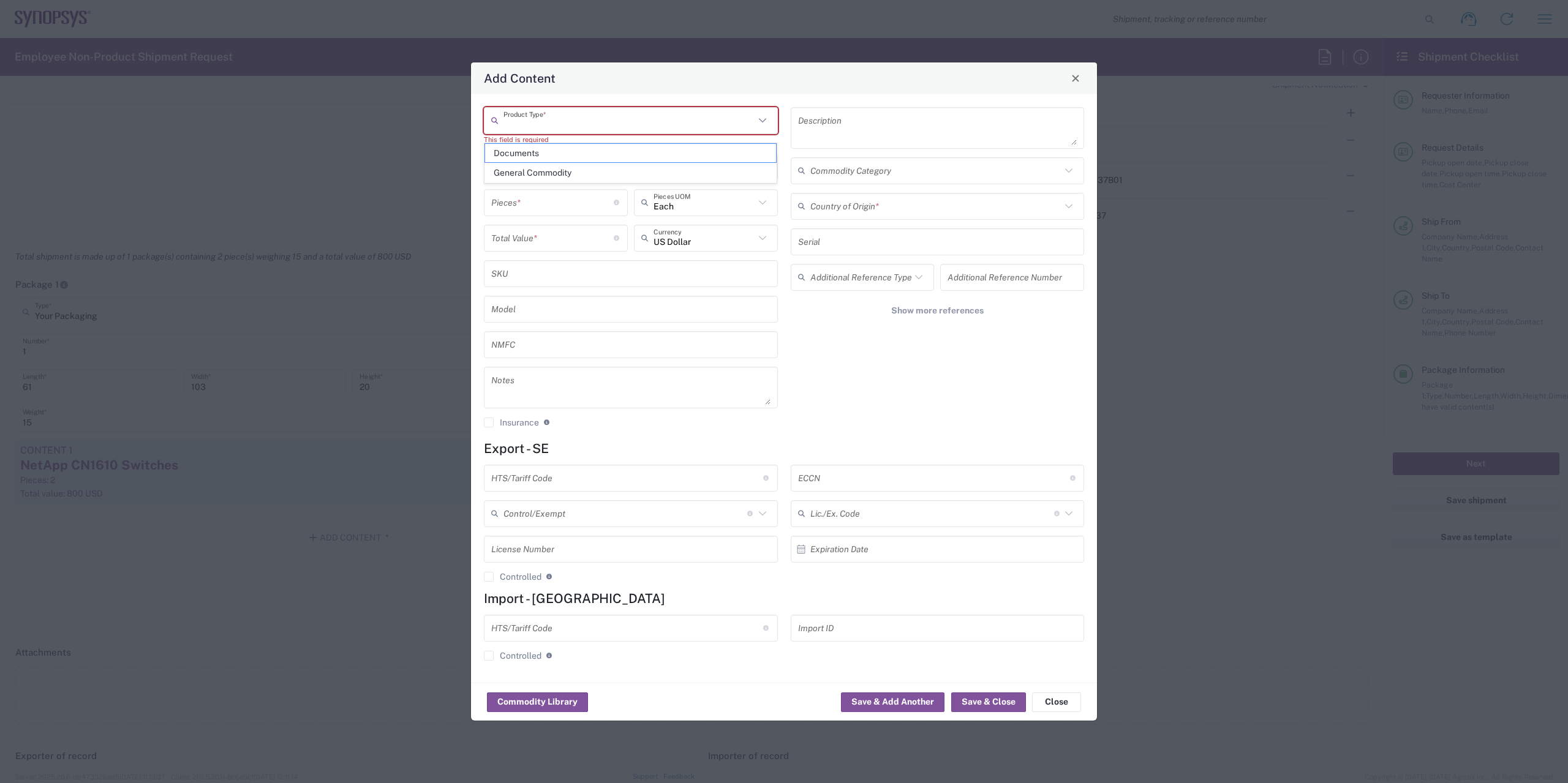
click at [559, 177] on span "General Commodity" at bounding box center [631, 172] width 292 height 19
type input "General Commodity"
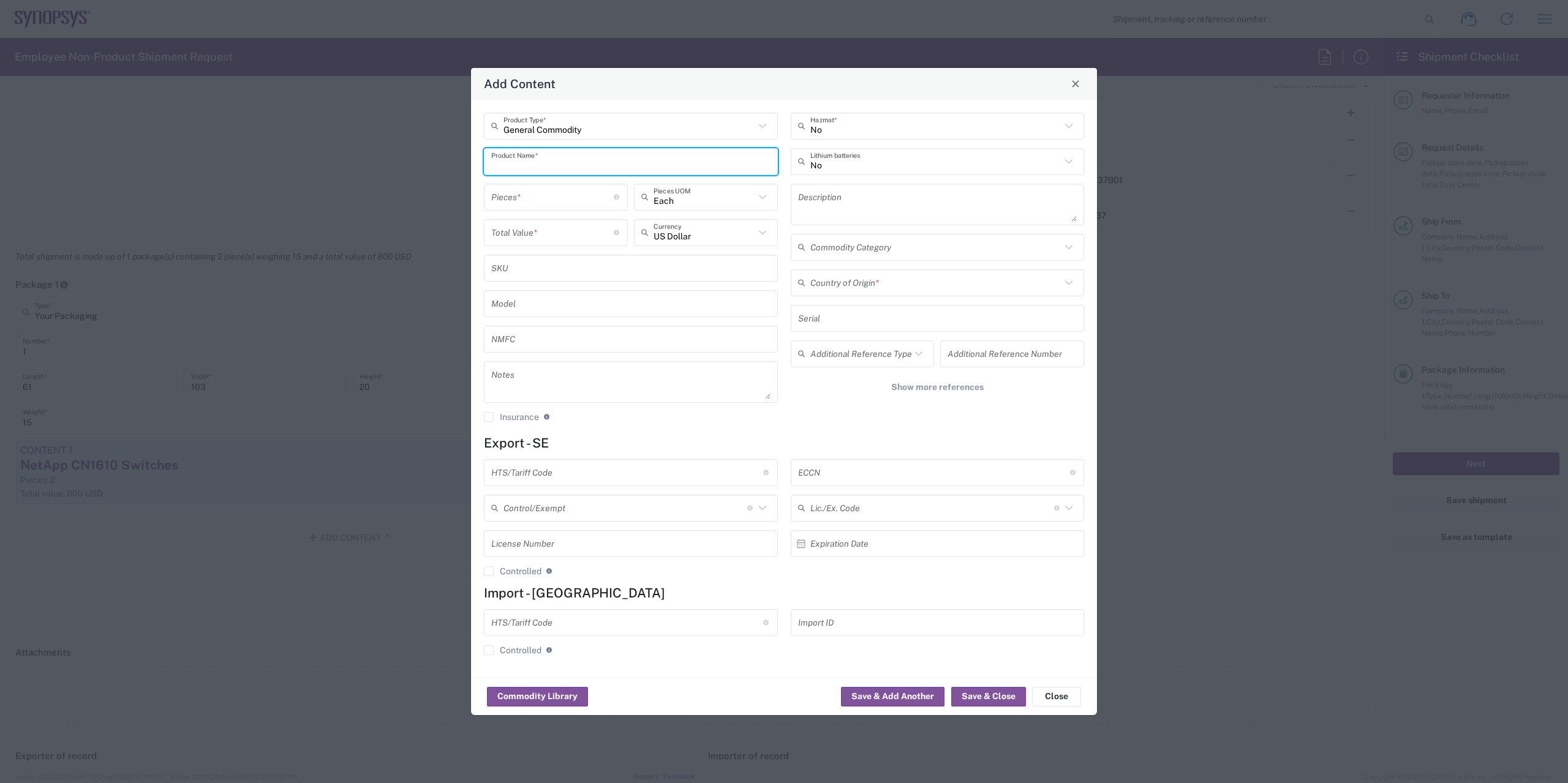
click at [546, 170] on input "text" at bounding box center [631, 161] width 279 height 21
type input "Multimode OM4 [PERSON_NAME] Duplex 2.0 mm cables"
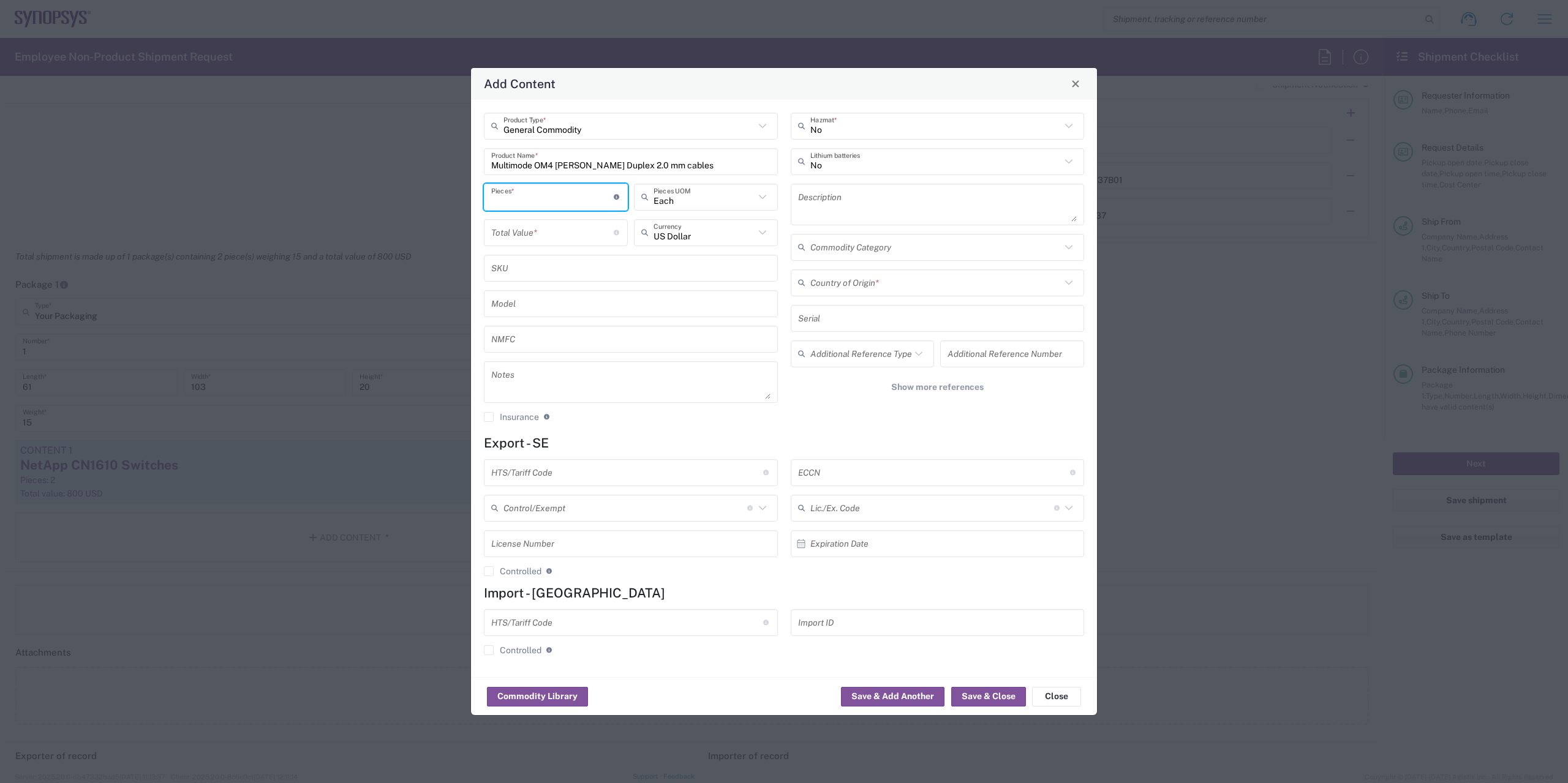
click at [585, 204] on input "number" at bounding box center [553, 196] width 123 height 21
type input "10"
click at [760, 202] on icon at bounding box center [762, 197] width 16 height 16
click at [762, 202] on icon at bounding box center [762, 197] width 16 height 16
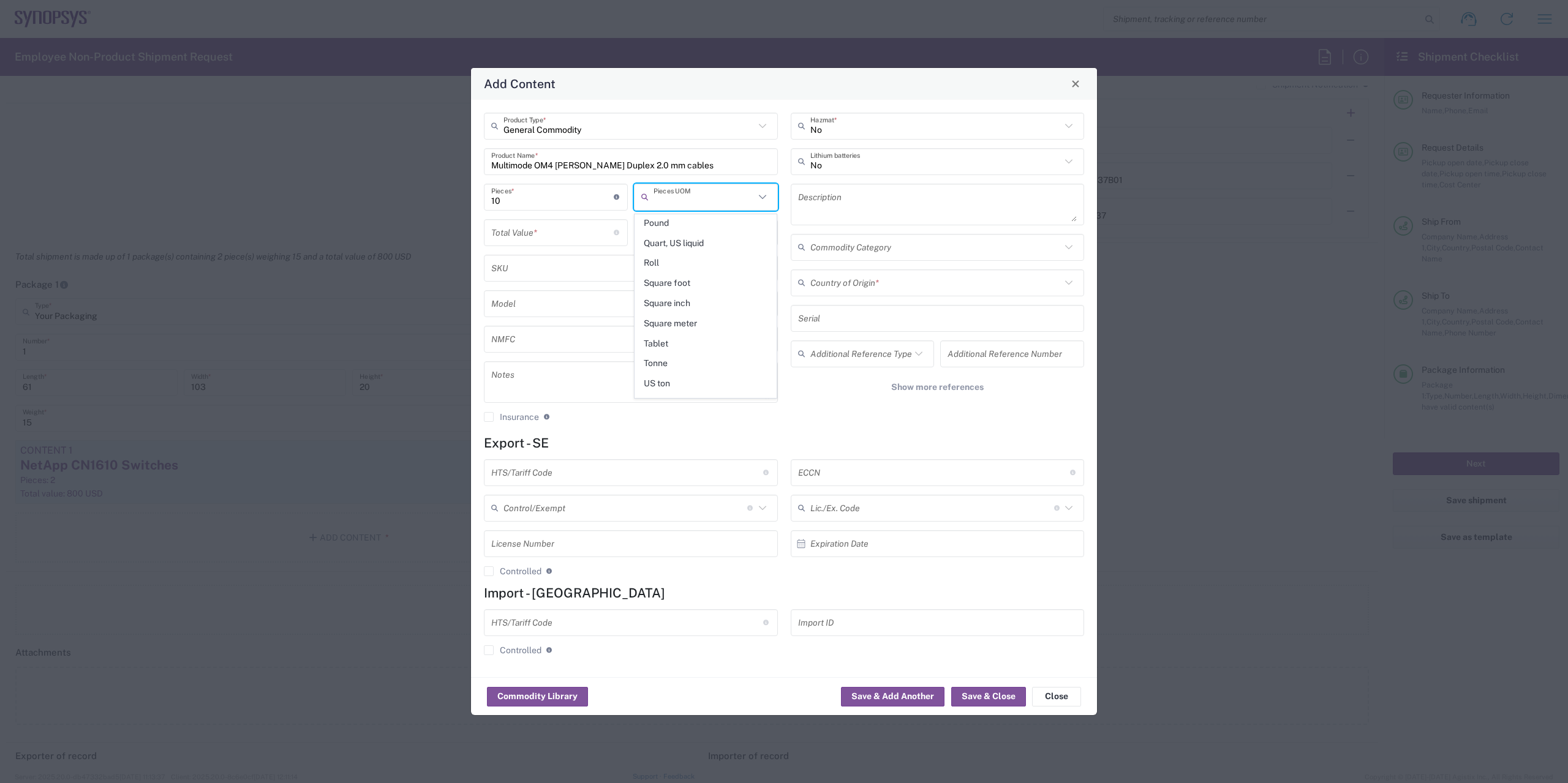
type input "Each"
click at [535, 229] on input "number" at bounding box center [553, 232] width 123 height 21
type input "2680"
click at [837, 283] on input "text" at bounding box center [935, 282] width 252 height 21
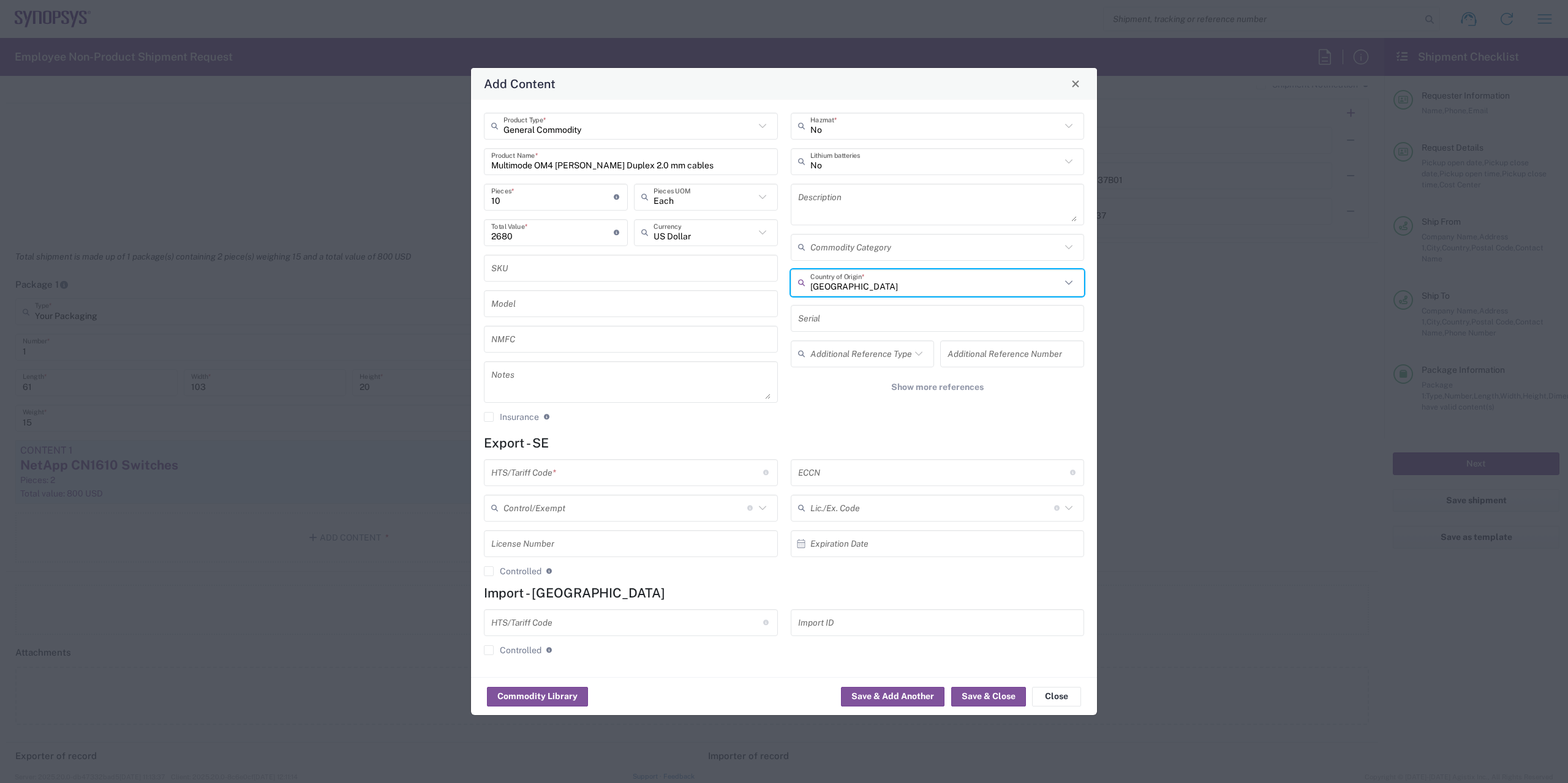
type input "[GEOGRAPHIC_DATA]"
click at [816, 474] on input "text" at bounding box center [934, 472] width 272 height 21
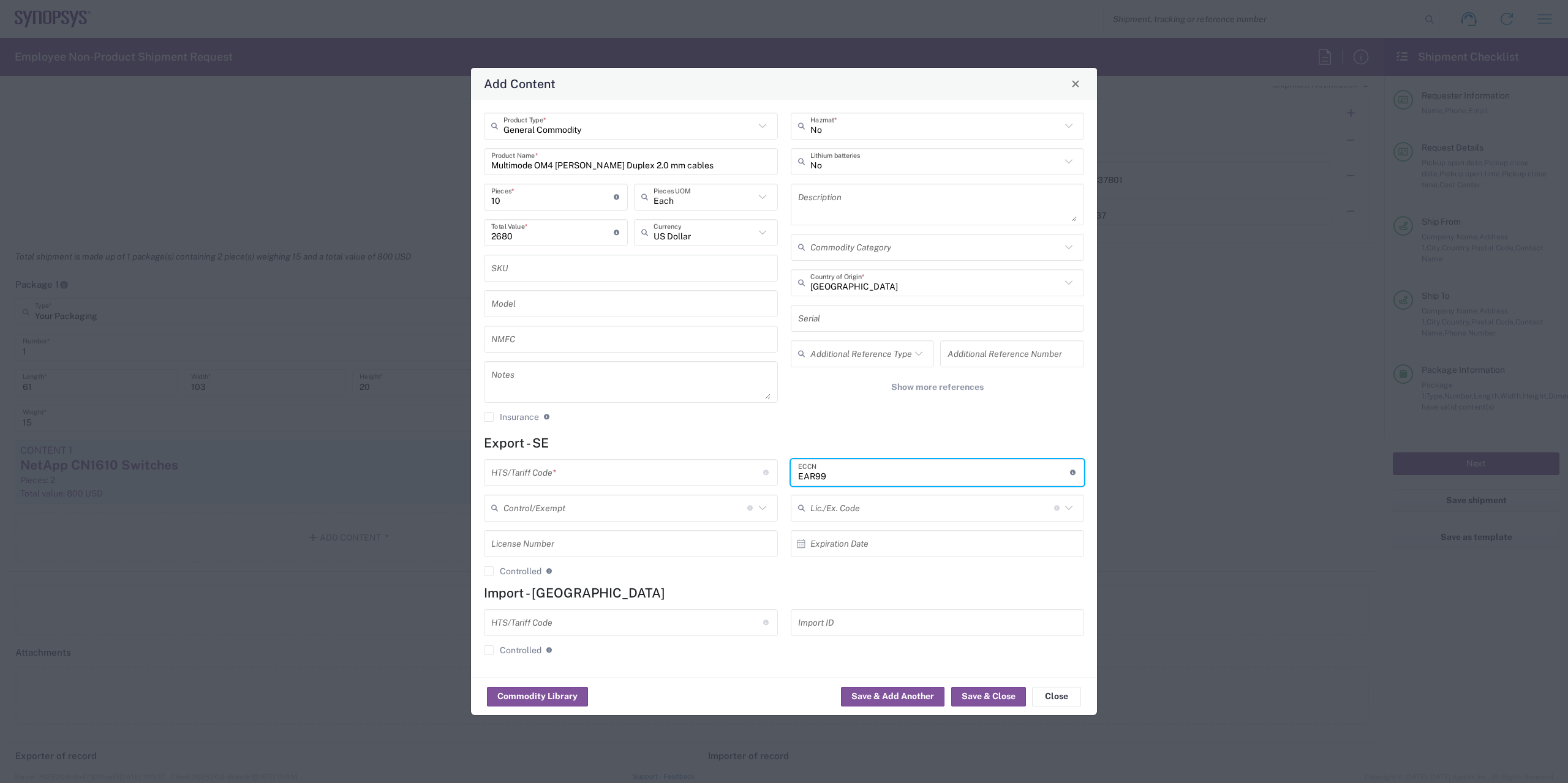
type input "EAR99"
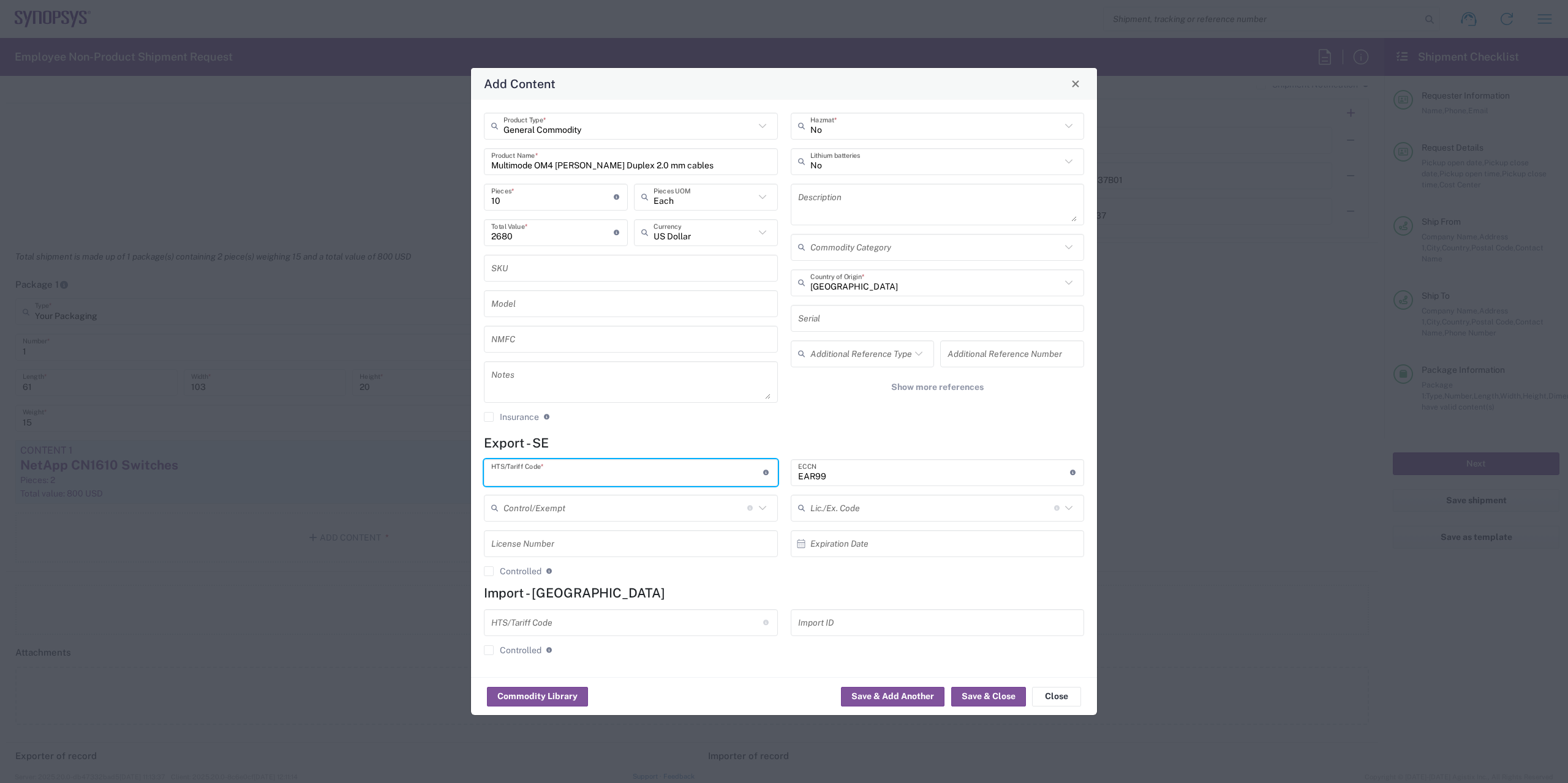
click at [569, 479] on input "text" at bounding box center [627, 472] width 272 height 21
type input "8544.42.9000"
click at [1001, 700] on button "Save & Close" at bounding box center [988, 696] width 75 height 19
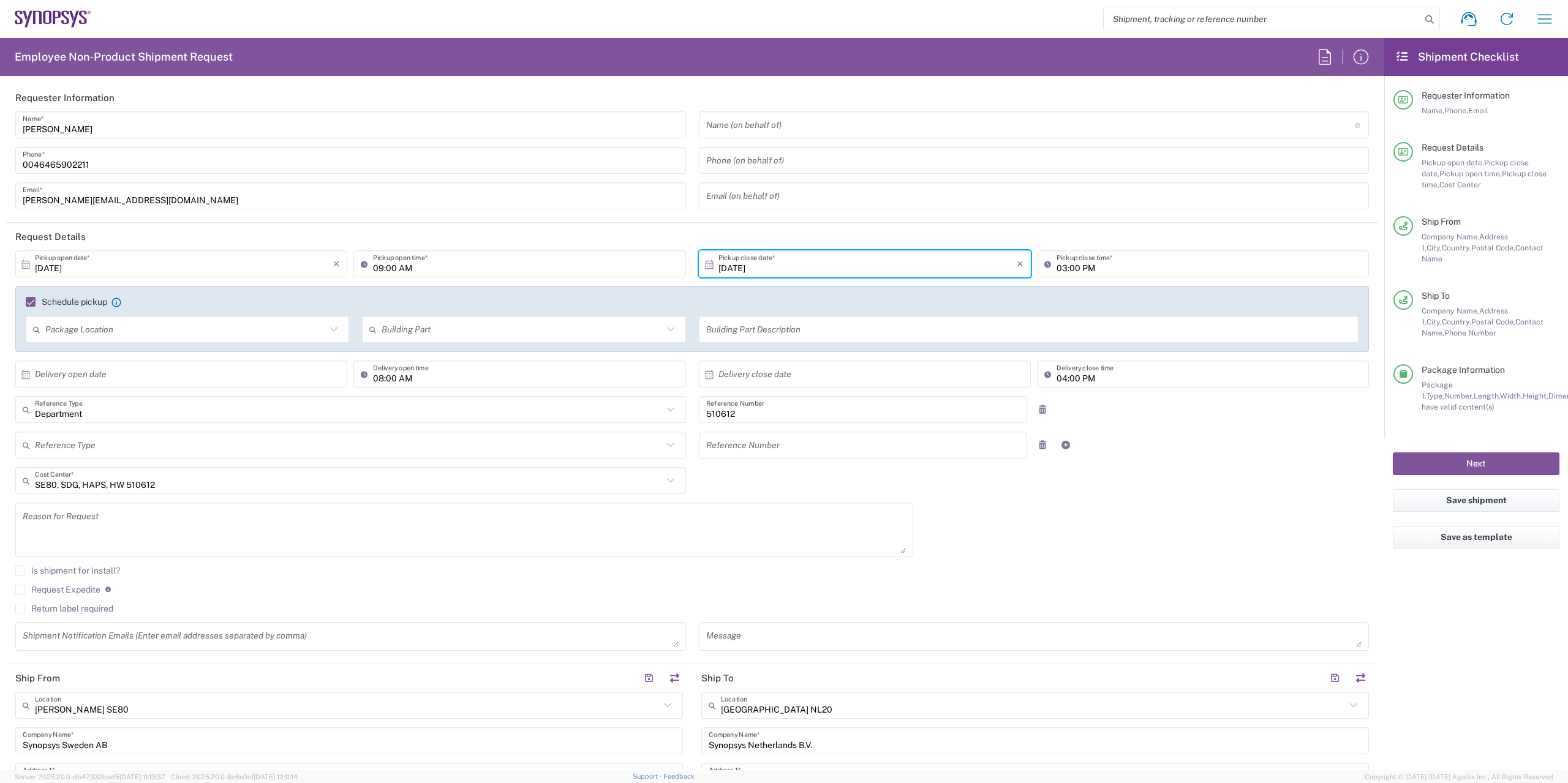
scroll to position [0, 0]
click at [126, 272] on input "[DATE]" at bounding box center [183, 266] width 299 height 21
click at [171, 341] on span "7" at bounding box center [167, 342] width 18 height 17
type input "[DATE]"
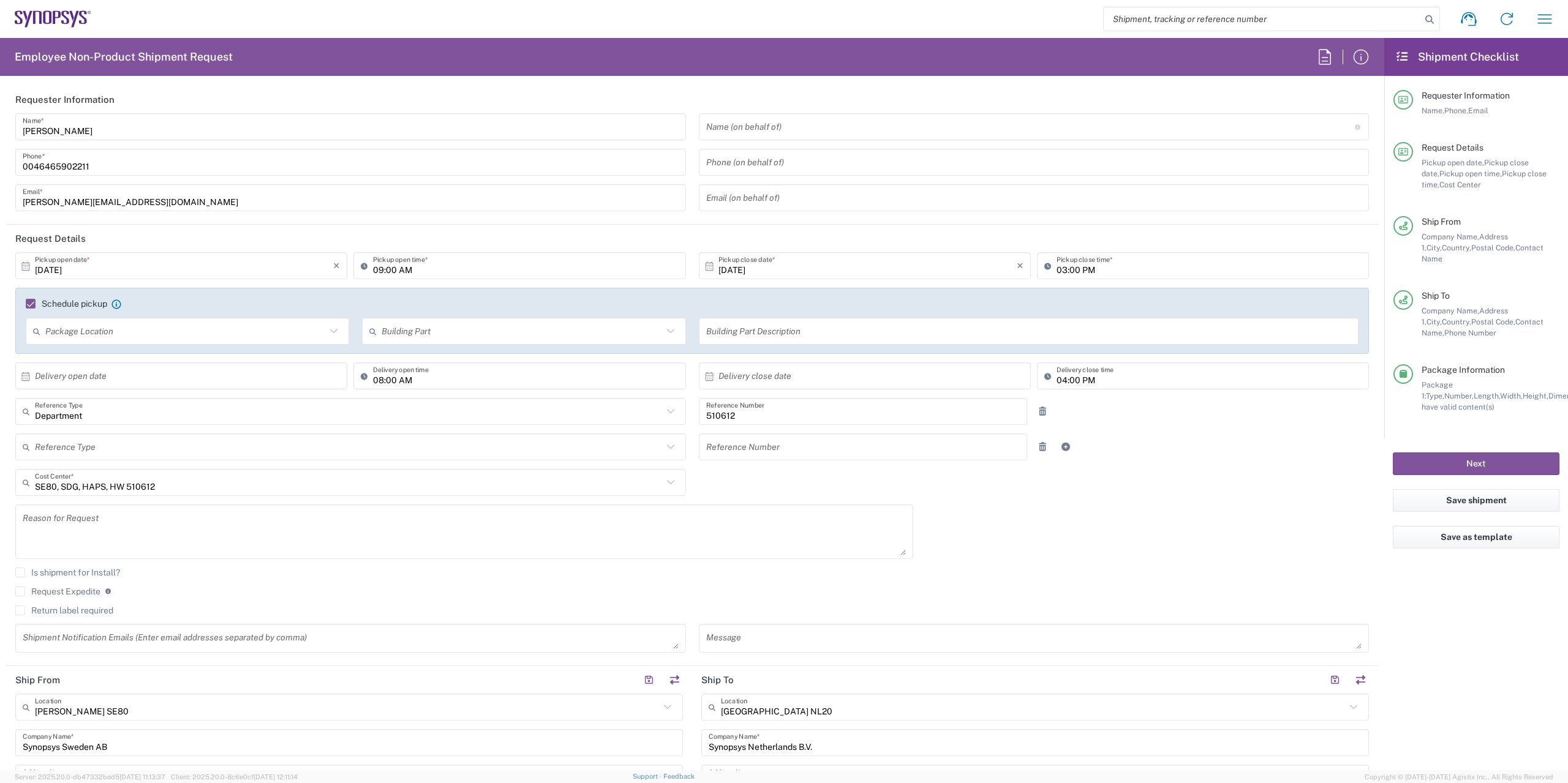
click at [752, 267] on input "[DATE]" at bounding box center [867, 266] width 299 height 21
click at [870, 343] on span "8" at bounding box center [867, 342] width 18 height 17
type input "[DATE]"
click at [1477, 452] on button "Next" at bounding box center [1476, 463] width 167 height 23
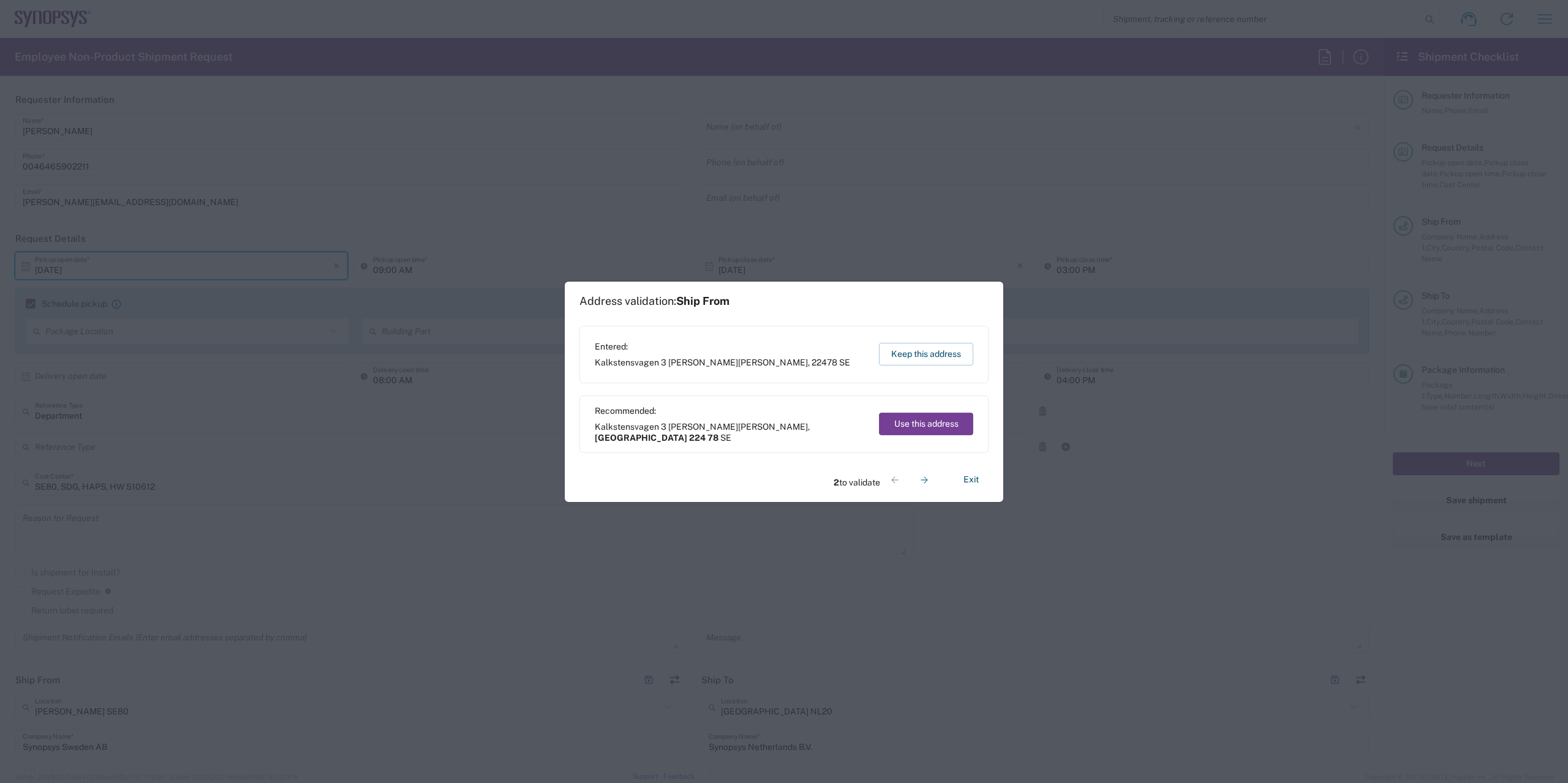
click at [919, 429] on button "Use this address" at bounding box center [926, 424] width 94 height 23
click at [911, 426] on button "Use this address" at bounding box center [926, 424] width 94 height 23
type input "[GEOGRAPHIC_DATA]"
type input "224 78"
type input "[GEOGRAPHIC_DATA]"
